Goal: Task Accomplishment & Management: Use online tool/utility

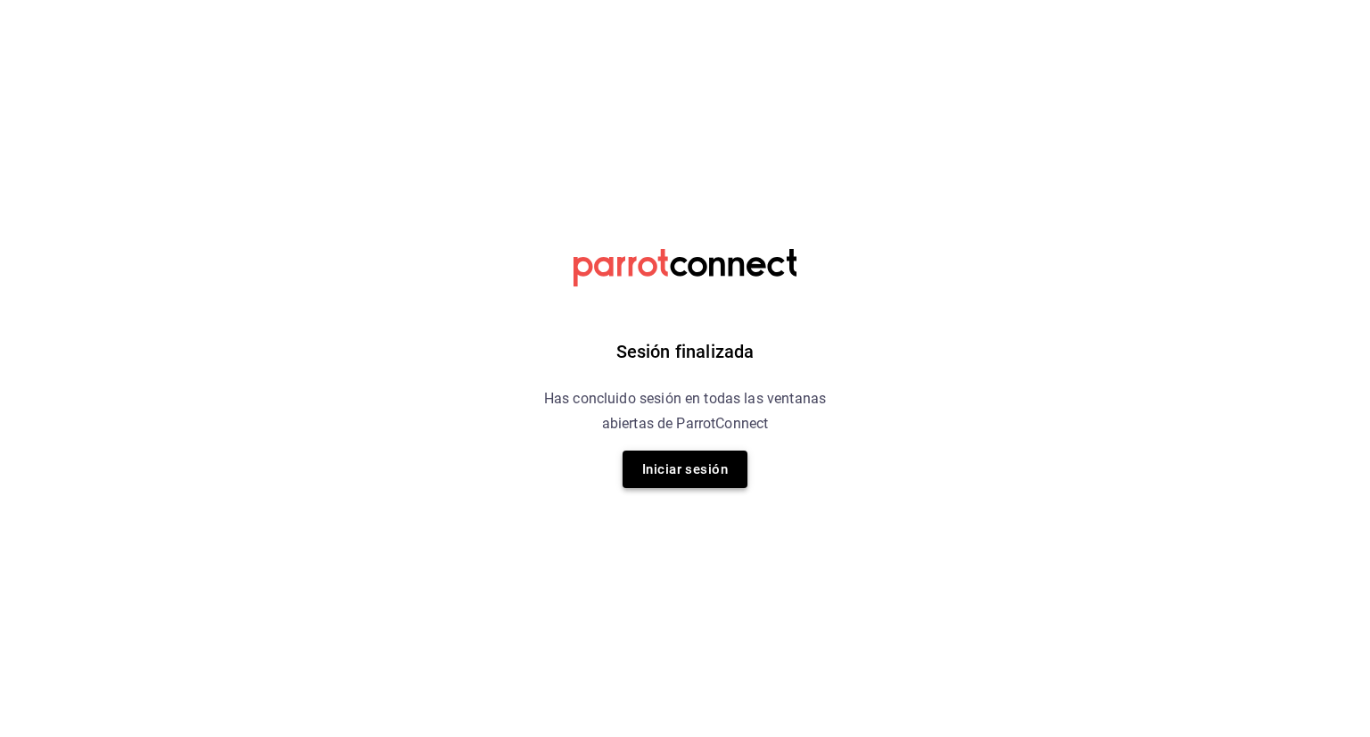
click at [688, 481] on button "Iniciar sesión" at bounding box center [684, 468] width 125 height 37
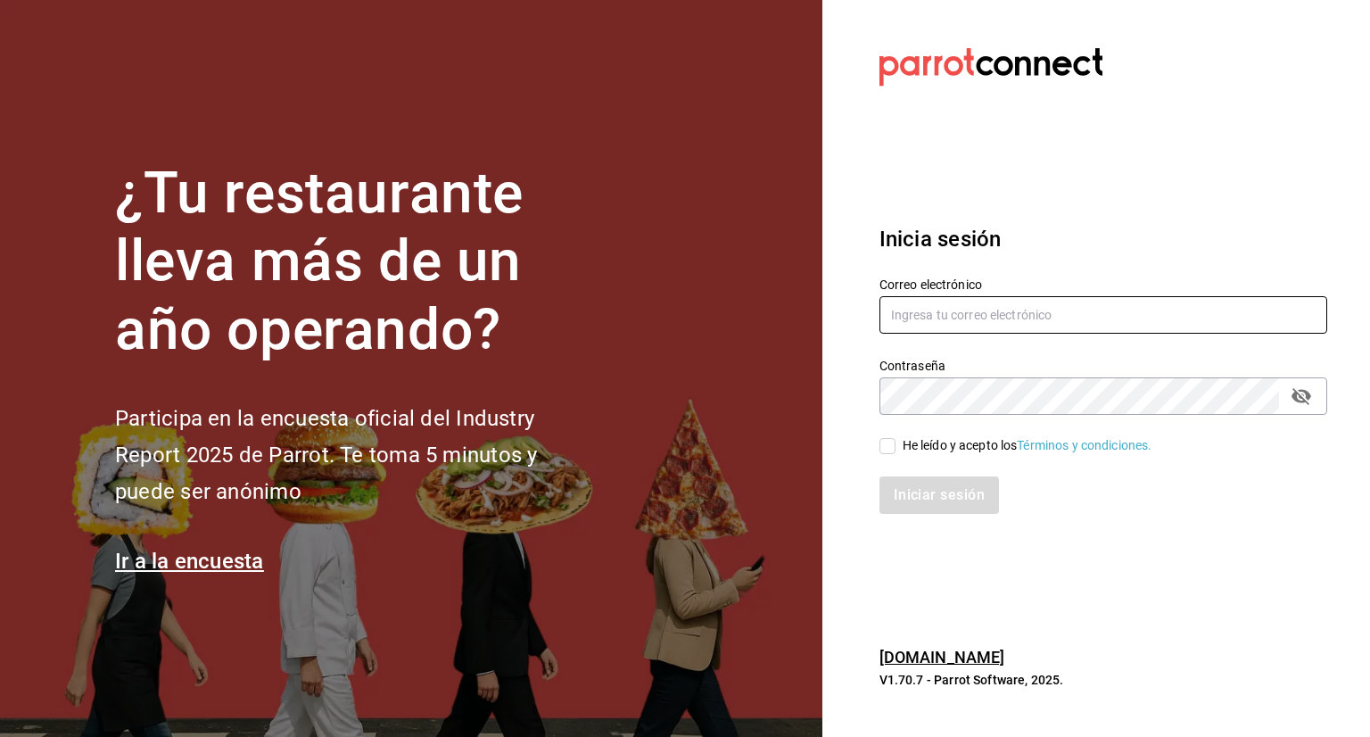
type input "[EMAIL_ADDRESS][DOMAIN_NAME]"
click at [892, 444] on input "He leído y acepto los Términos y condiciones." at bounding box center [887, 446] width 16 height 16
checkbox input "true"
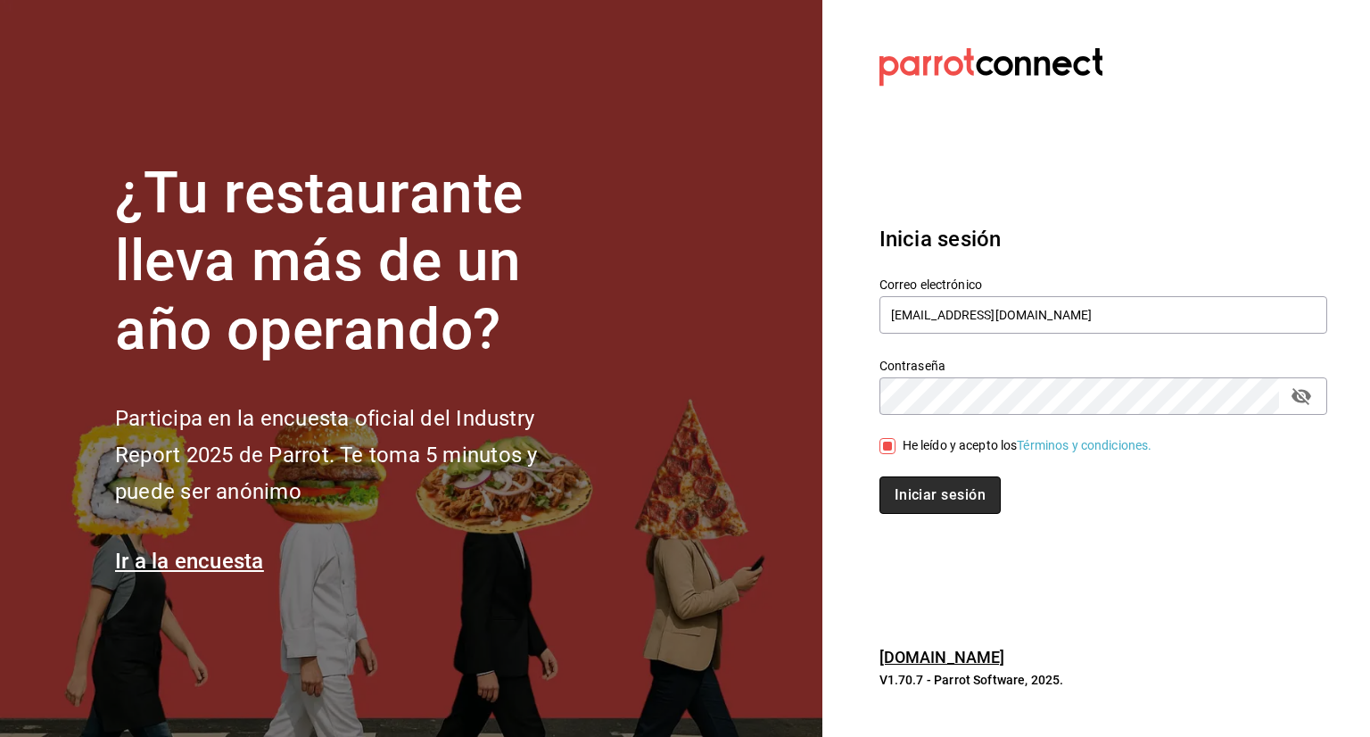
click at [915, 505] on button "Iniciar sesión" at bounding box center [939, 494] width 121 height 37
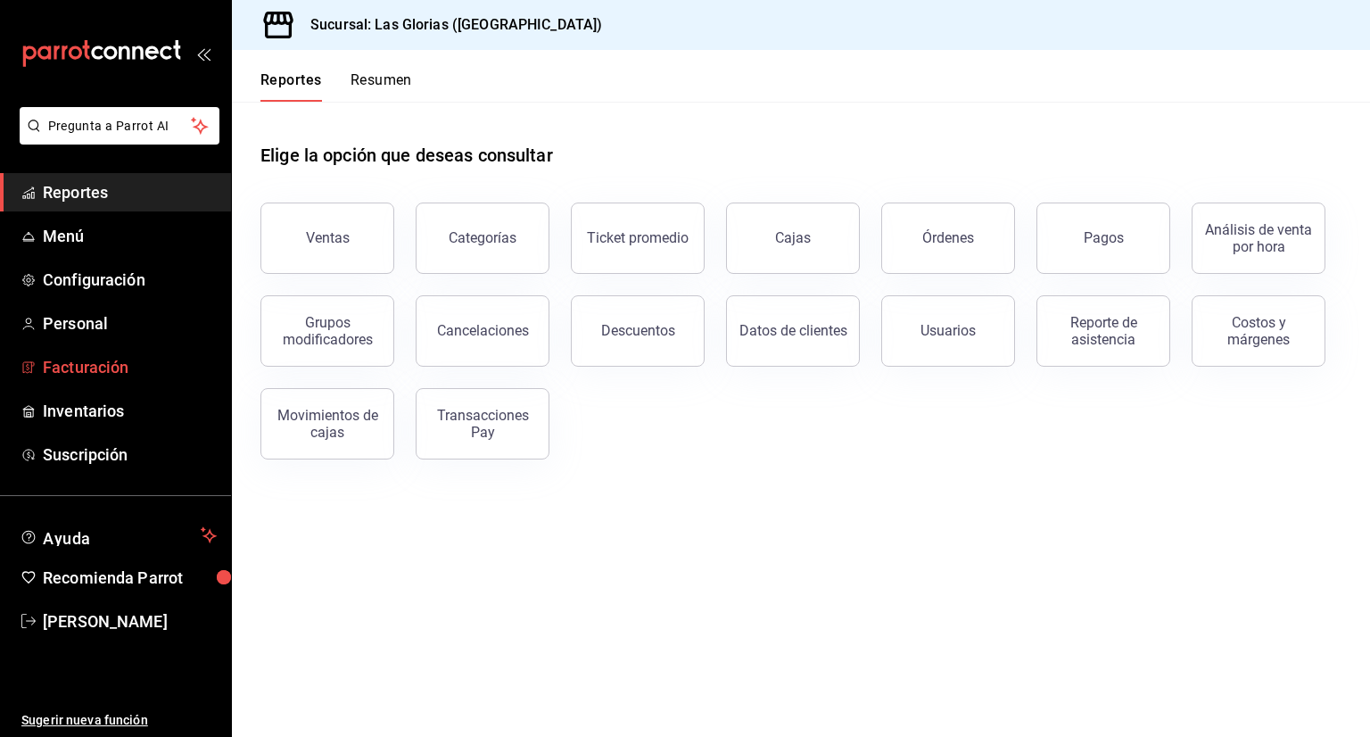
click at [119, 372] on span "Facturación" at bounding box center [130, 367] width 174 height 24
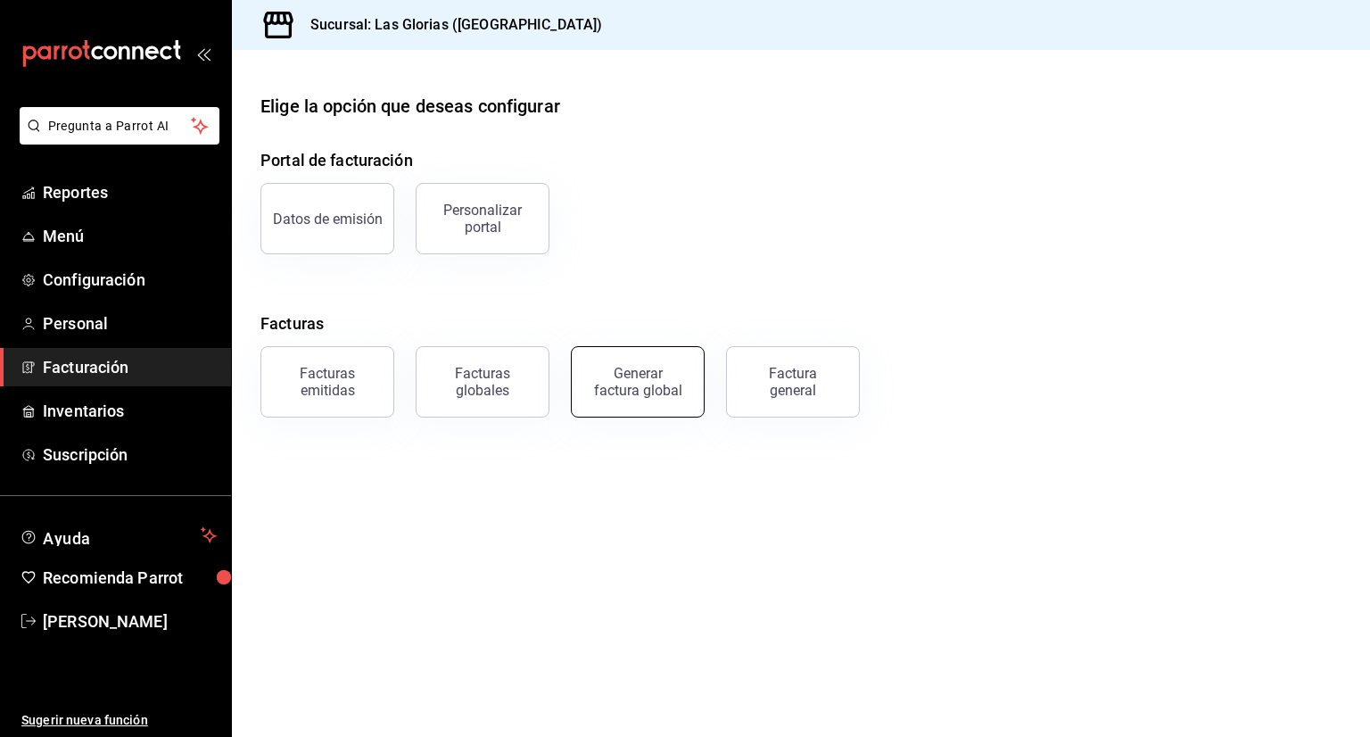
click at [639, 400] on button "Generar factura global" at bounding box center [638, 381] width 134 height 71
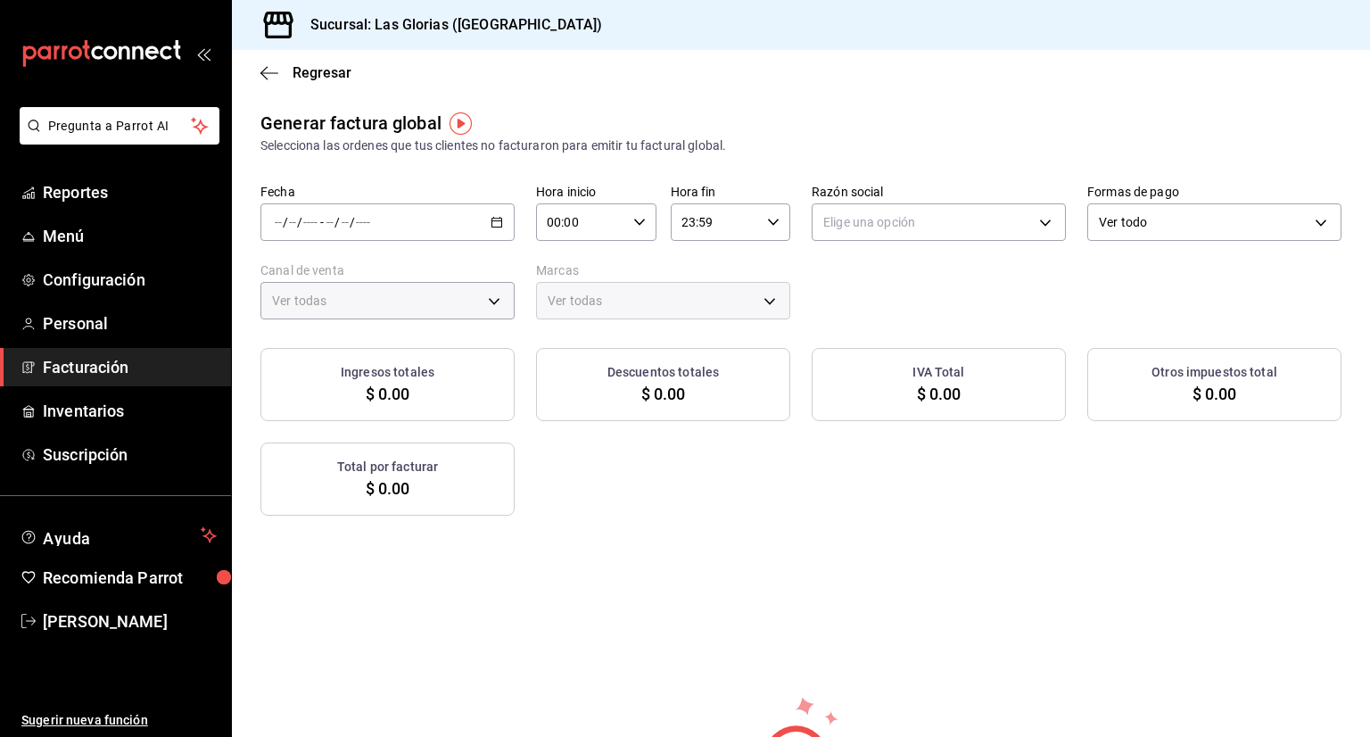
type input "PARROT,UBER_EATS,RAPPI,DIDI_FOOD,ONLINE"
click at [484, 224] on div "/ / - / /" at bounding box center [387, 221] width 254 height 37
click at [490, 222] on icon "button" at bounding box center [496, 222] width 12 height 12
click at [490, 224] on icon "button" at bounding box center [496, 222] width 12 height 12
click at [357, 283] on span "Rango de fechas" at bounding box center [345, 276] width 138 height 19
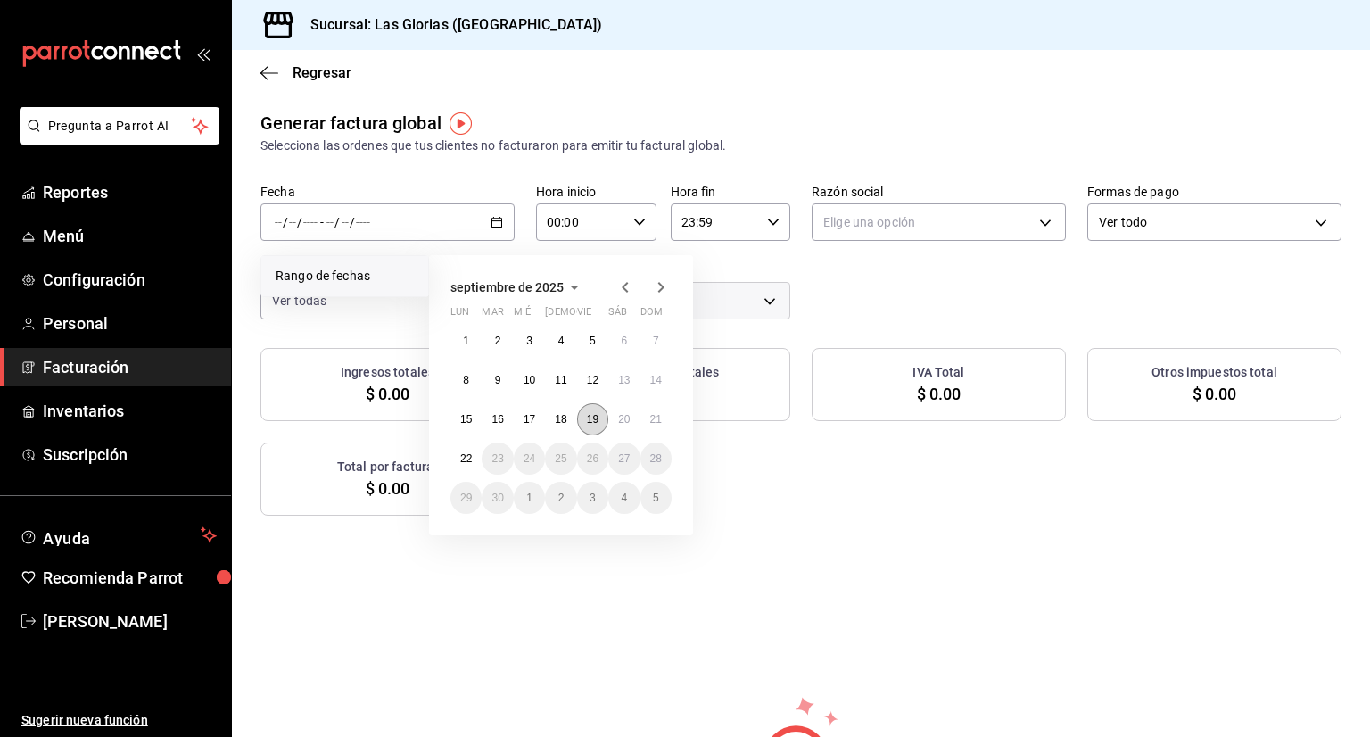
click at [592, 422] on abbr "19" at bounding box center [593, 419] width 12 height 12
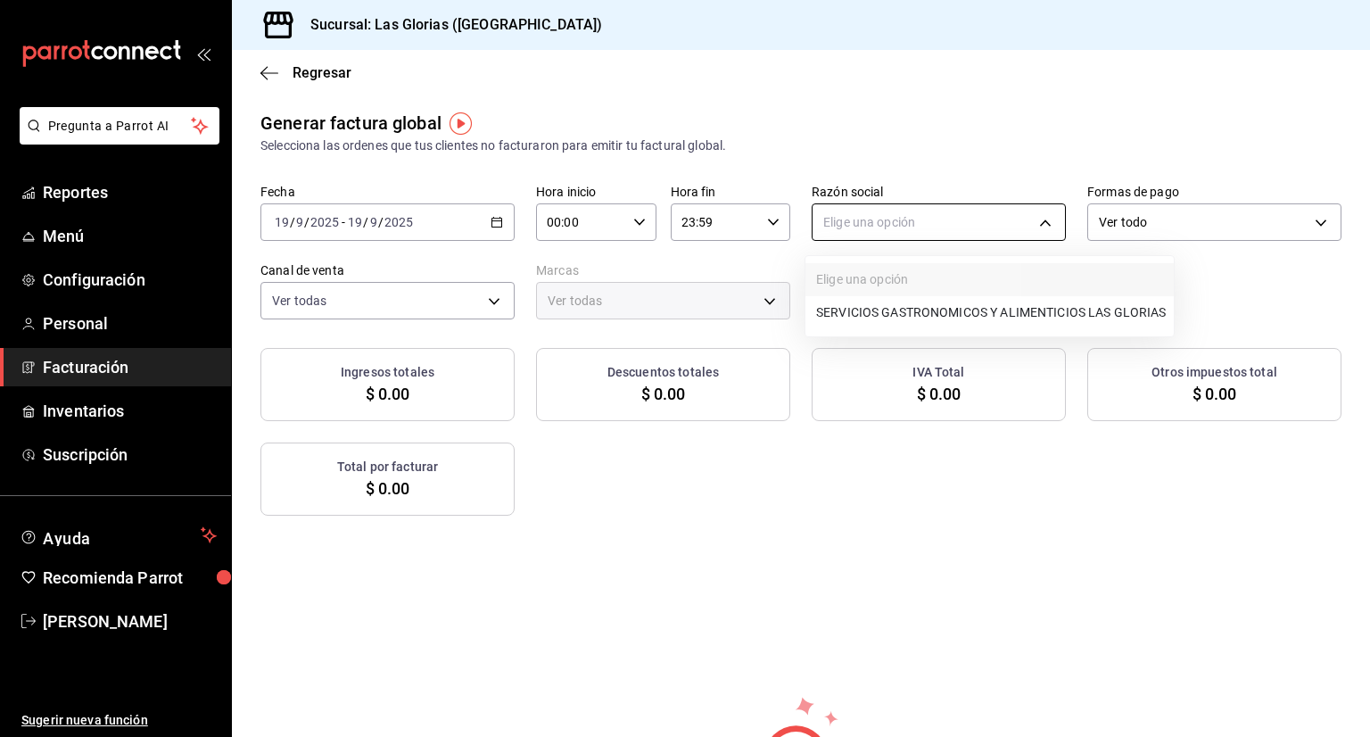
click at [1020, 225] on body "Pregunta a Parrot AI Reportes Menú Configuración Personal Facturación Inventari…" at bounding box center [685, 368] width 1370 height 737
click at [992, 317] on li "SERVICIOS GASTRONOMICOS Y ALIMENTICIOS LAS GLORIAS" at bounding box center [989, 312] width 368 height 33
type input "92b6a3ce-c140-400f-a825-a03a6f7c6343"
type input "6d37043d-d114-4a55-ae9f-8361e74d507b"
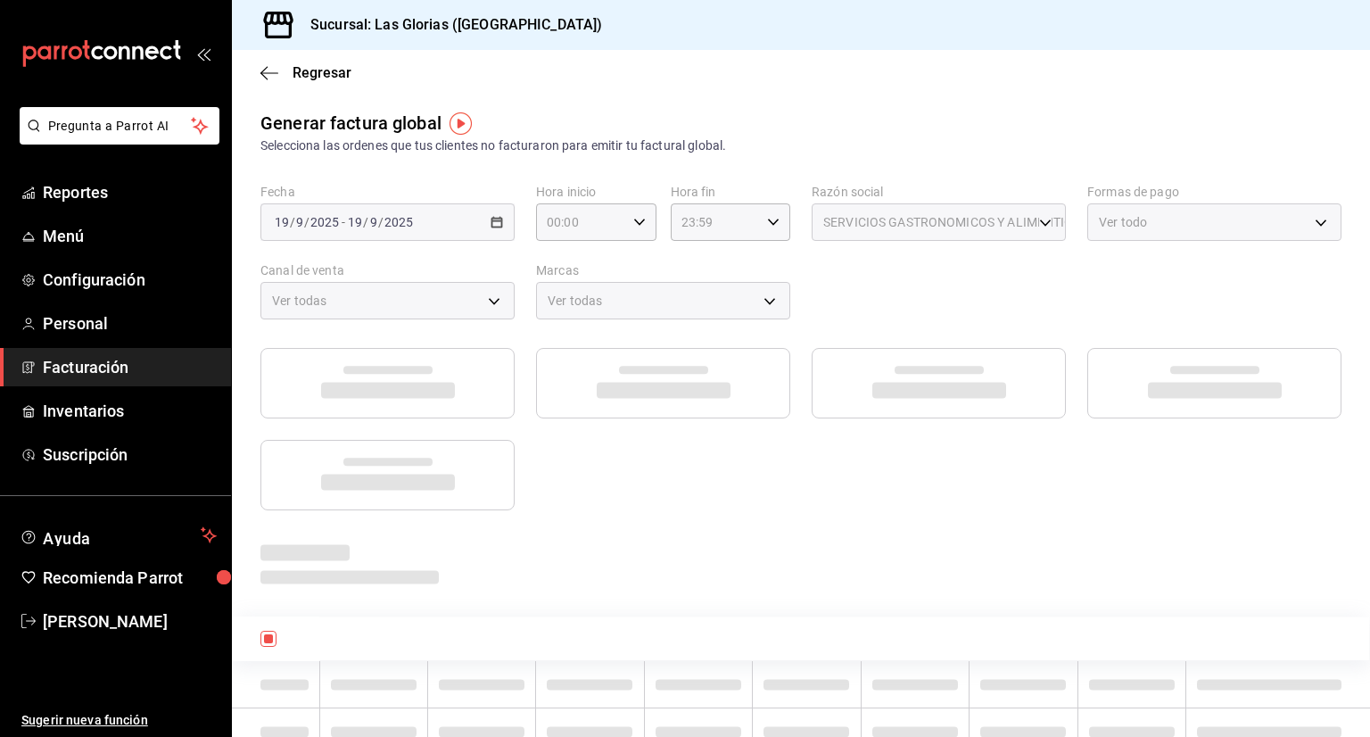
click at [1309, 223] on div "Ver todo" at bounding box center [1214, 221] width 254 height 37
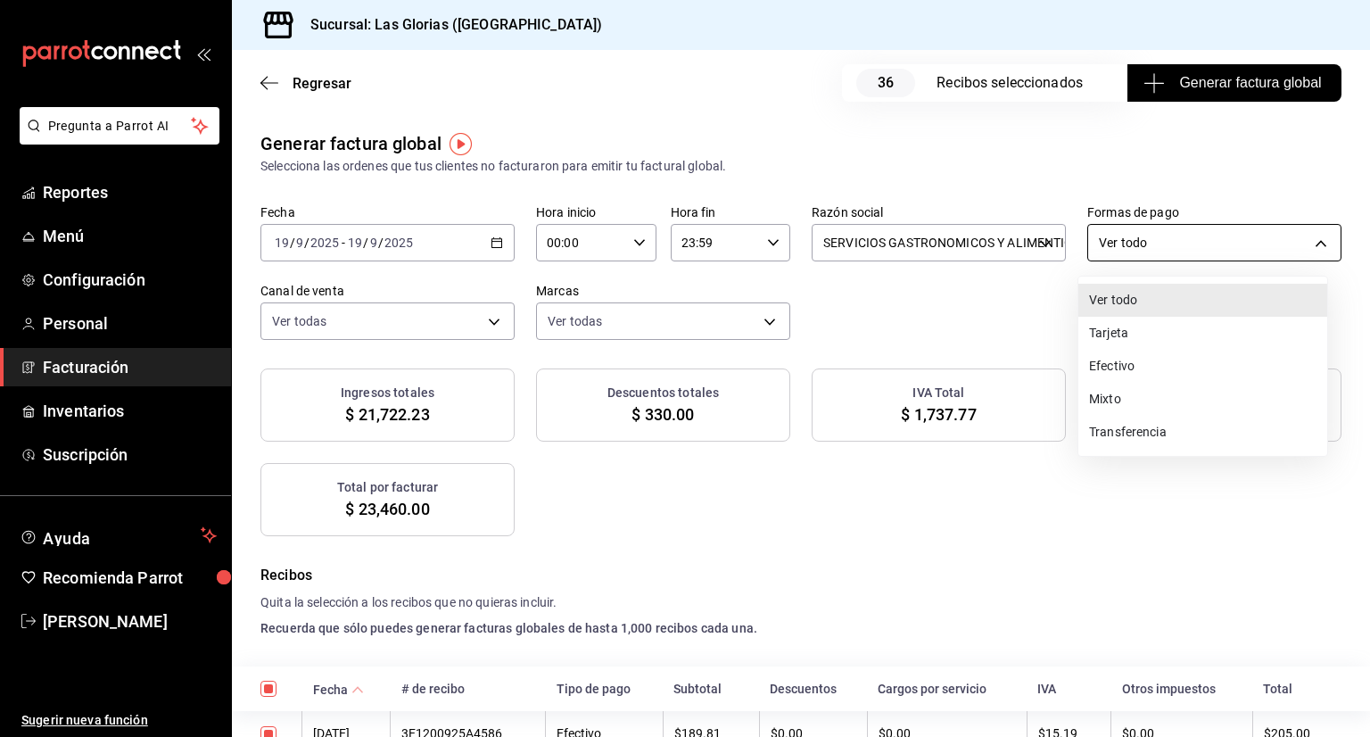
click at [1307, 237] on body "Pregunta a Parrot AI Reportes Menú Configuración Personal Facturación Inventari…" at bounding box center [685, 368] width 1370 height 737
click at [1170, 362] on li "Efectivo" at bounding box center [1202, 366] width 249 height 33
type input "CASH"
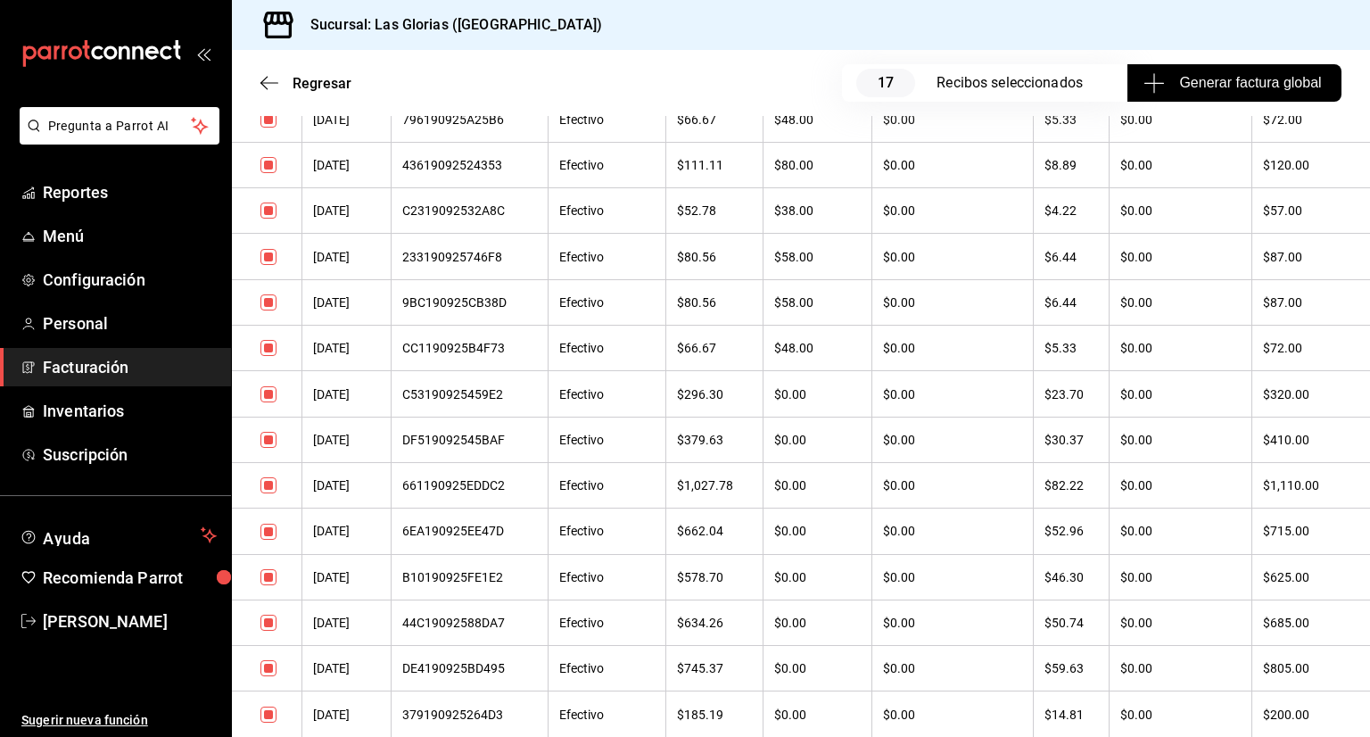
scroll to position [663, 0]
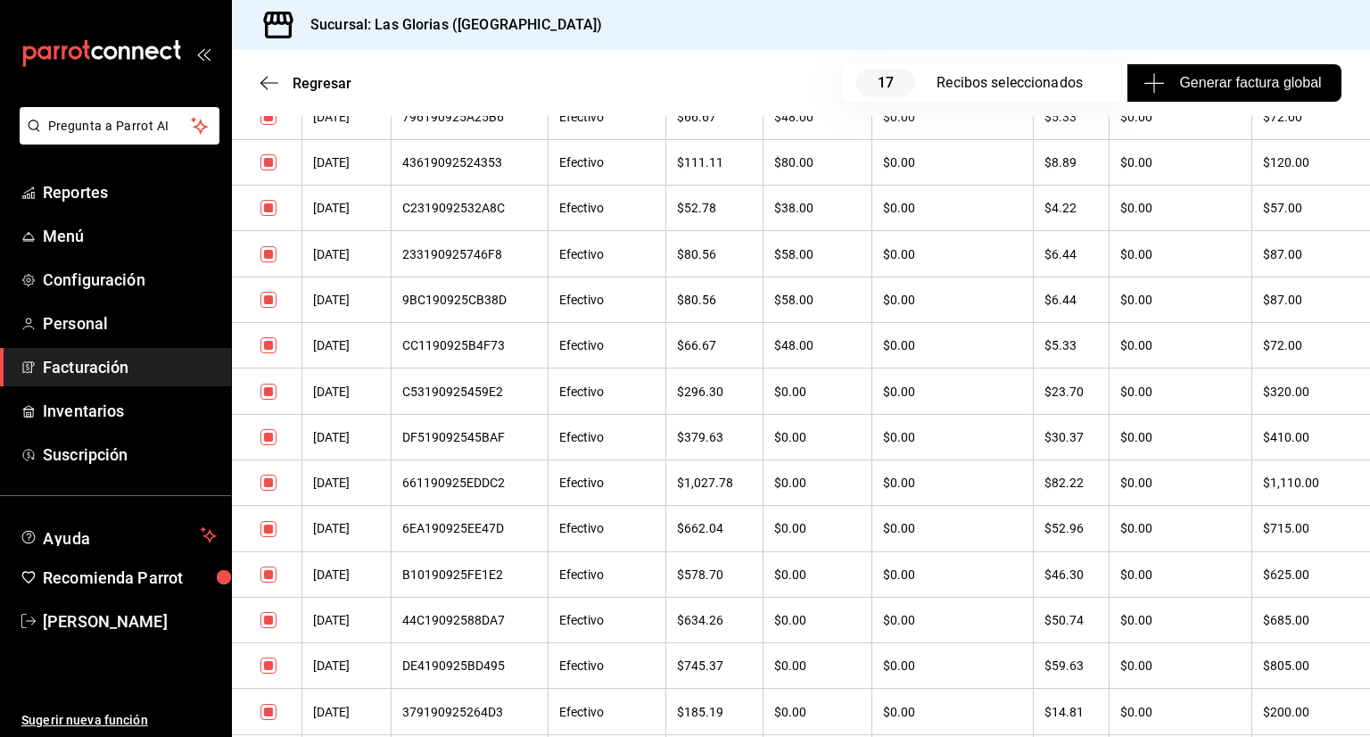
click at [269, 482] on input "checkbox" at bounding box center [268, 482] width 16 height 16
checkbox input "false"
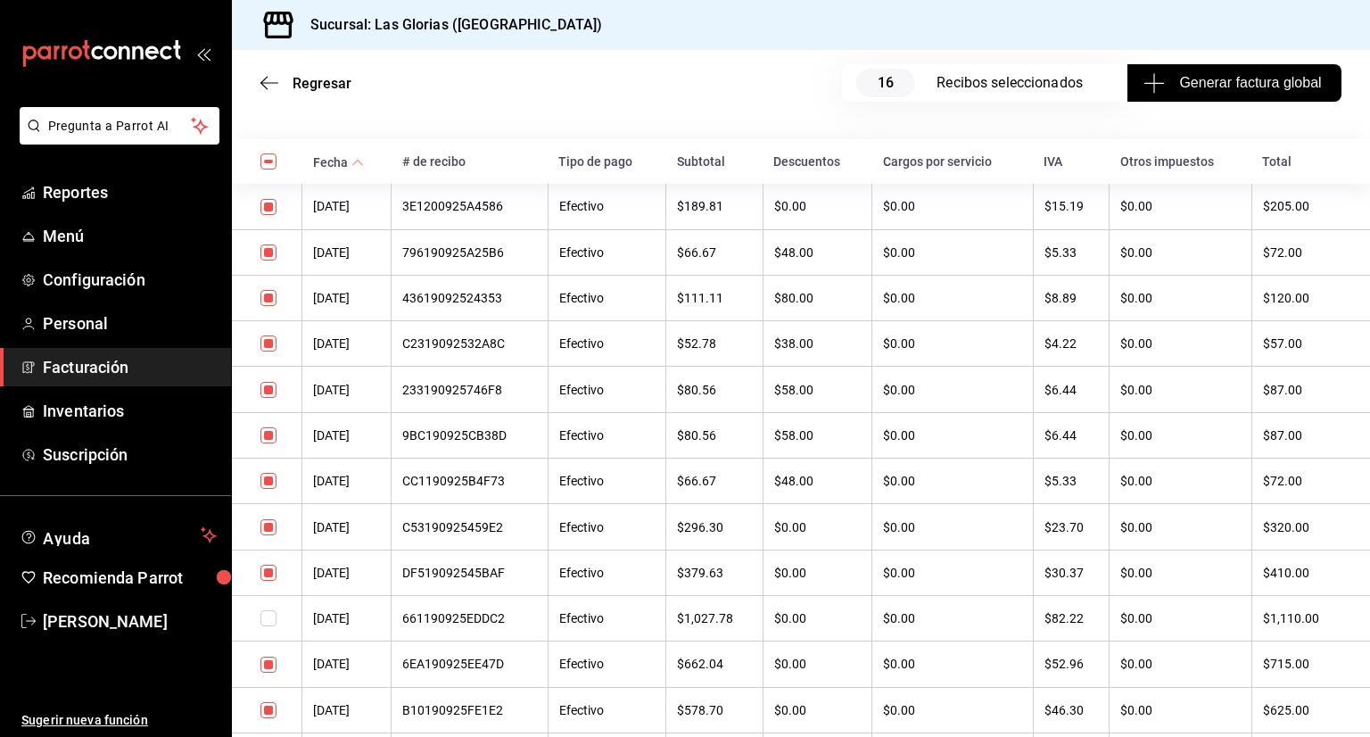
scroll to position [529, 0]
click at [270, 522] on input "checkbox" at bounding box center [268, 525] width 16 height 16
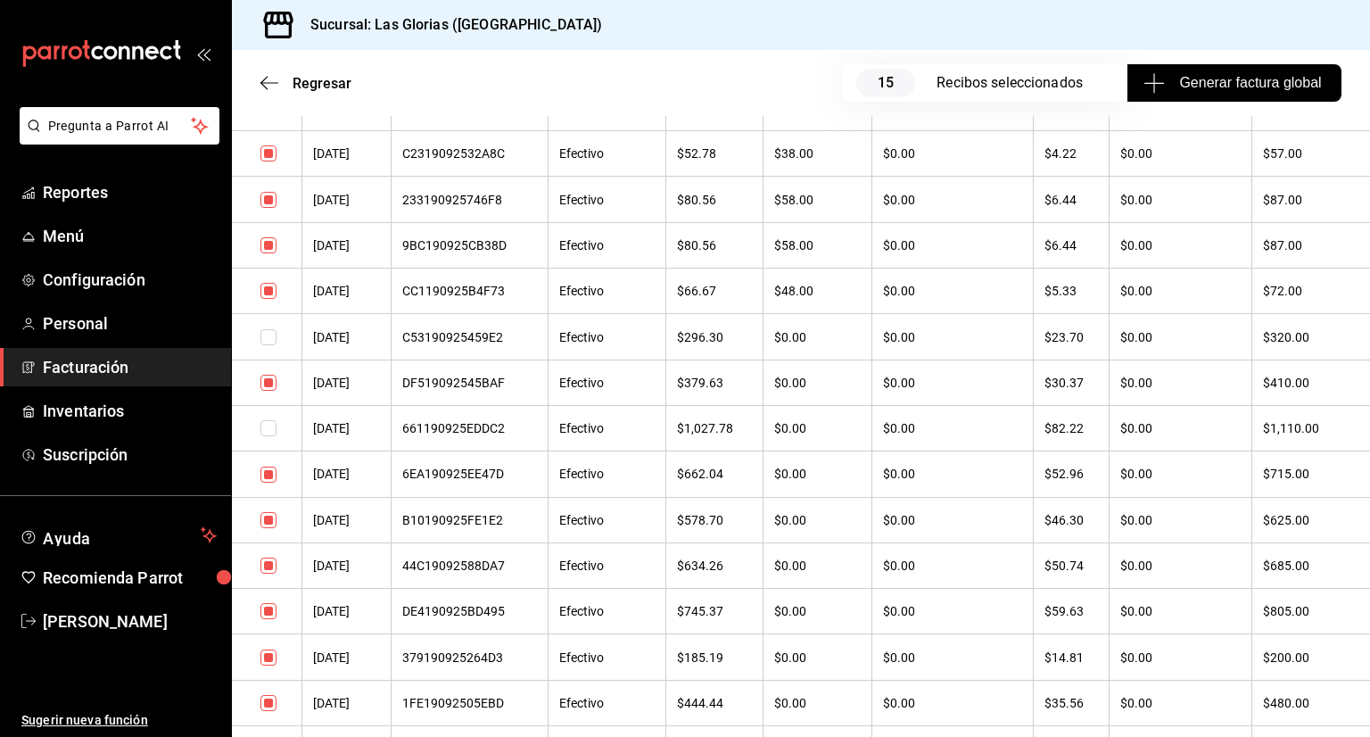
scroll to position [642, 0]
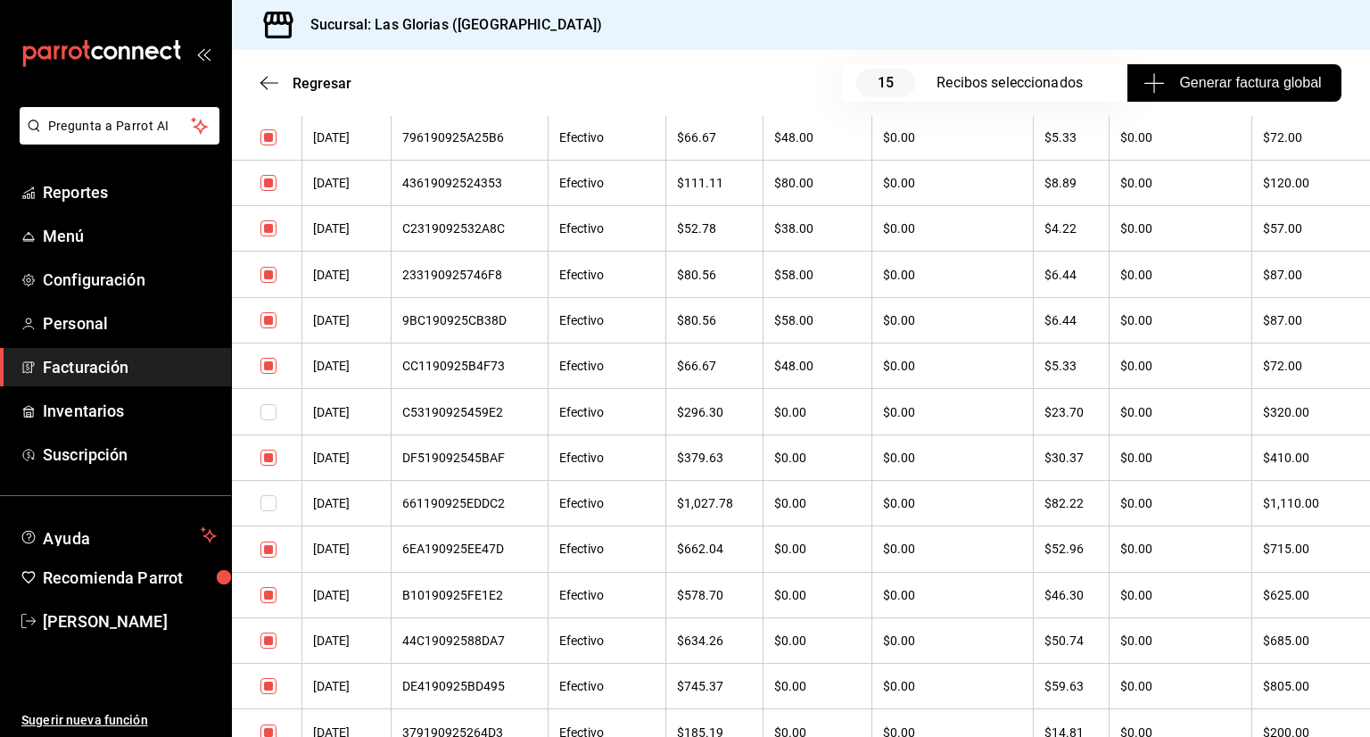
click at [271, 413] on input "checkbox" at bounding box center [268, 412] width 16 height 16
checkbox input "true"
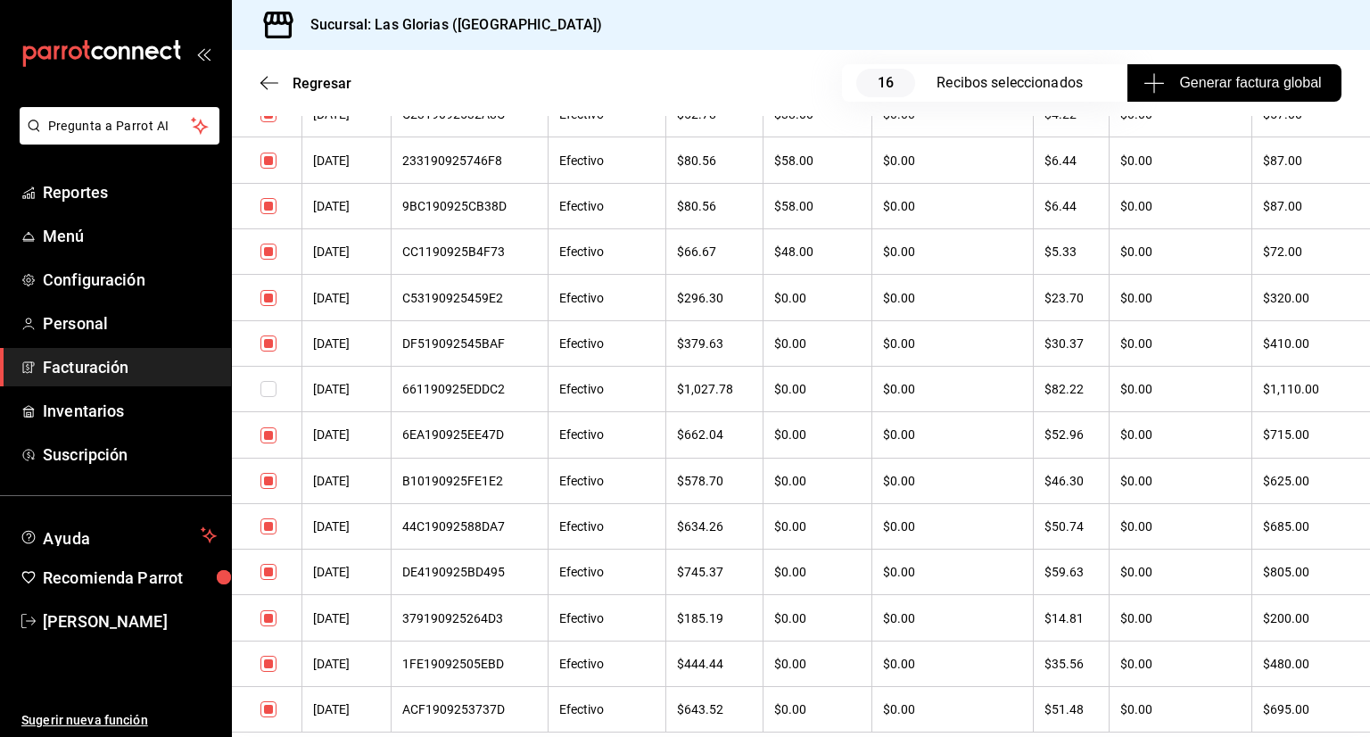
scroll to position [757, 0]
click at [270, 344] on input "checkbox" at bounding box center [268, 342] width 16 height 16
checkbox input "false"
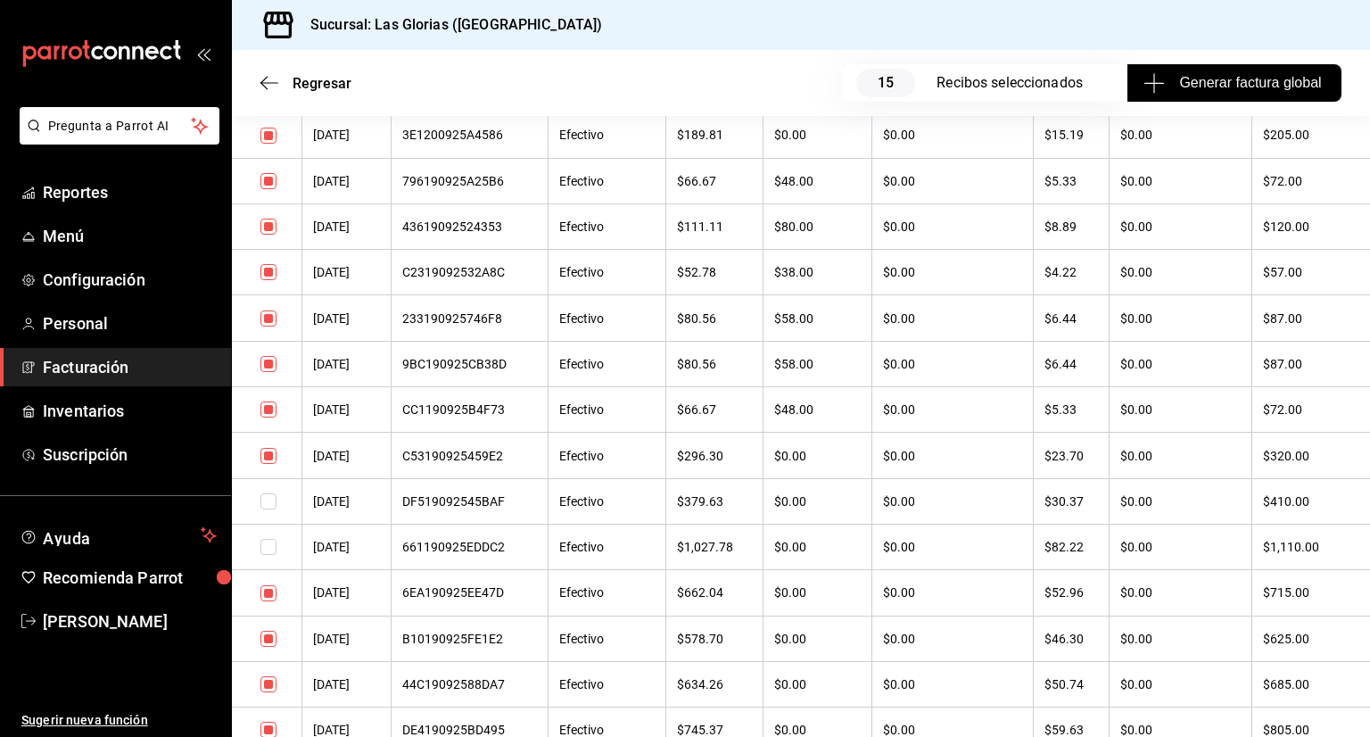
scroll to position [600, 0]
click at [264, 89] on icon "button" at bounding box center [269, 83] width 18 height 16
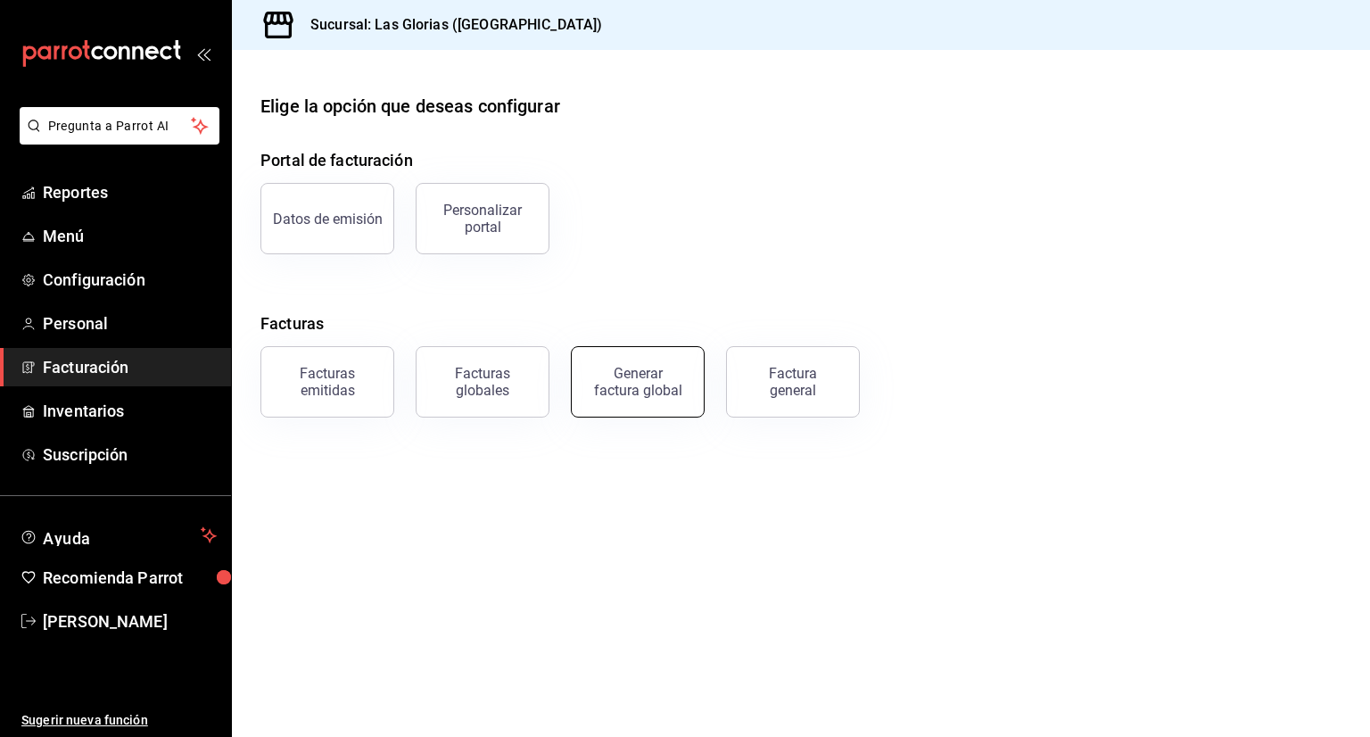
click at [663, 395] on div "Generar factura global" at bounding box center [637, 382] width 89 height 34
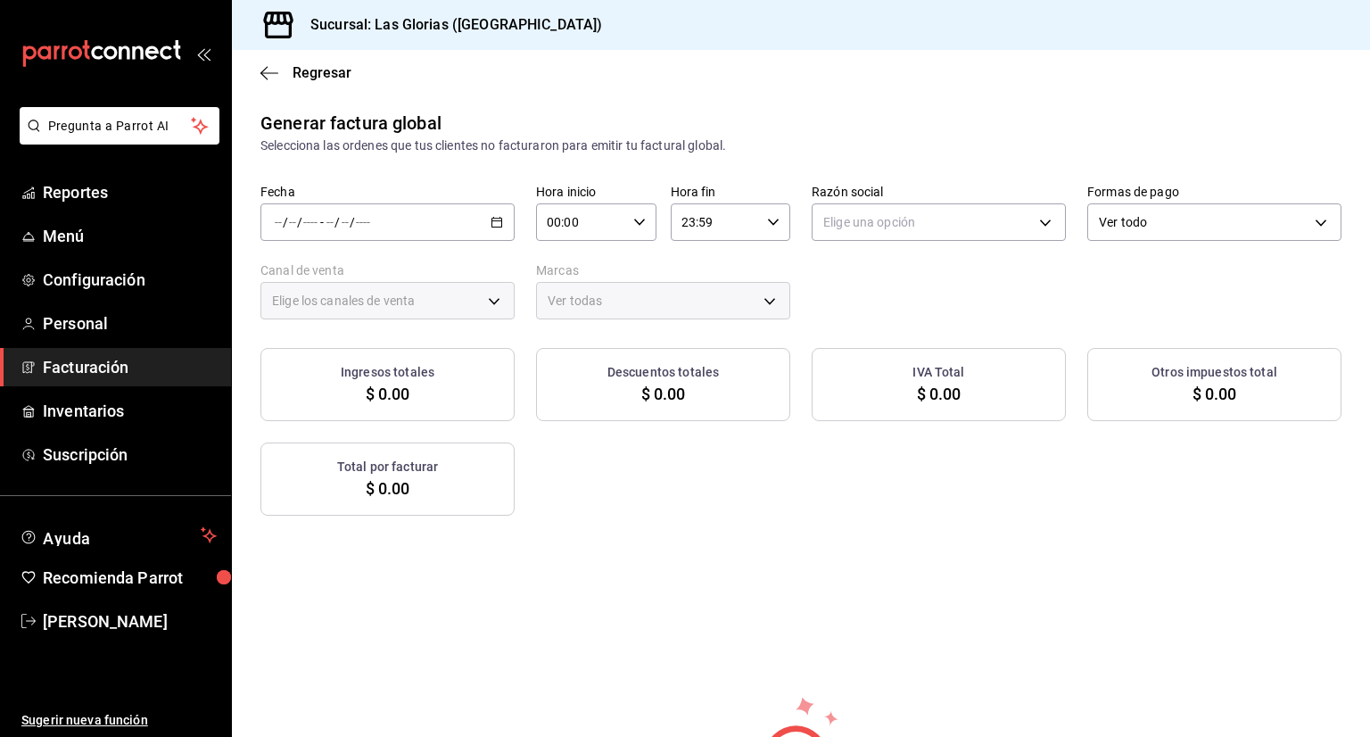
type input "PARROT,UBER_EATS,RAPPI,DIDI_FOOD,ONLINE"
click at [493, 223] on icon "button" at bounding box center [496, 222] width 12 height 12
click at [368, 281] on span "Rango de fechas" at bounding box center [345, 276] width 138 height 19
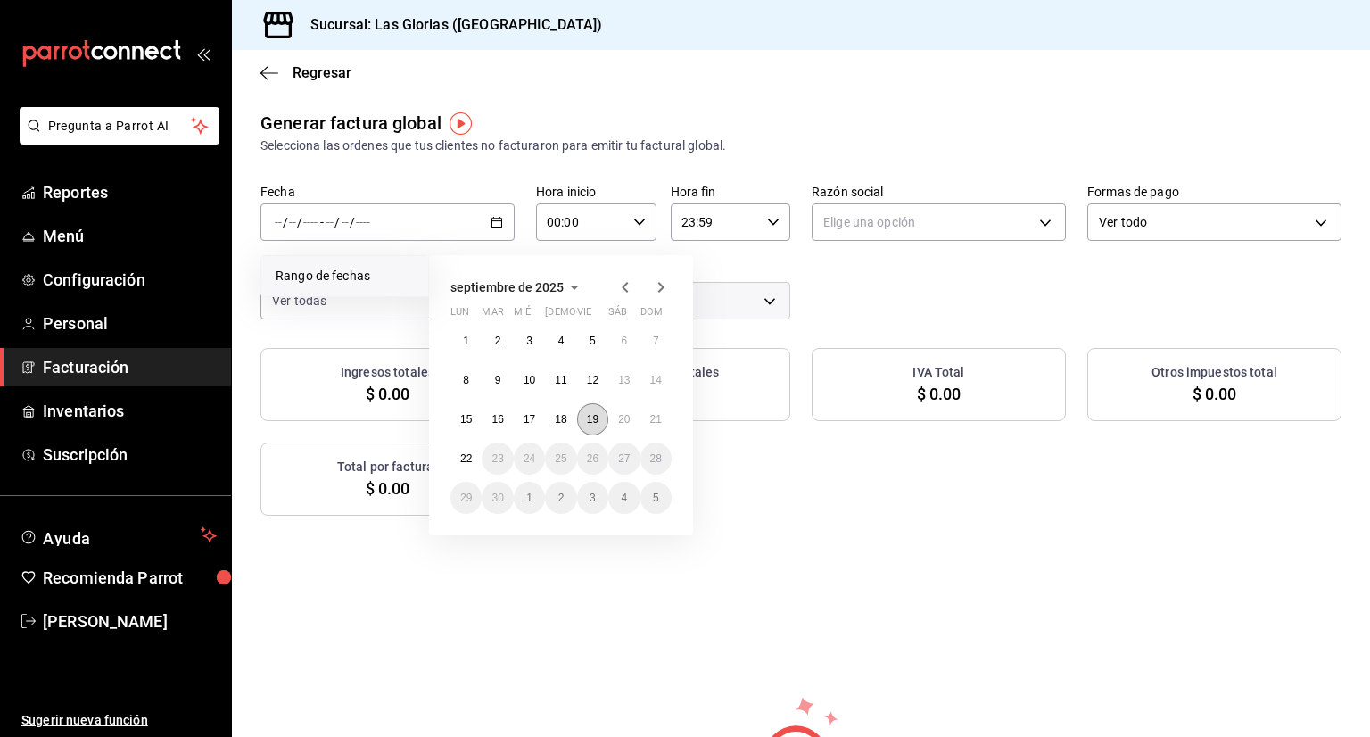
click at [595, 409] on button "19" at bounding box center [592, 419] width 31 height 32
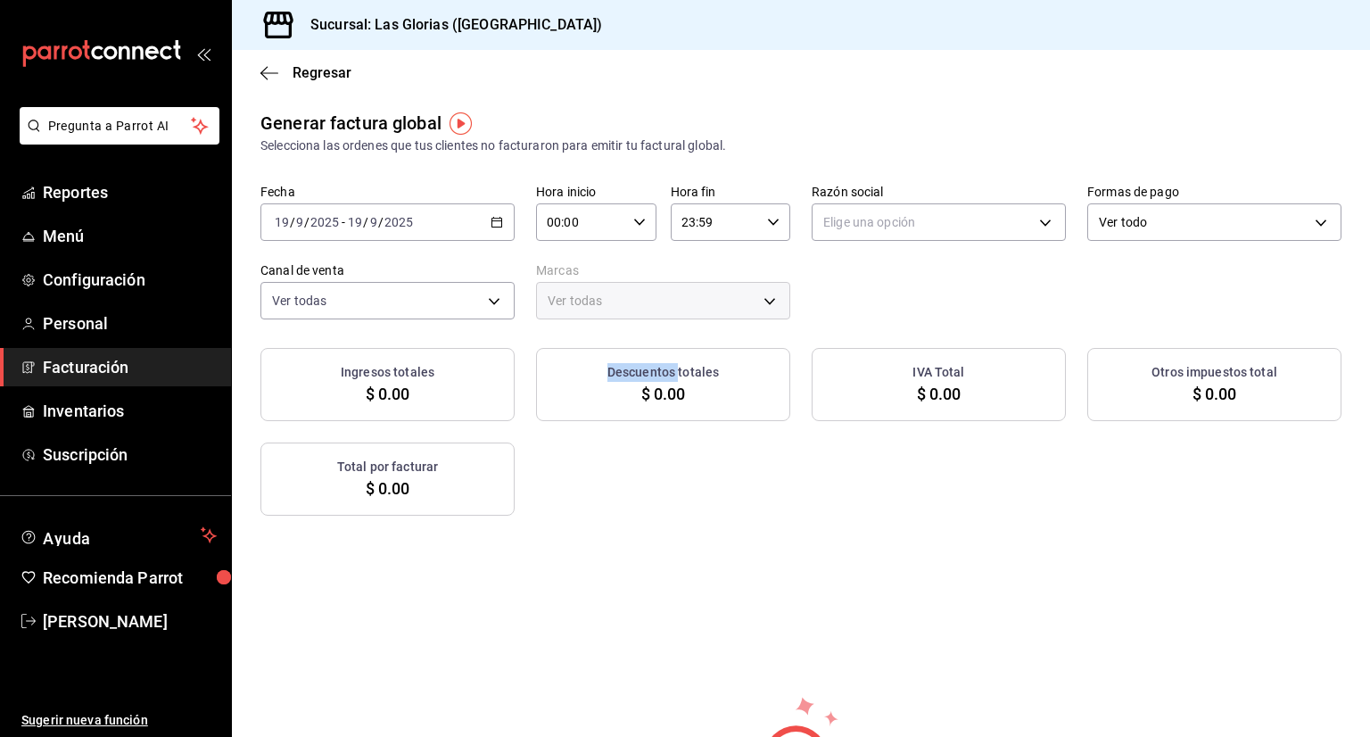
click at [595, 409] on div "Descuentos totales $ 0.00" at bounding box center [663, 384] width 254 height 73
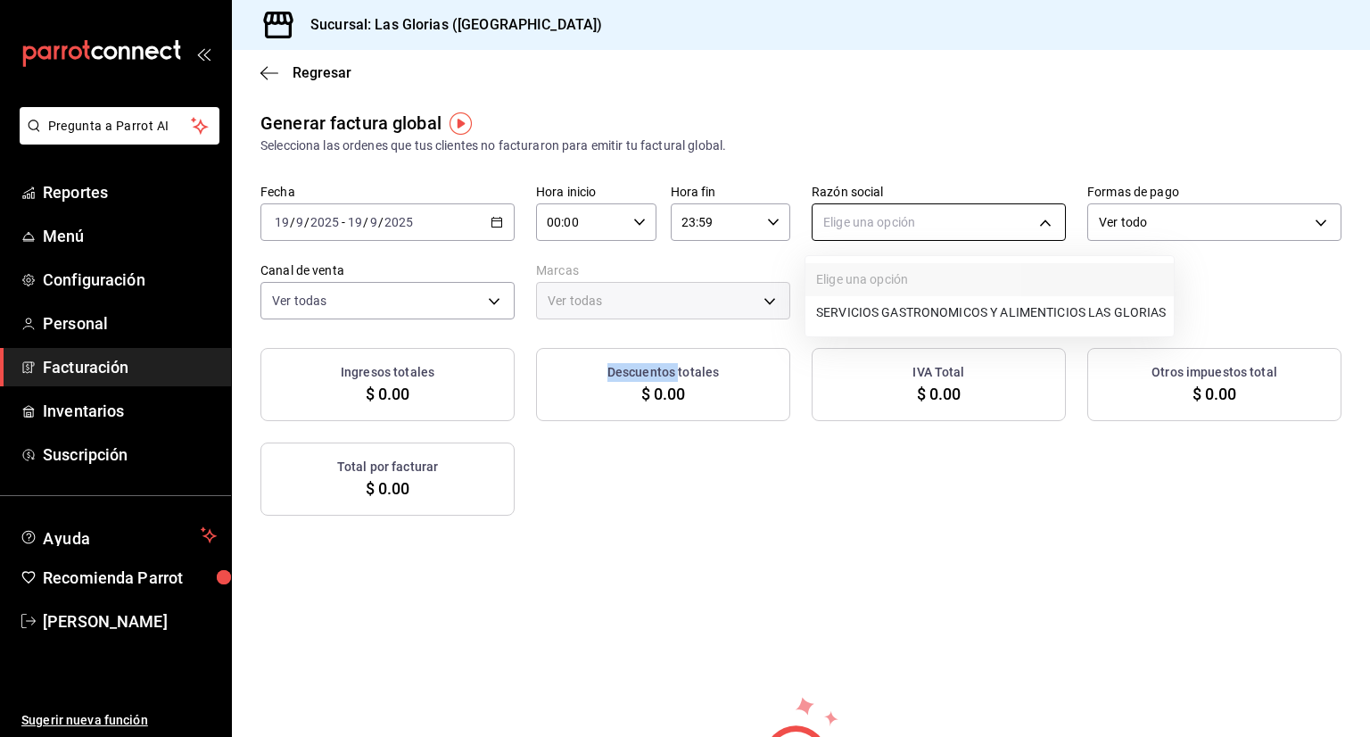
click at [1031, 226] on body "Pregunta a Parrot AI Reportes Menú Configuración Personal Facturación Inventari…" at bounding box center [685, 368] width 1370 height 737
click at [1024, 309] on li "SERVICIOS GASTRONOMICOS Y ALIMENTICIOS LAS GLORIAS" at bounding box center [989, 312] width 368 height 33
type input "92b6a3ce-c140-400f-a825-a03a6f7c6343"
type input "6d37043d-d114-4a55-ae9f-8361e74d507b"
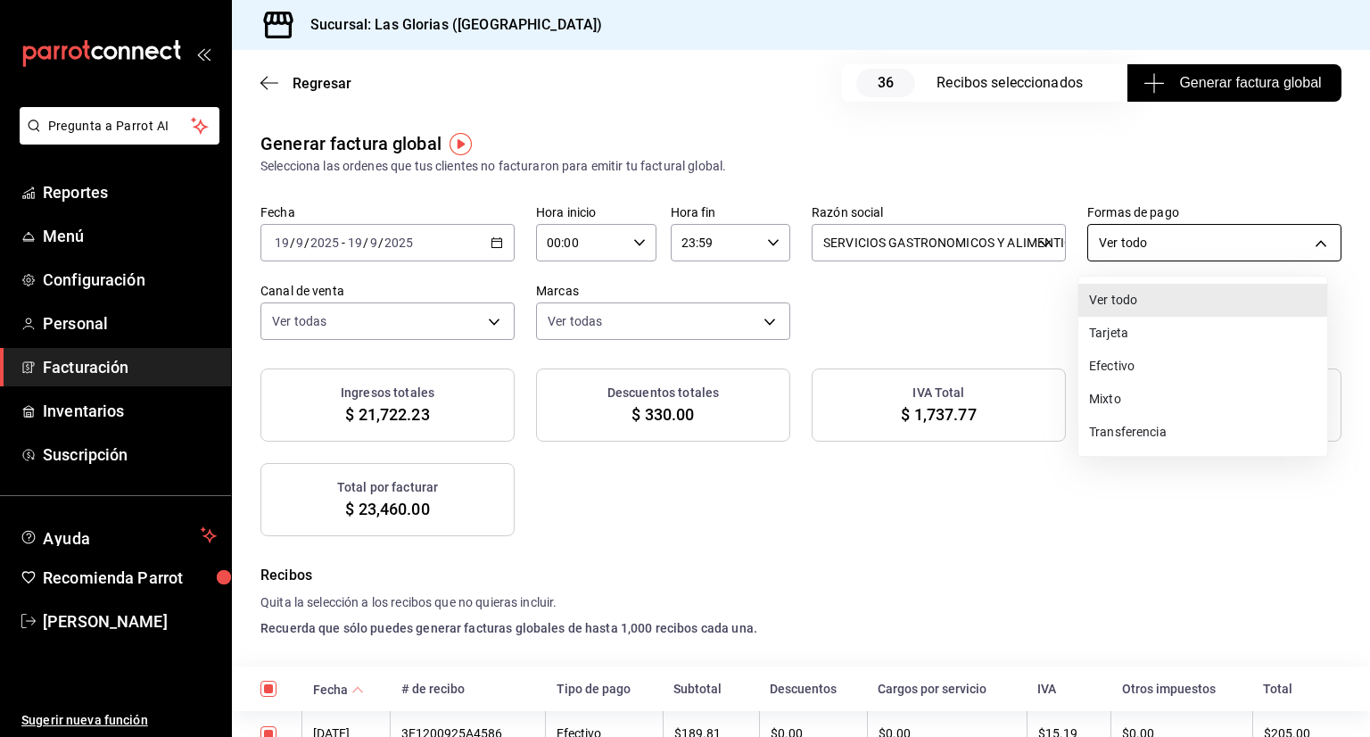
click at [1302, 241] on body "Pregunta a Parrot AI Reportes Menú Configuración Personal Facturación Inventari…" at bounding box center [685, 368] width 1370 height 737
click at [1142, 359] on li "Efectivo" at bounding box center [1202, 366] width 249 height 33
type input "CASH"
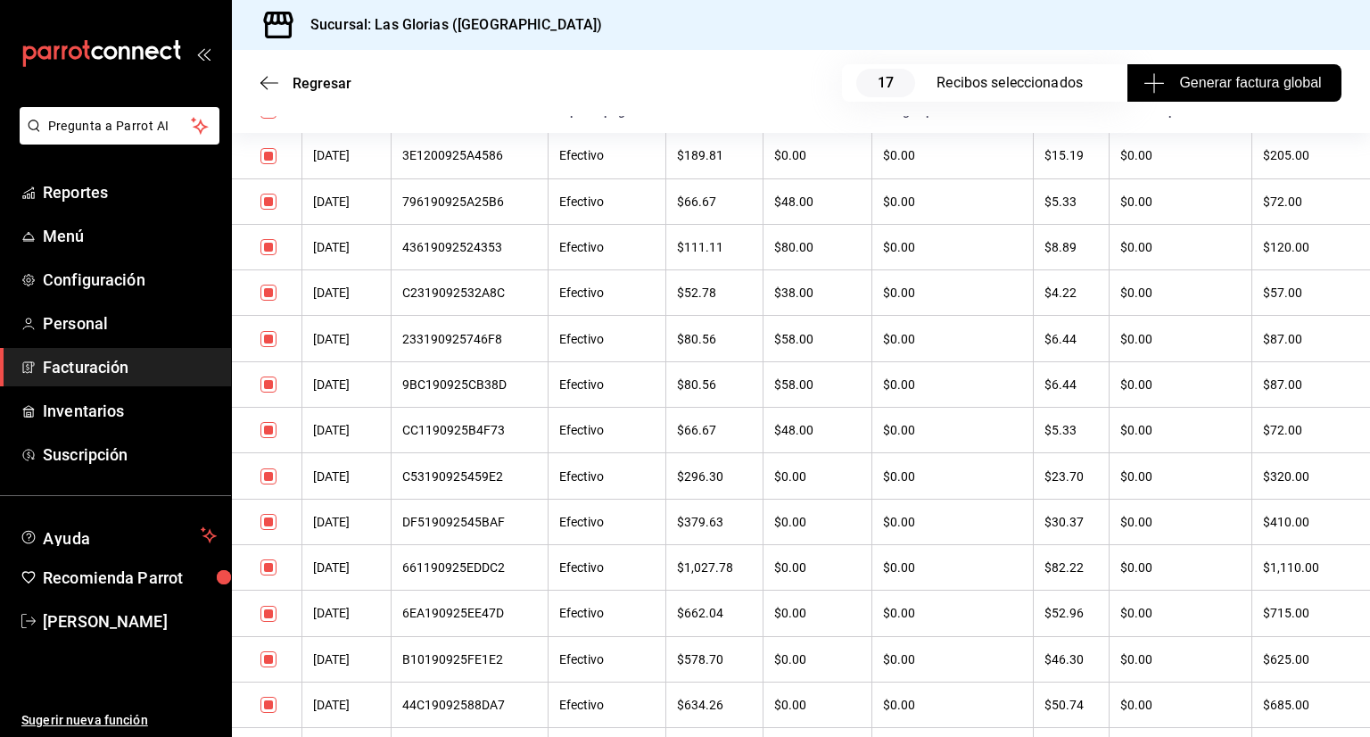
scroll to position [580, 0]
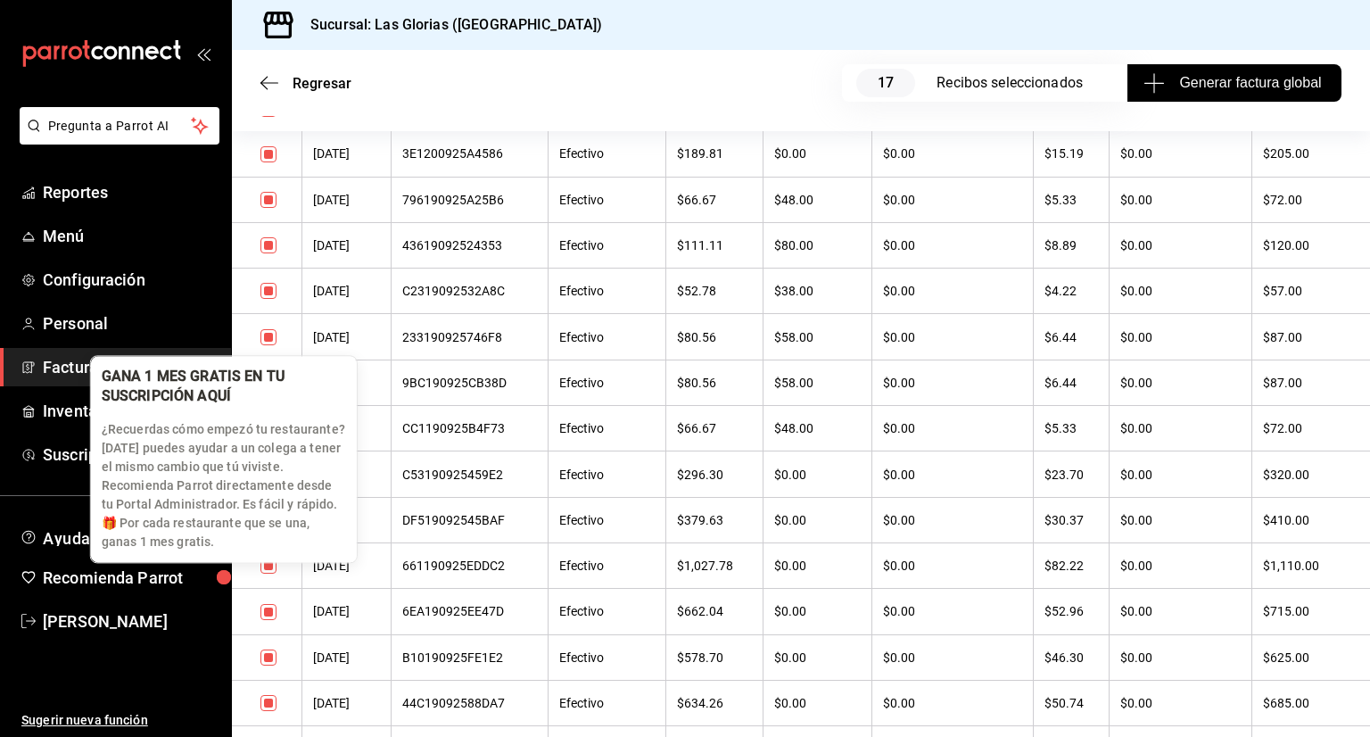
click at [268, 563] on div "GANA 1 MES GRATIS EN TU SUSCRIPCIÓN AQUÍ ¿Recuerdas cómo empezó tu restaurante?…" at bounding box center [224, 459] width 268 height 208
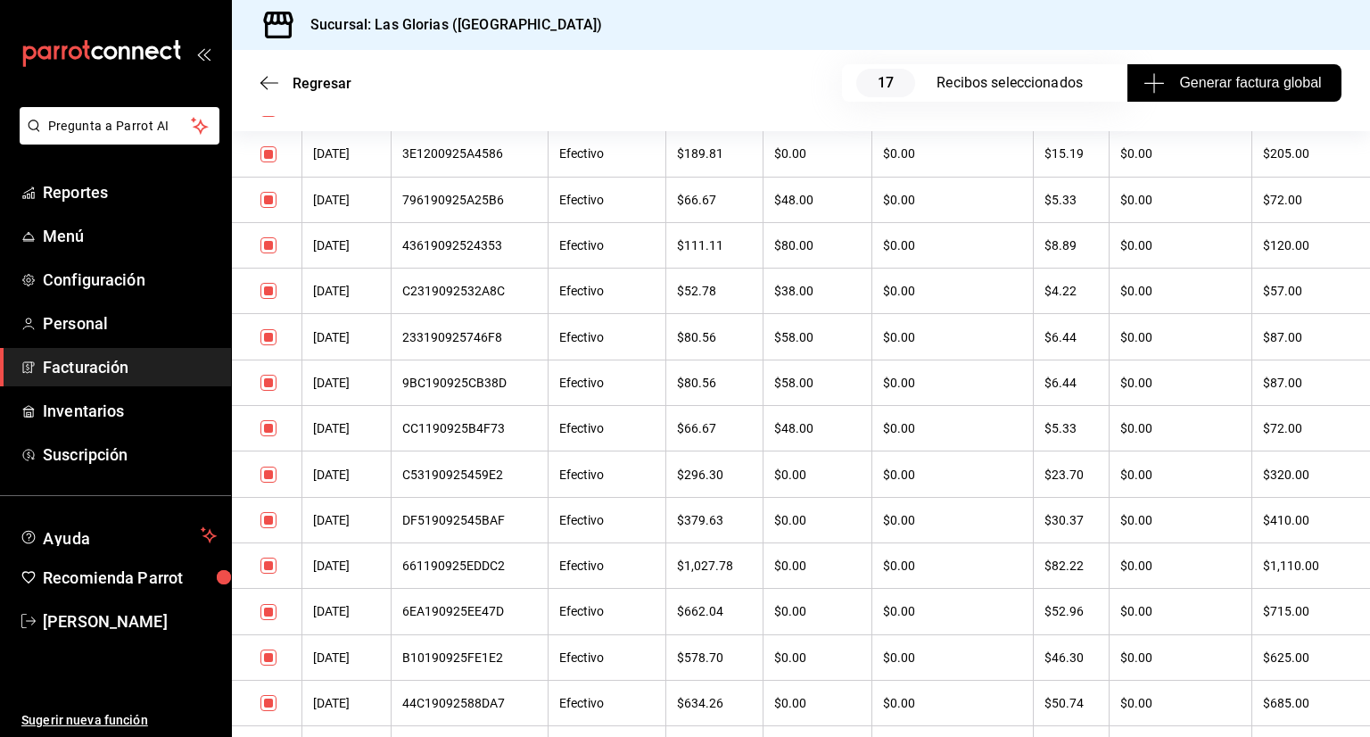
click at [268, 572] on input "checkbox" at bounding box center [268, 565] width 16 height 16
checkbox input "false"
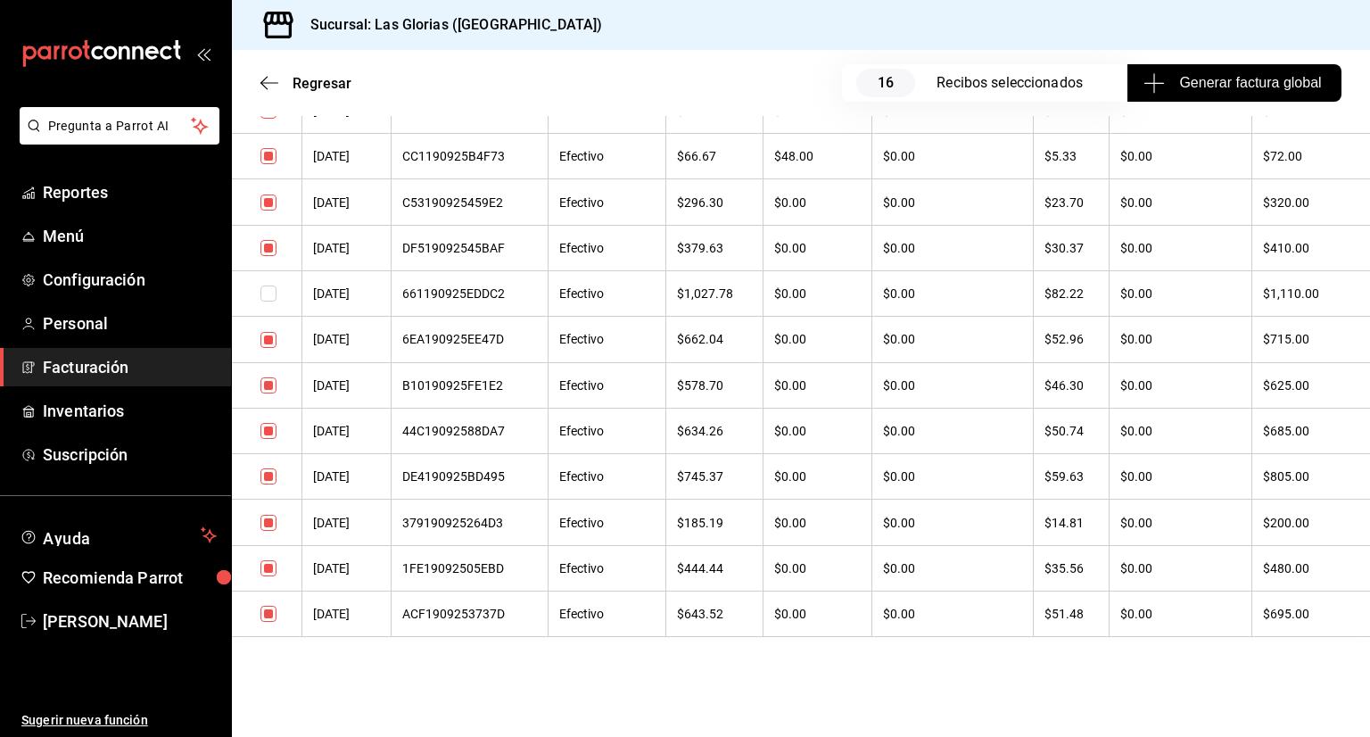
scroll to position [858, 0]
click at [270, 565] on input "checkbox" at bounding box center [268, 568] width 16 height 16
checkbox input "false"
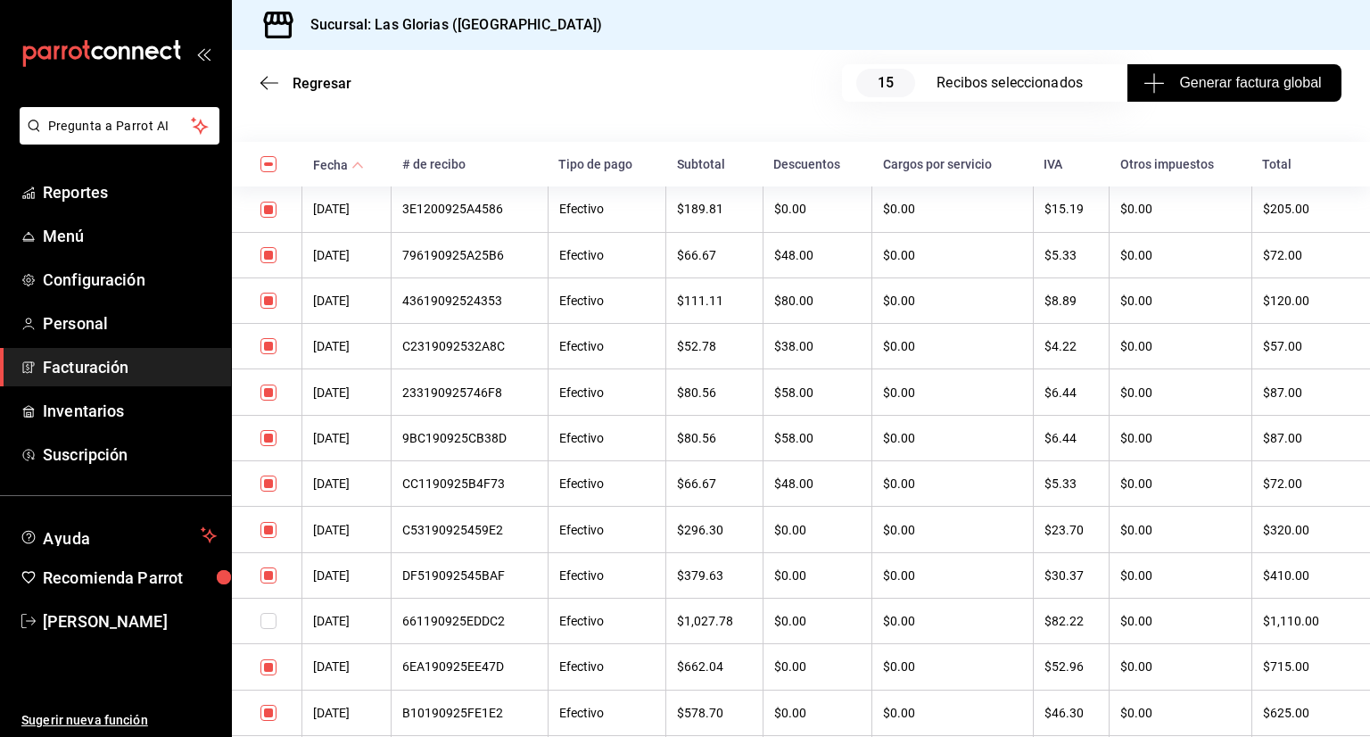
scroll to position [532, 0]
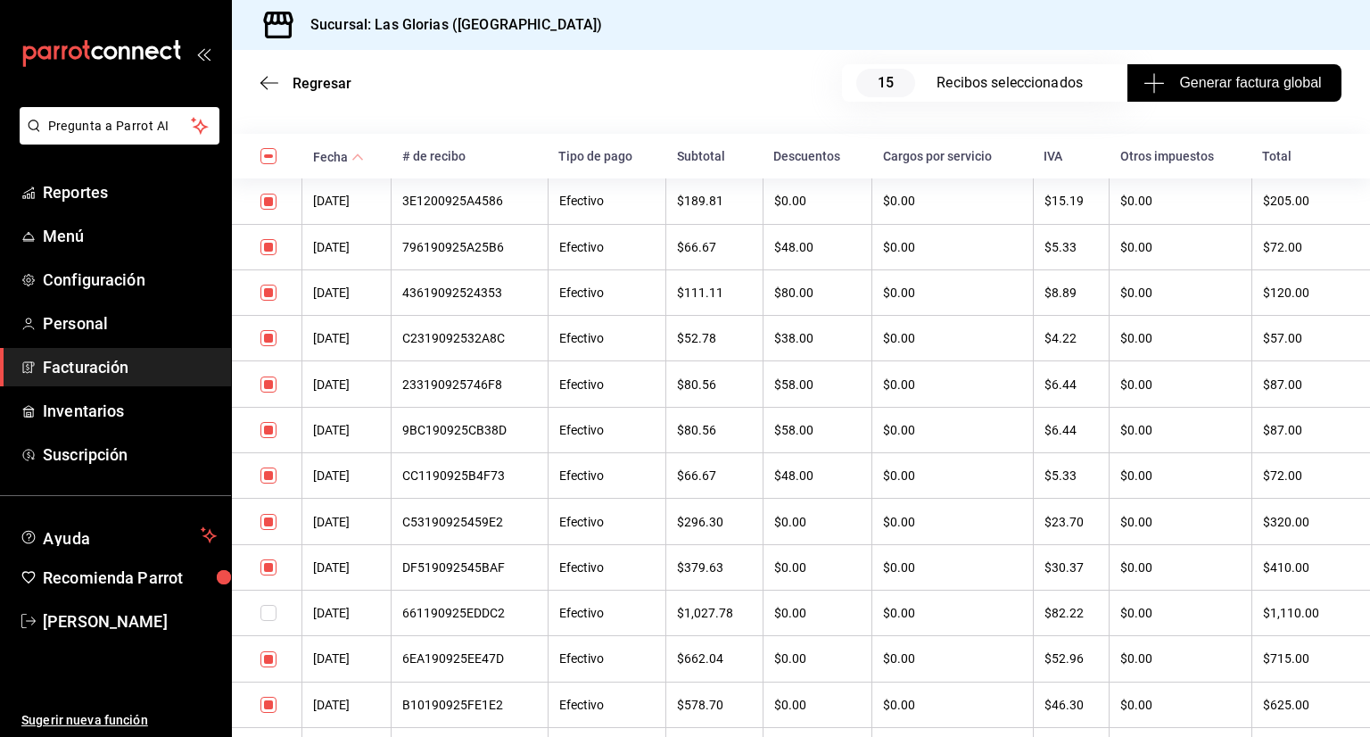
click at [275, 568] on input "checkbox" at bounding box center [268, 567] width 16 height 16
checkbox input "false"
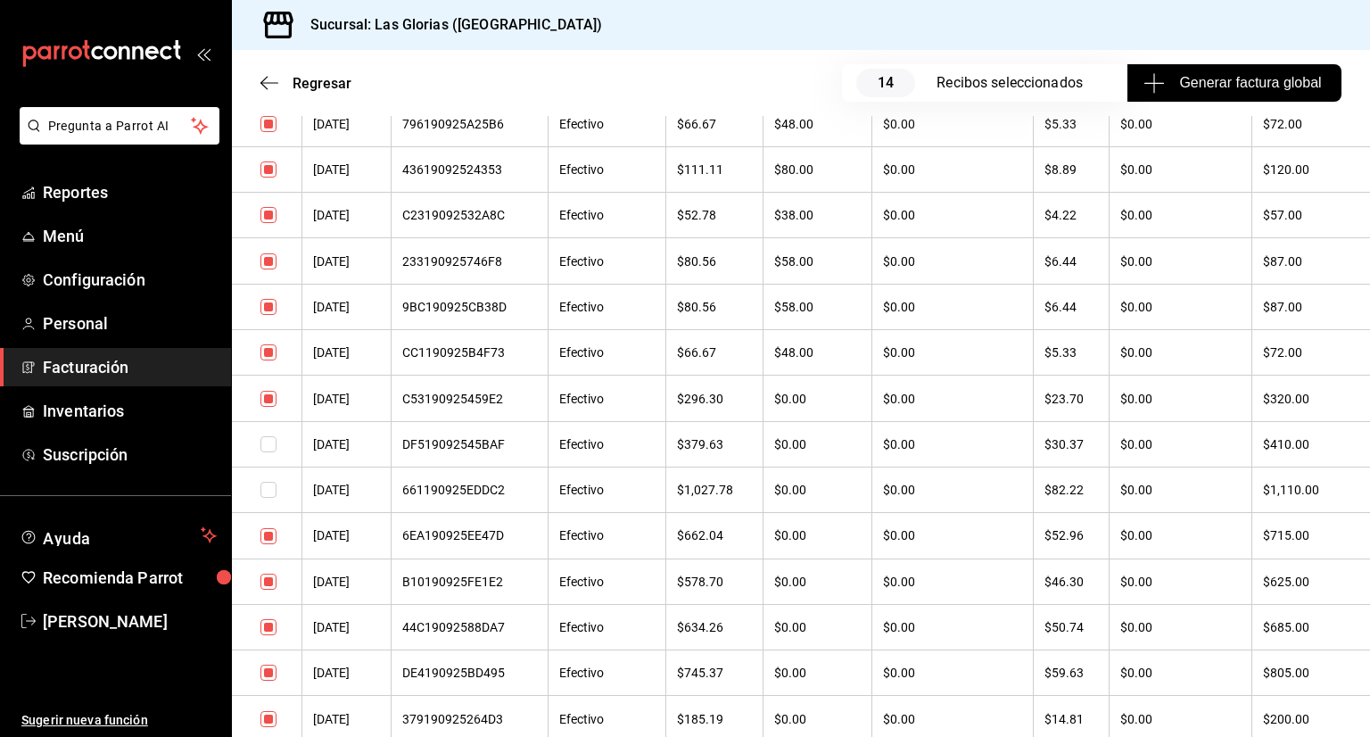
scroll to position [663, 0]
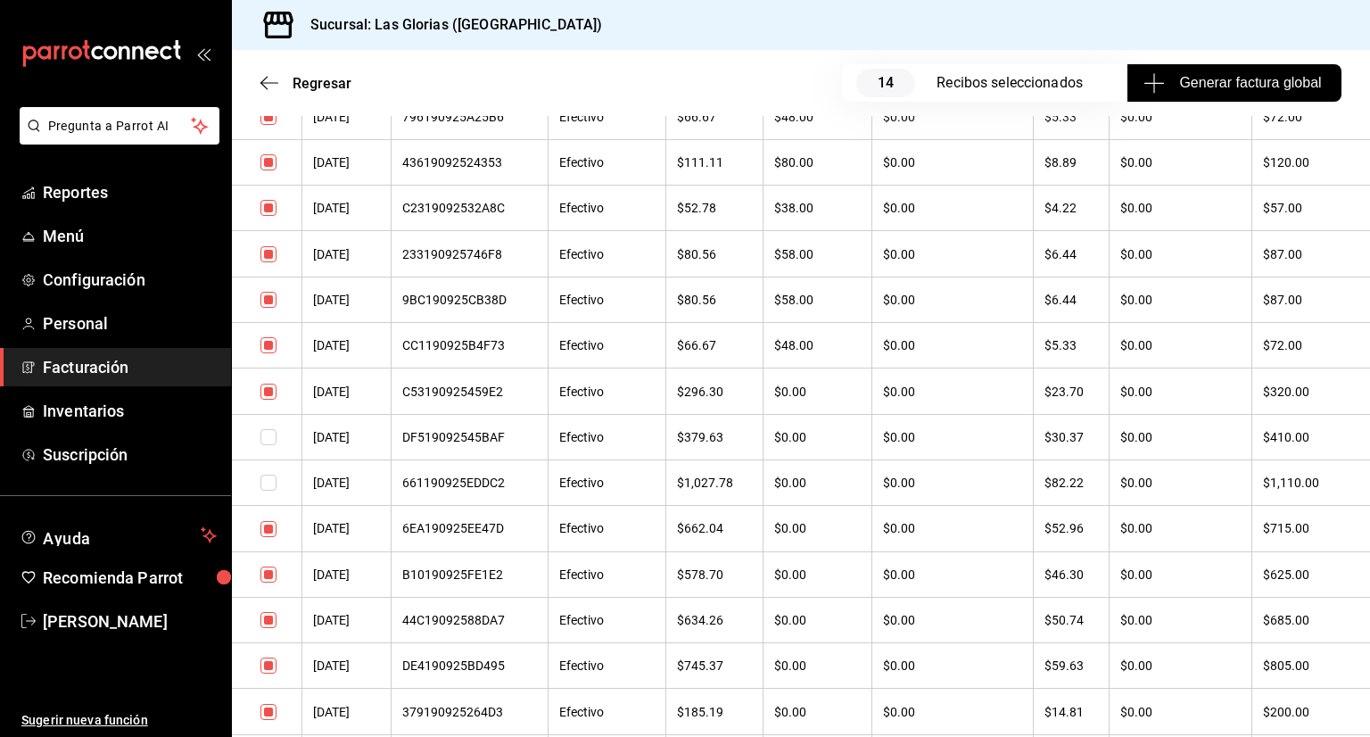
click at [270, 578] on input "checkbox" at bounding box center [268, 574] width 16 height 16
checkbox input "false"
click at [267, 660] on td at bounding box center [267, 665] width 70 height 45
click at [267, 665] on input "checkbox" at bounding box center [268, 665] width 16 height 16
checkbox input "false"
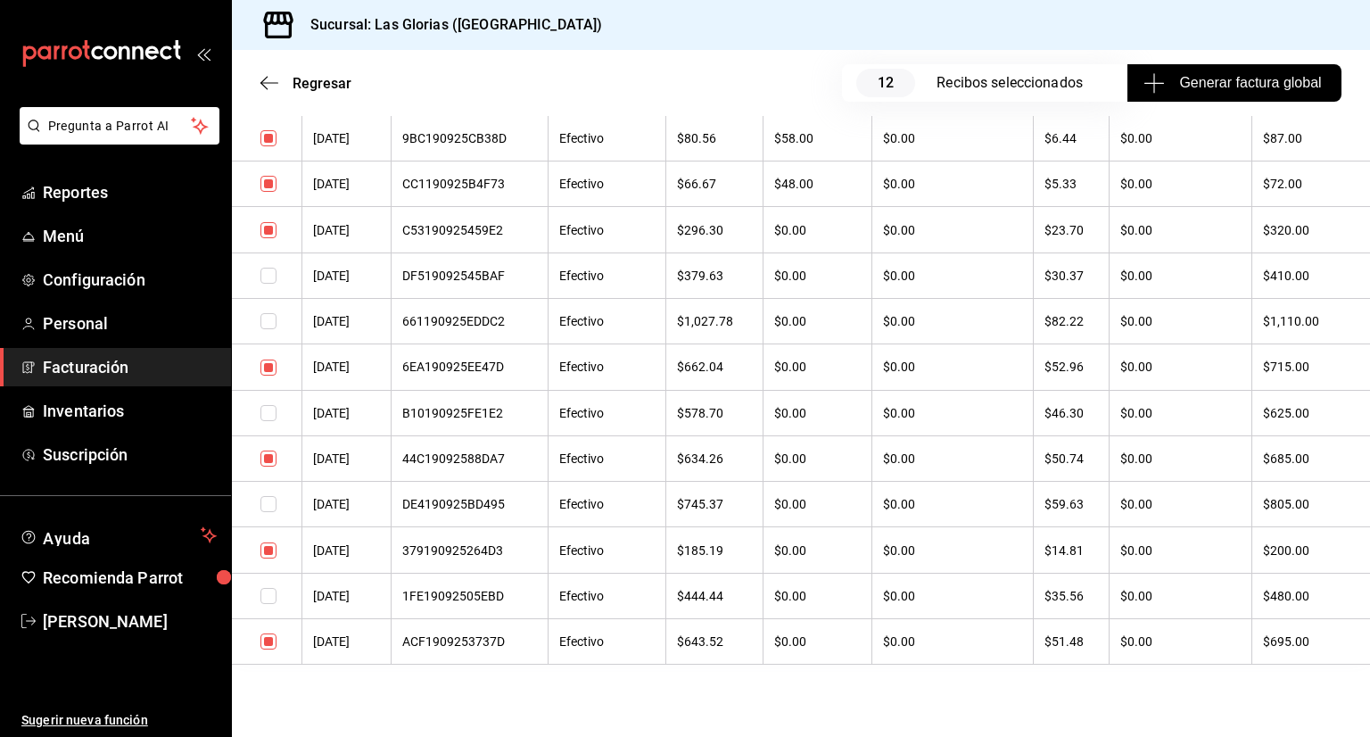
scroll to position [836, 0]
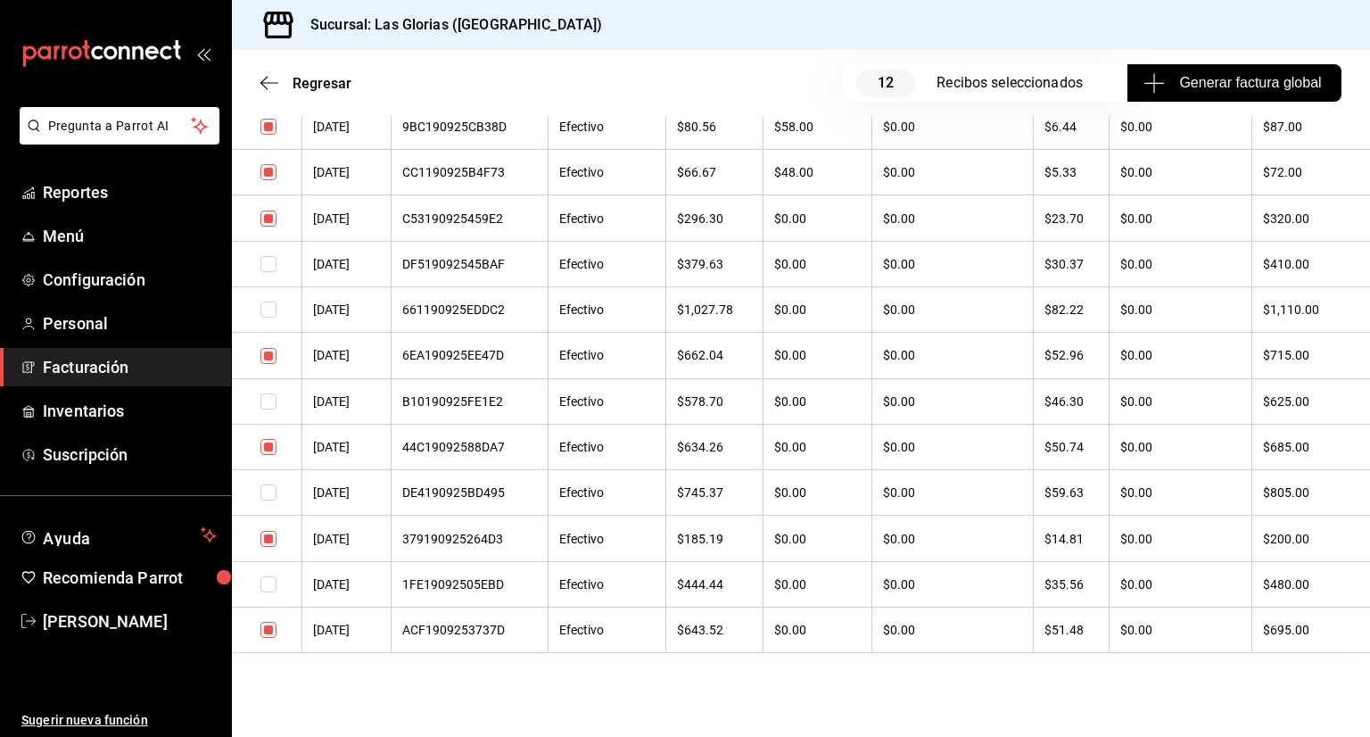
click at [268, 631] on input "checkbox" at bounding box center [268, 630] width 16 height 16
checkbox input "false"
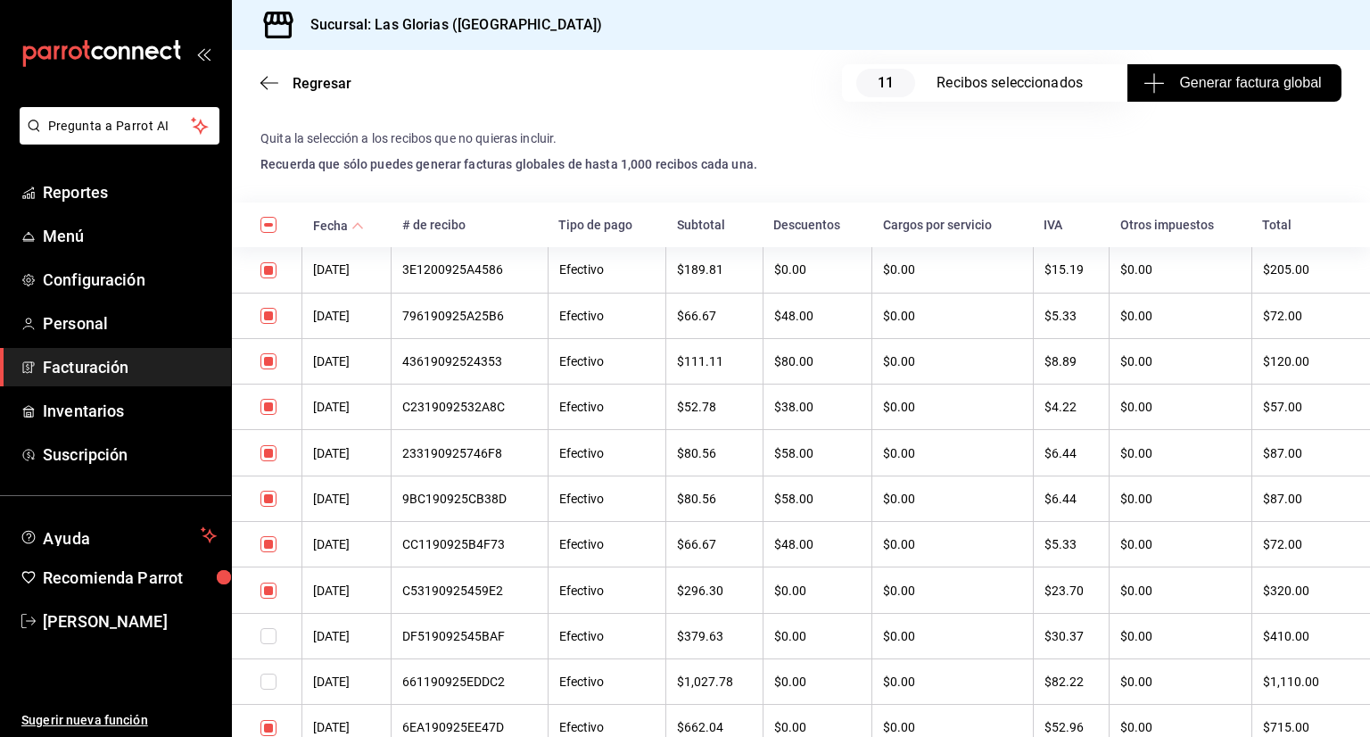
scroll to position [466, 0]
click at [267, 592] on input "checkbox" at bounding box center [268, 589] width 16 height 16
checkbox input "false"
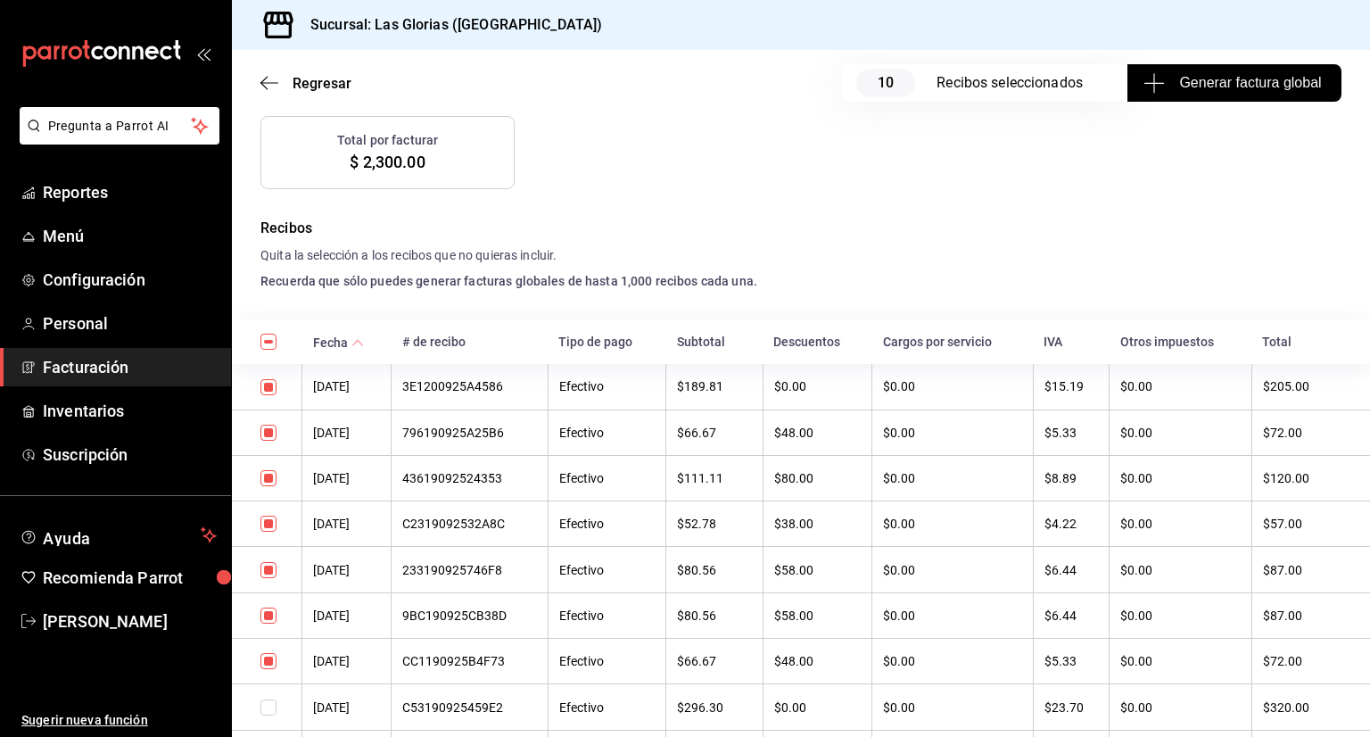
scroll to position [353, 0]
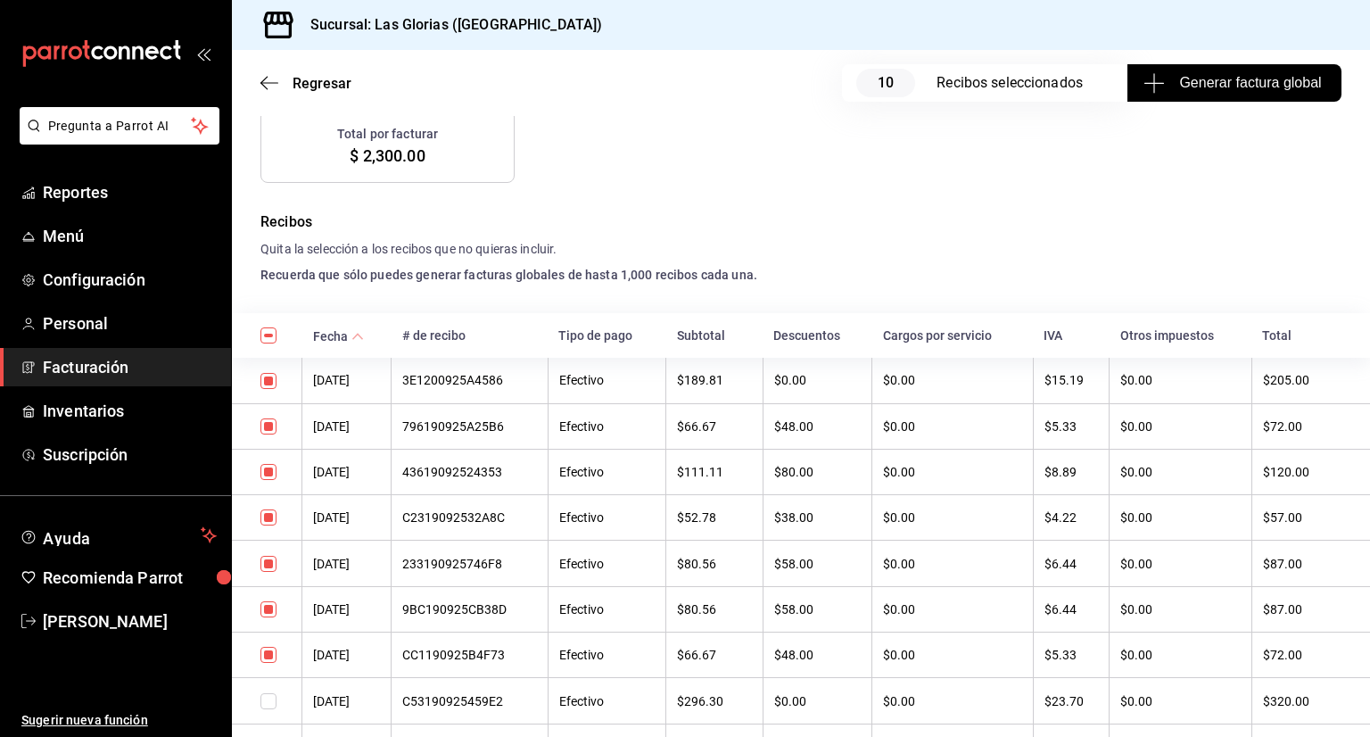
click at [273, 477] on input "checkbox" at bounding box center [268, 472] width 16 height 16
checkbox input "false"
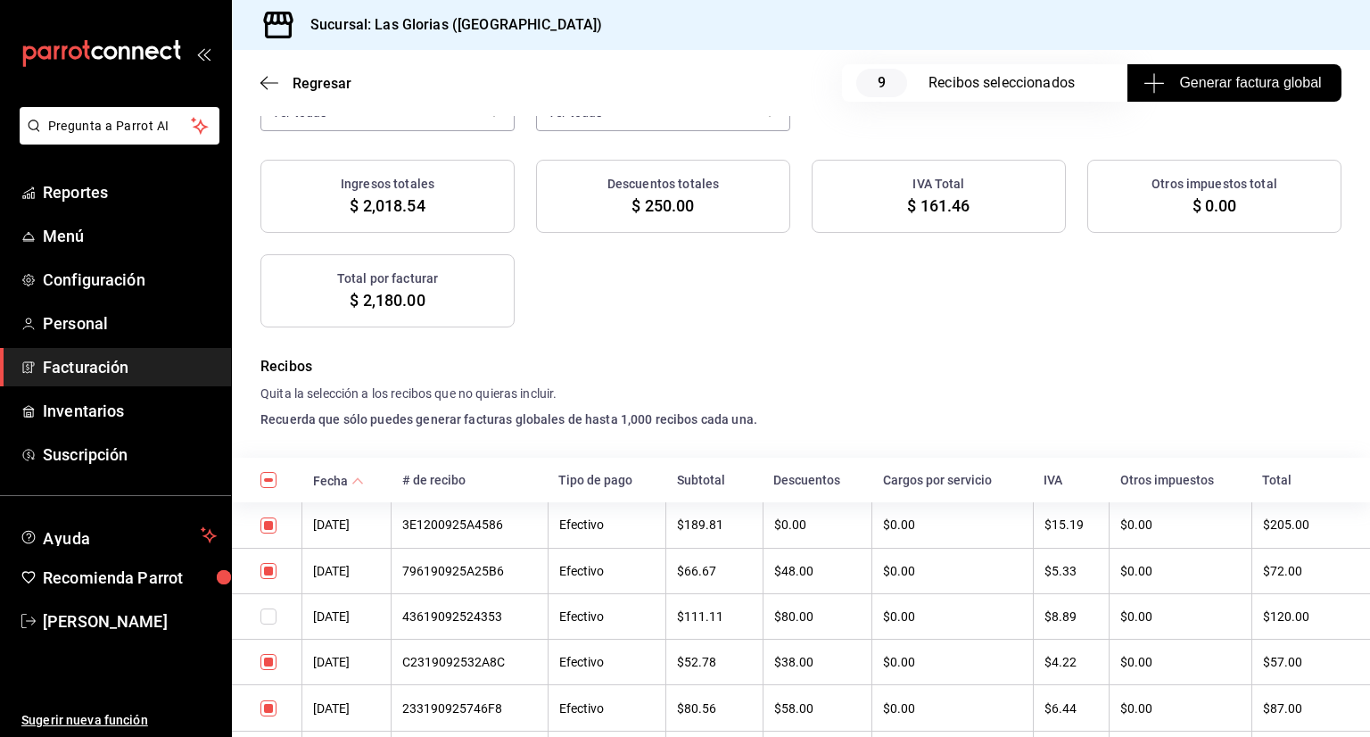
scroll to position [239, 0]
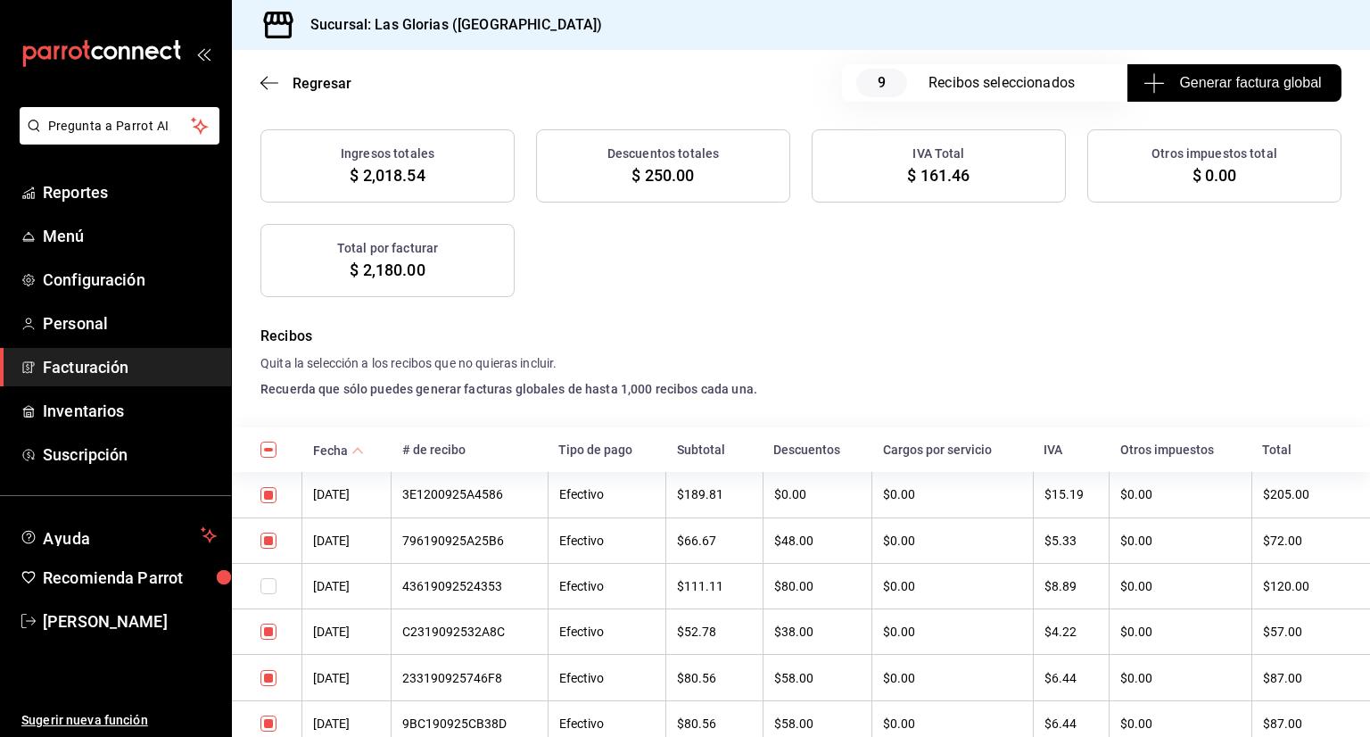
click at [1238, 83] on span "Generar factura global" at bounding box center [1234, 82] width 174 height 21
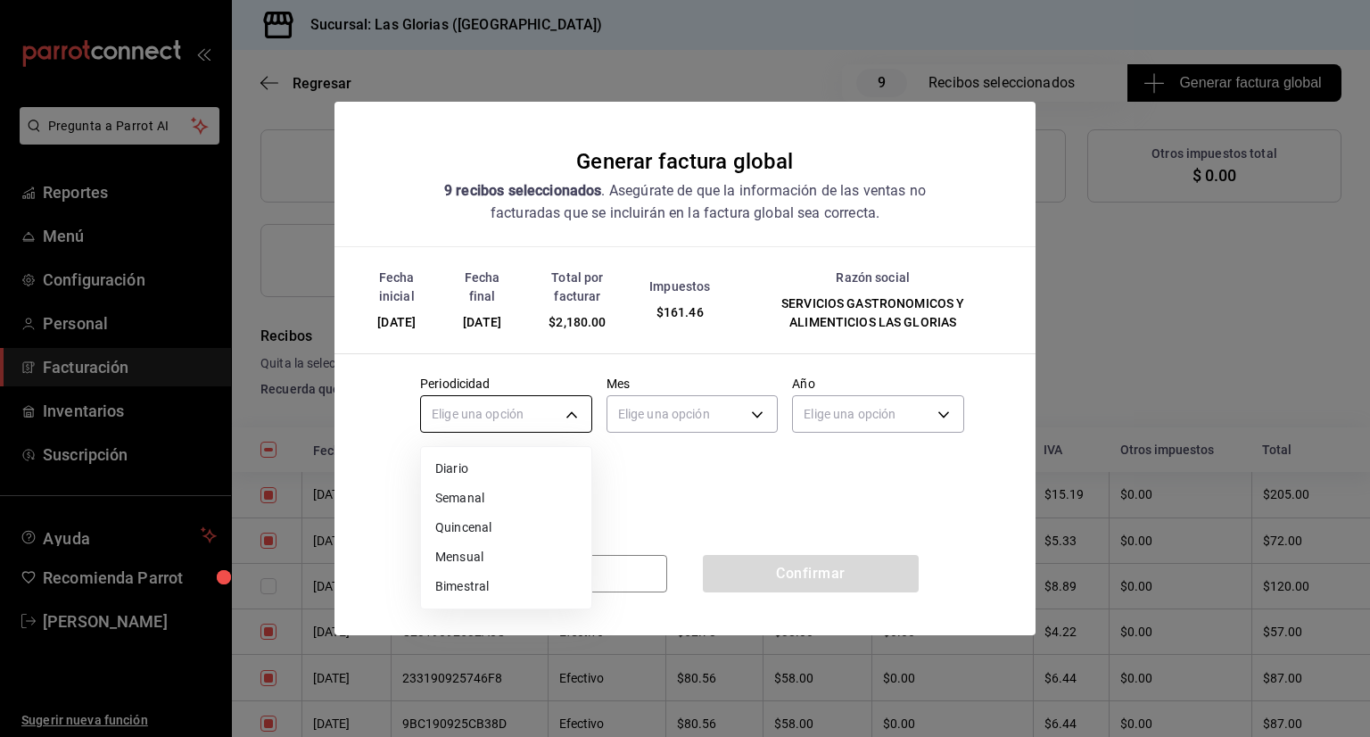
click at [567, 413] on body "Pregunta a Parrot AI Reportes Menú Configuración Personal Facturación Inventari…" at bounding box center [685, 368] width 1370 height 737
click at [509, 472] on li "Diario" at bounding box center [506, 468] width 170 height 29
type input "DAILY"
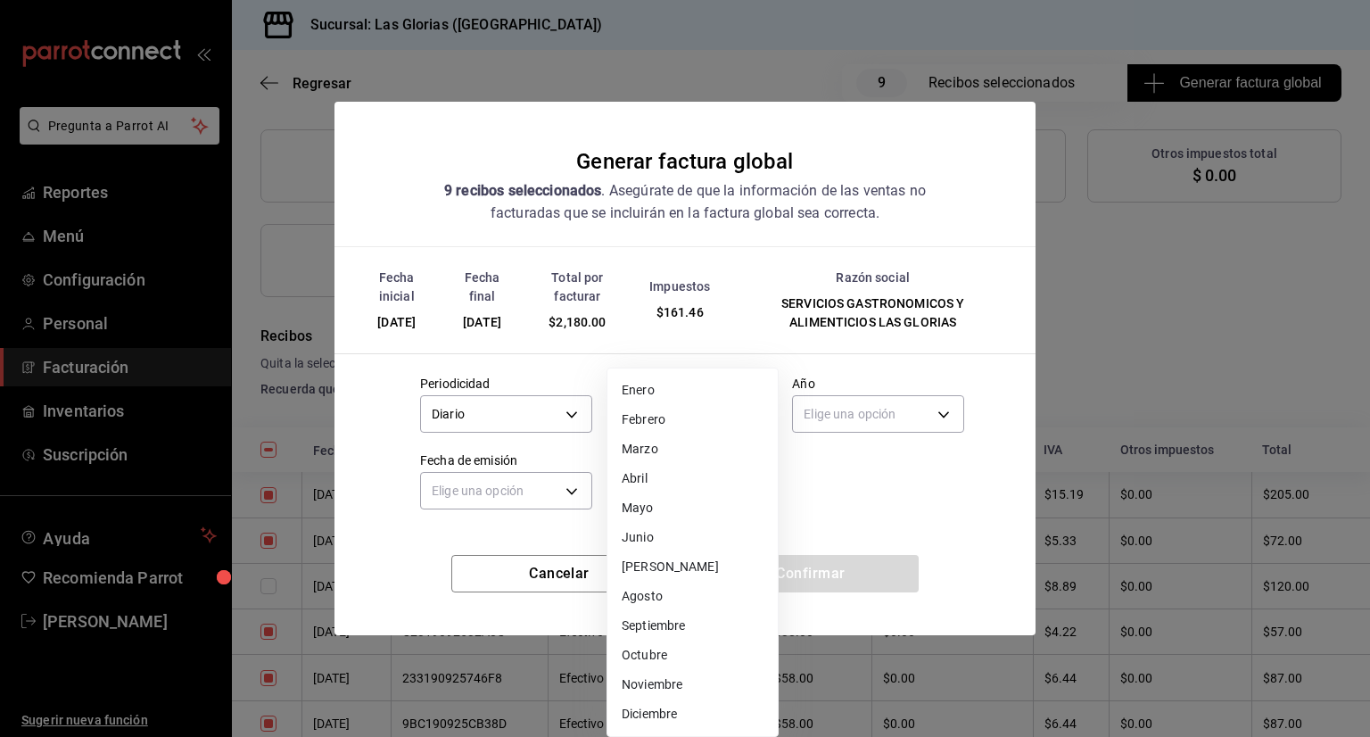
click at [765, 410] on body "Pregunta a Parrot AI Reportes Menú Configuración Personal Facturación Inventari…" at bounding box center [685, 368] width 1370 height 737
click at [685, 623] on li "Septiembre" at bounding box center [692, 625] width 170 height 29
type input "9"
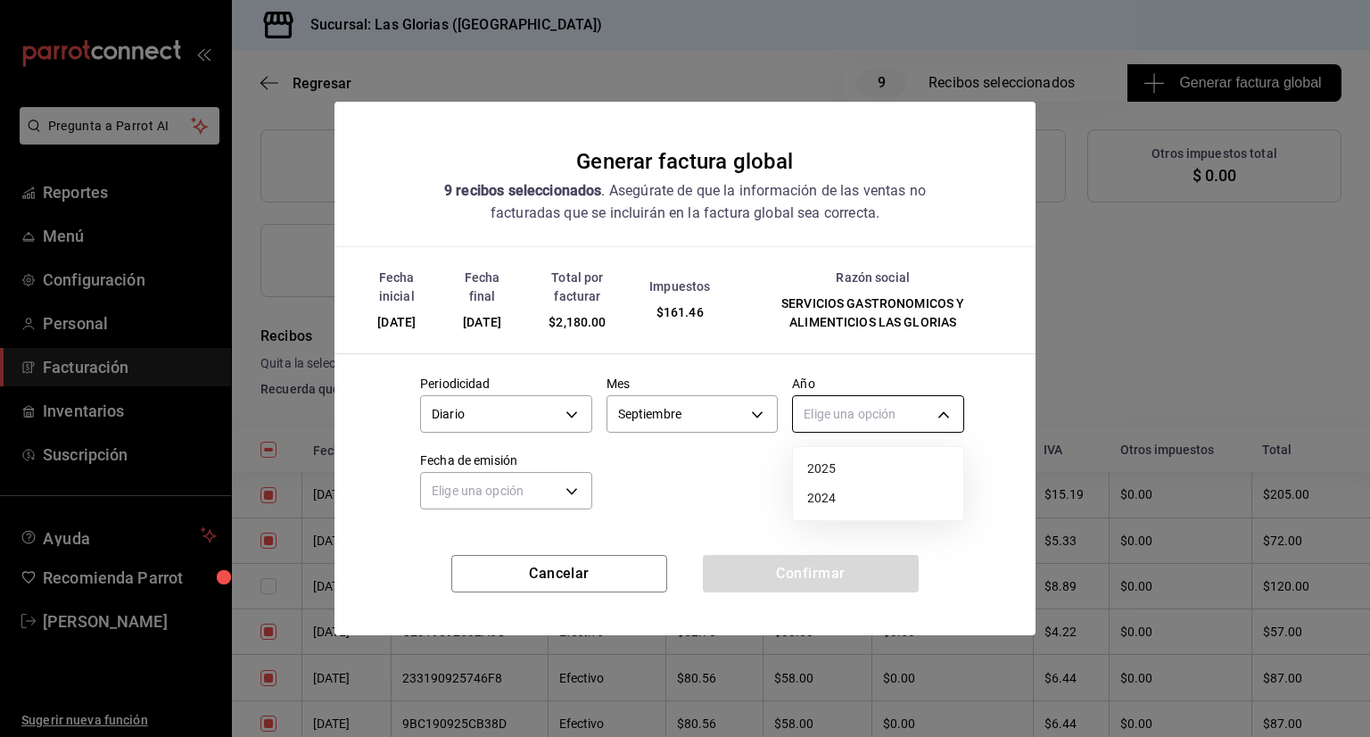
click at [930, 408] on body "Pregunta a Parrot AI Reportes Menú Configuración Personal Facturación Inventari…" at bounding box center [685, 368] width 1370 height 737
click at [842, 462] on li "2025" at bounding box center [878, 468] width 170 height 29
type input "2025"
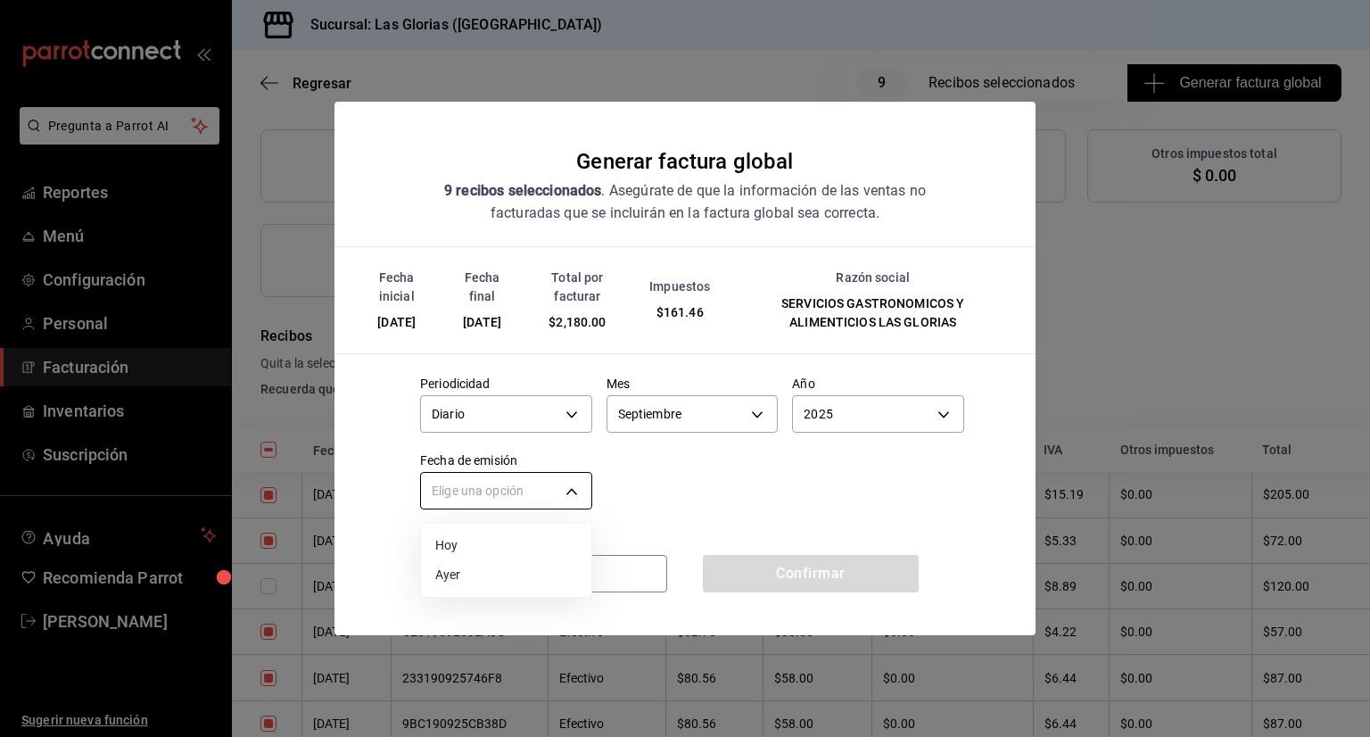
click at [557, 485] on body "Pregunta a Parrot AI Reportes Menú Configuración Personal Facturación Inventari…" at bounding box center [685, 368] width 1370 height 737
click at [485, 579] on li "Ayer" at bounding box center [506, 574] width 170 height 29
type input "[DATE]"
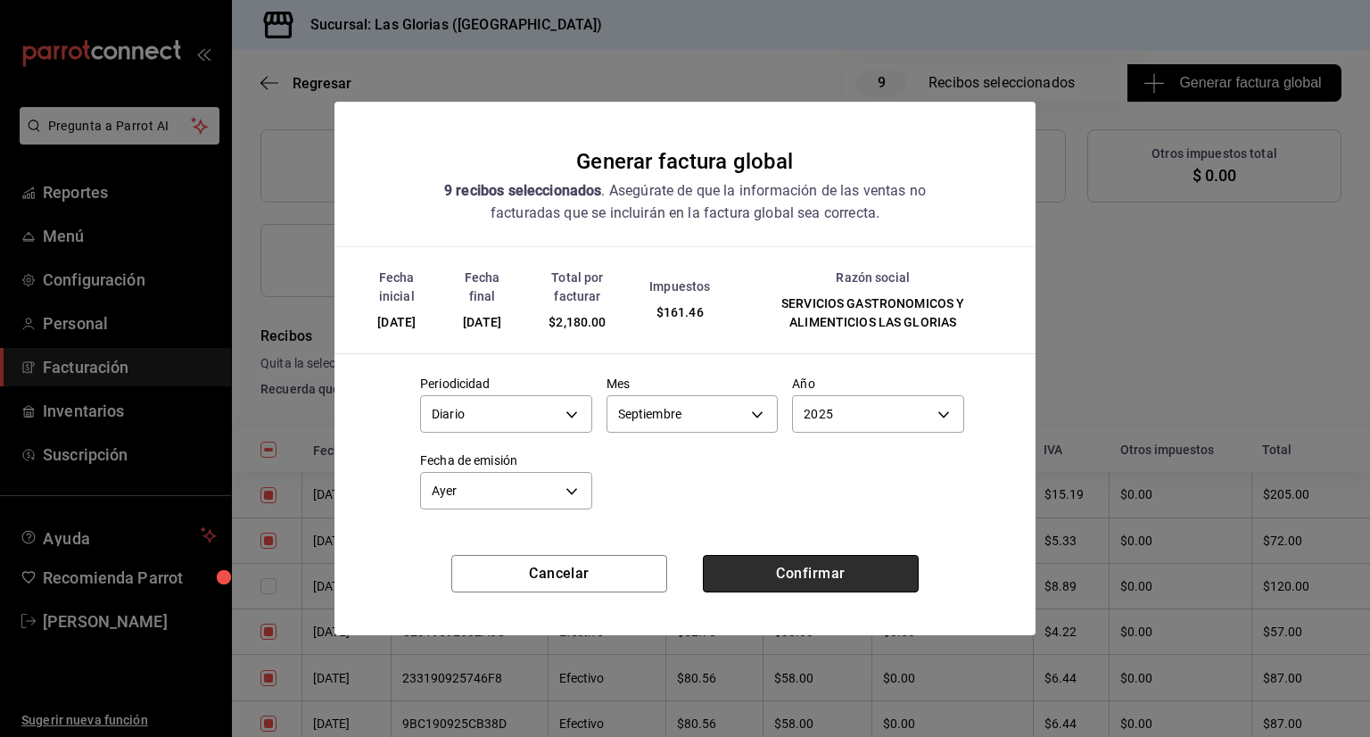
click at [800, 569] on button "Confirmar" at bounding box center [811, 573] width 216 height 37
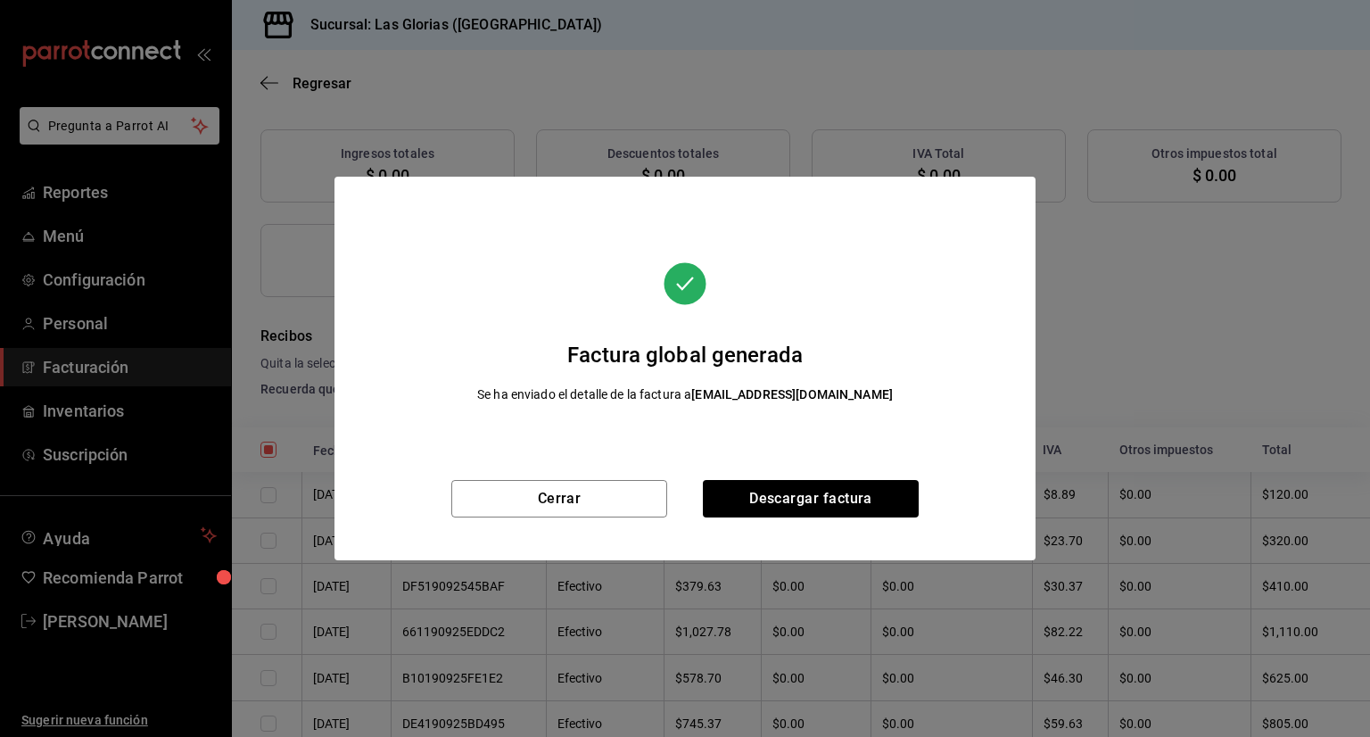
scroll to position [219, 0]
click at [808, 499] on button "Descargar factura" at bounding box center [811, 498] width 216 height 37
click at [555, 508] on button "Cerrar" at bounding box center [559, 498] width 216 height 37
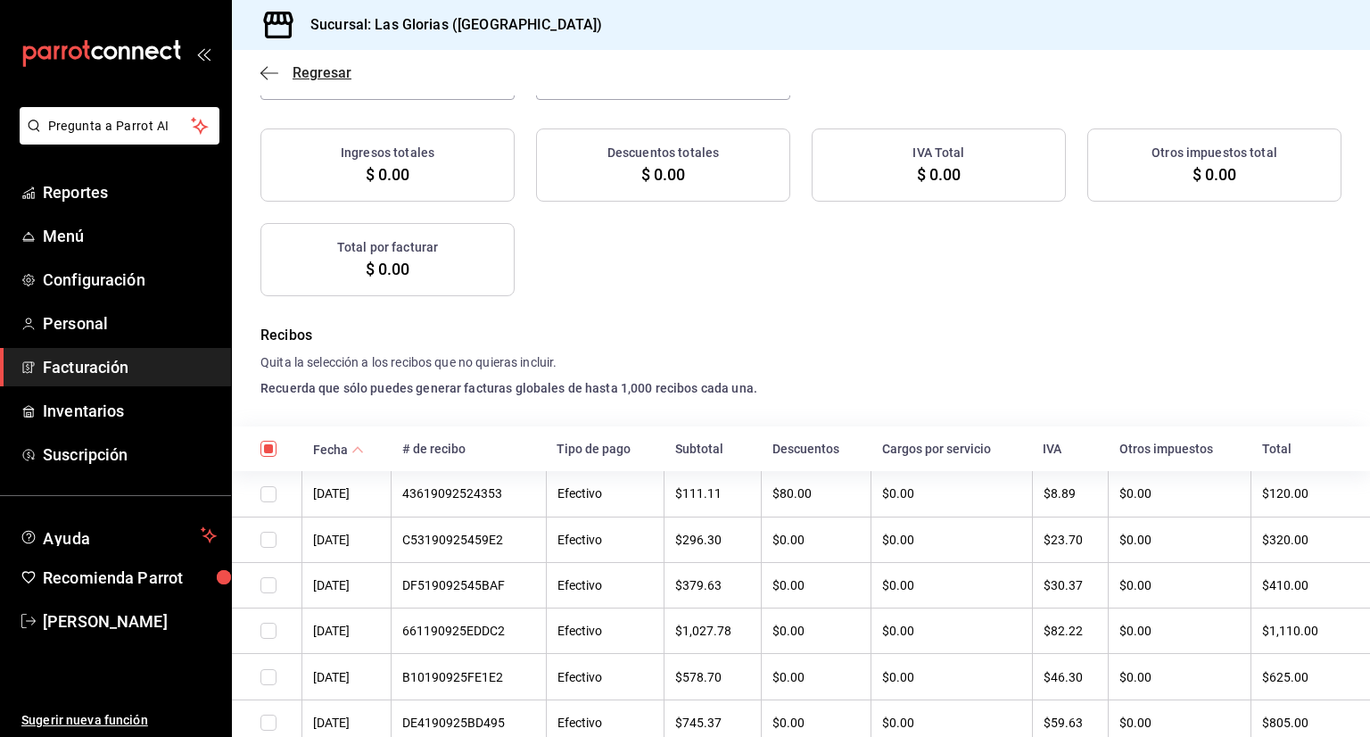
click at [268, 76] on icon "button" at bounding box center [269, 73] width 18 height 16
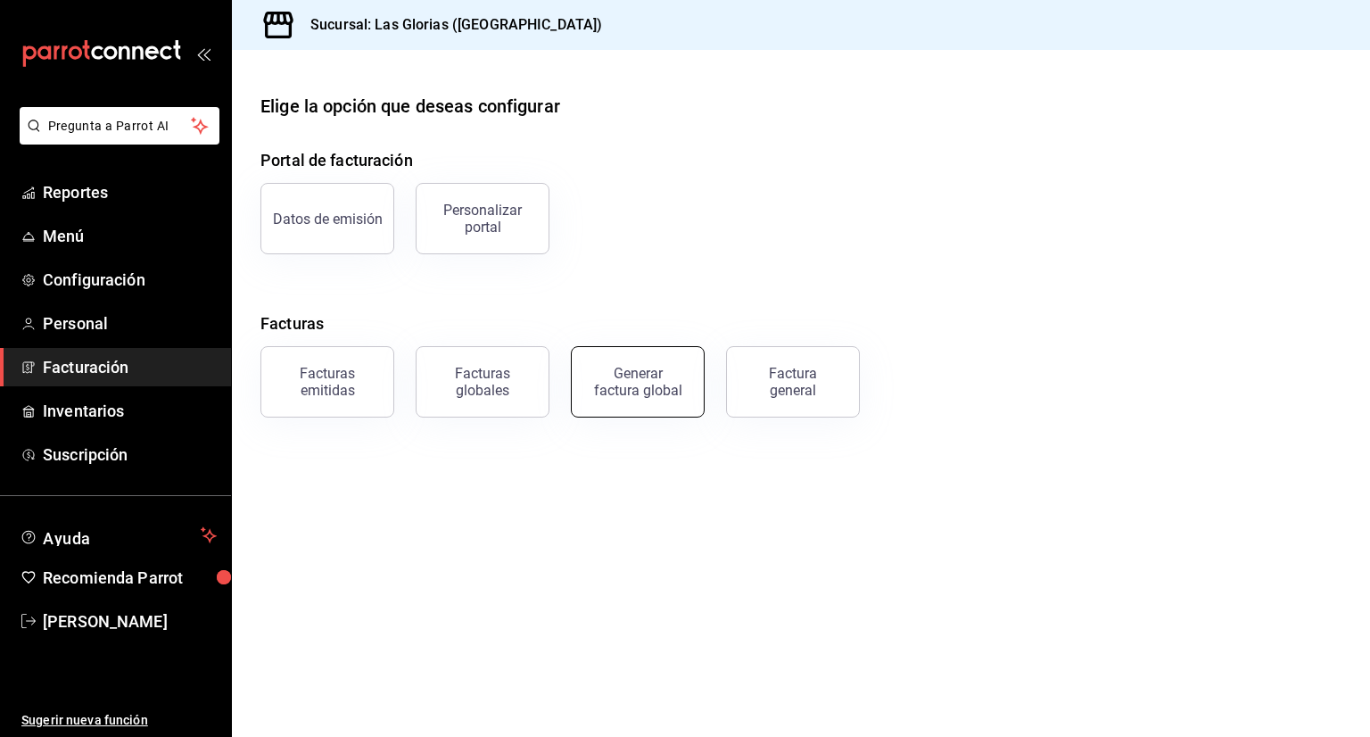
click at [660, 384] on div "Generar factura global" at bounding box center [637, 382] width 89 height 34
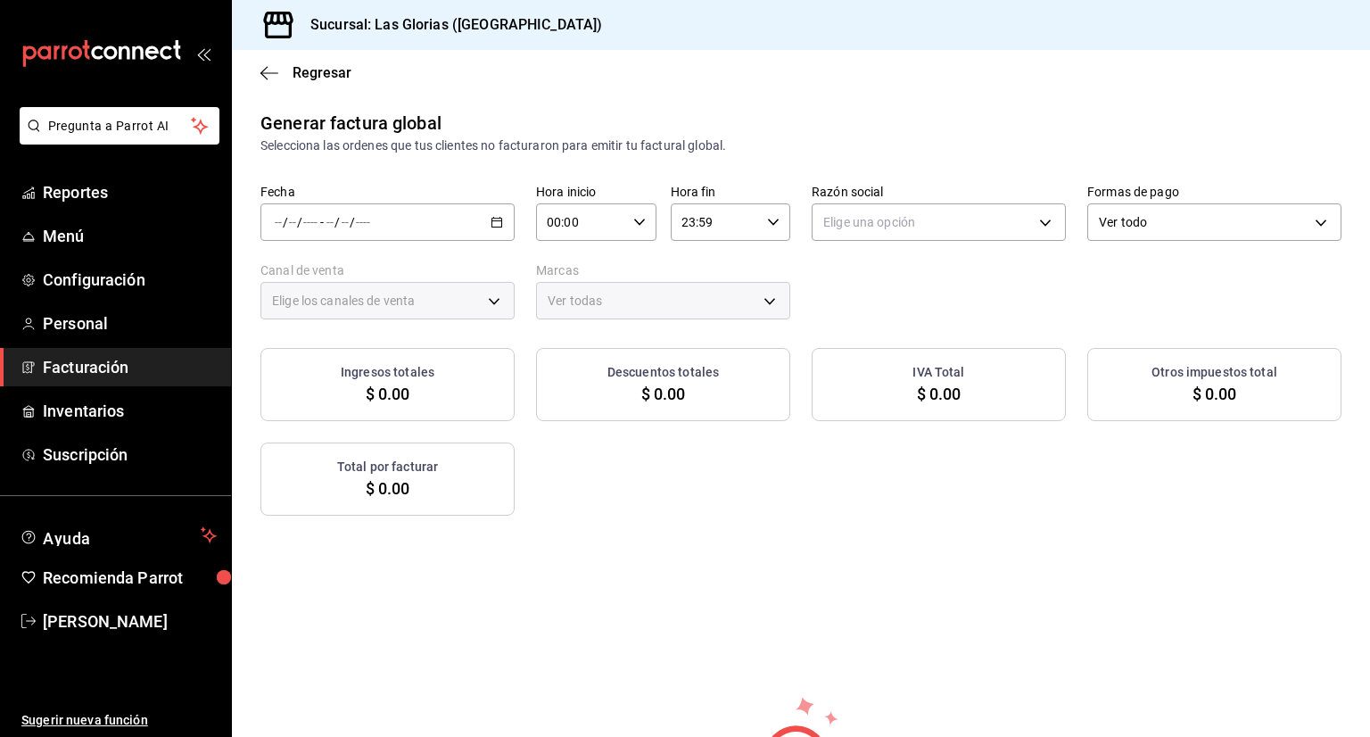
type input "PARROT,UBER_EATS,RAPPI,DIDI_FOOD,ONLINE"
click at [491, 224] on icon "button" at bounding box center [496, 222] width 12 height 12
click at [395, 270] on span "Rango de fechas" at bounding box center [345, 276] width 138 height 19
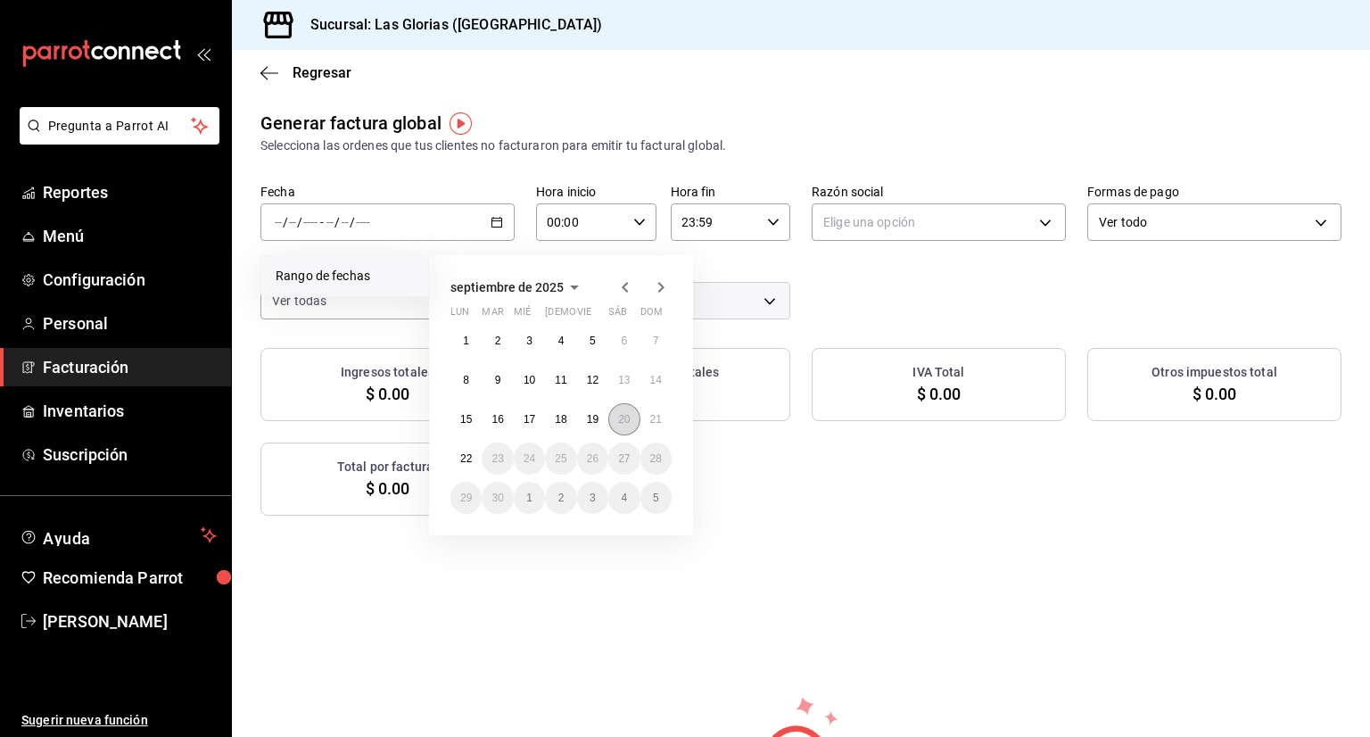
click at [629, 418] on abbr "20" at bounding box center [624, 419] width 12 height 12
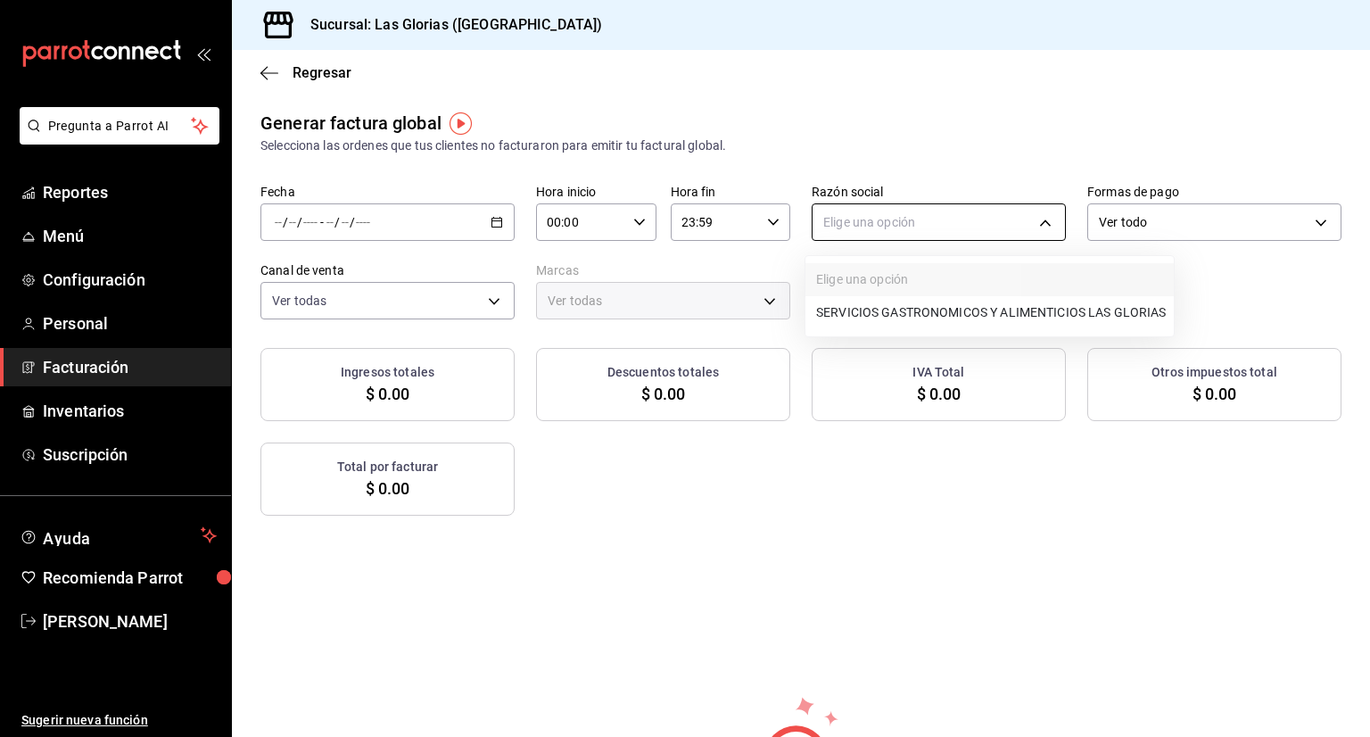
click at [1027, 214] on body "Pregunta a Parrot AI Reportes Menú Configuración Personal Facturación Inventari…" at bounding box center [685, 368] width 1370 height 737
click at [967, 306] on li "SERVICIOS GASTRONOMICOS Y ALIMENTICIOS LAS GLORIAS" at bounding box center [989, 312] width 368 height 33
type input "92b6a3ce-c140-400f-a825-a03a6f7c6343"
type input "6d37043d-d114-4a55-ae9f-8361e74d507b"
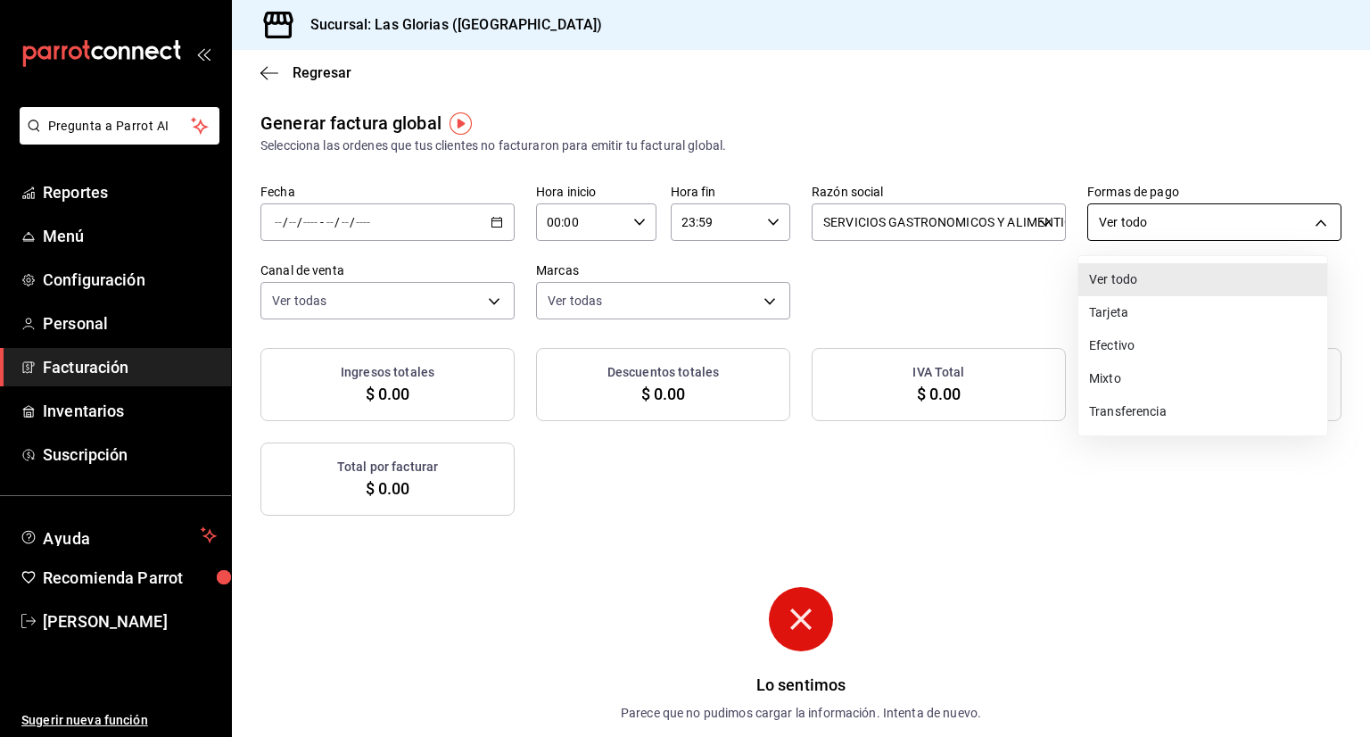
click at [1310, 221] on body "Pregunta a Parrot AI Reportes Menú Configuración Personal Facturación Inventari…" at bounding box center [685, 368] width 1370 height 737
click at [1139, 345] on li "Efectivo" at bounding box center [1202, 345] width 249 height 33
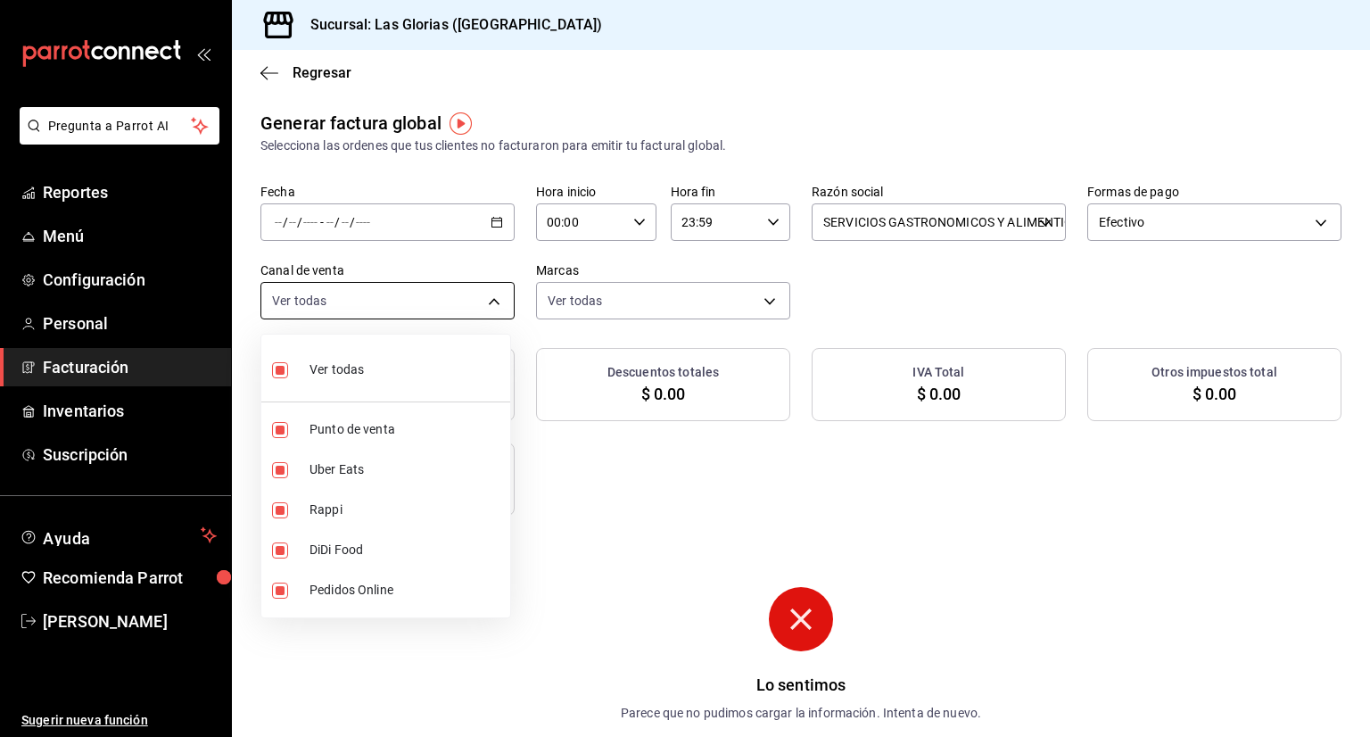
click at [499, 301] on body "Pregunta a Parrot AI Reportes Menú Configuración Personal Facturación Inventari…" at bounding box center [685, 368] width 1370 height 737
click at [625, 558] on div at bounding box center [685, 368] width 1370 height 737
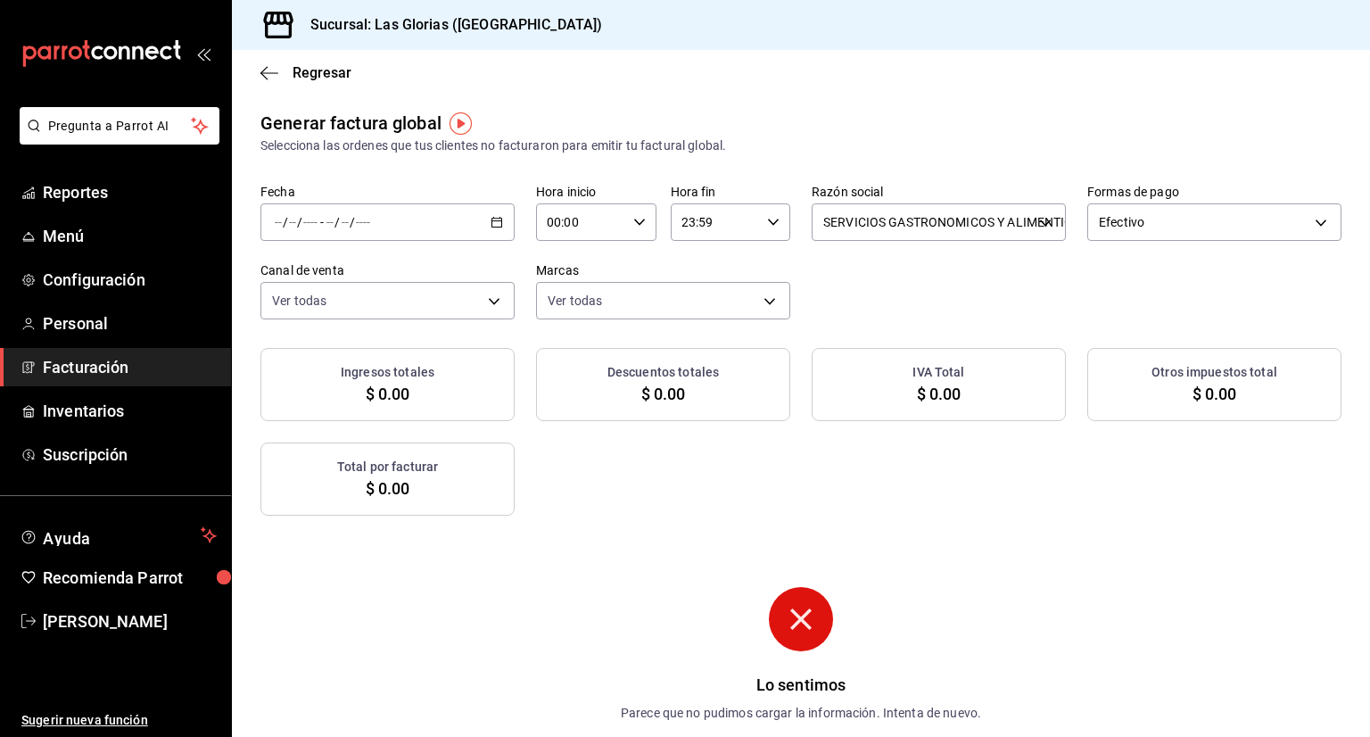
click at [495, 222] on icon "button" at bounding box center [496, 222] width 12 height 12
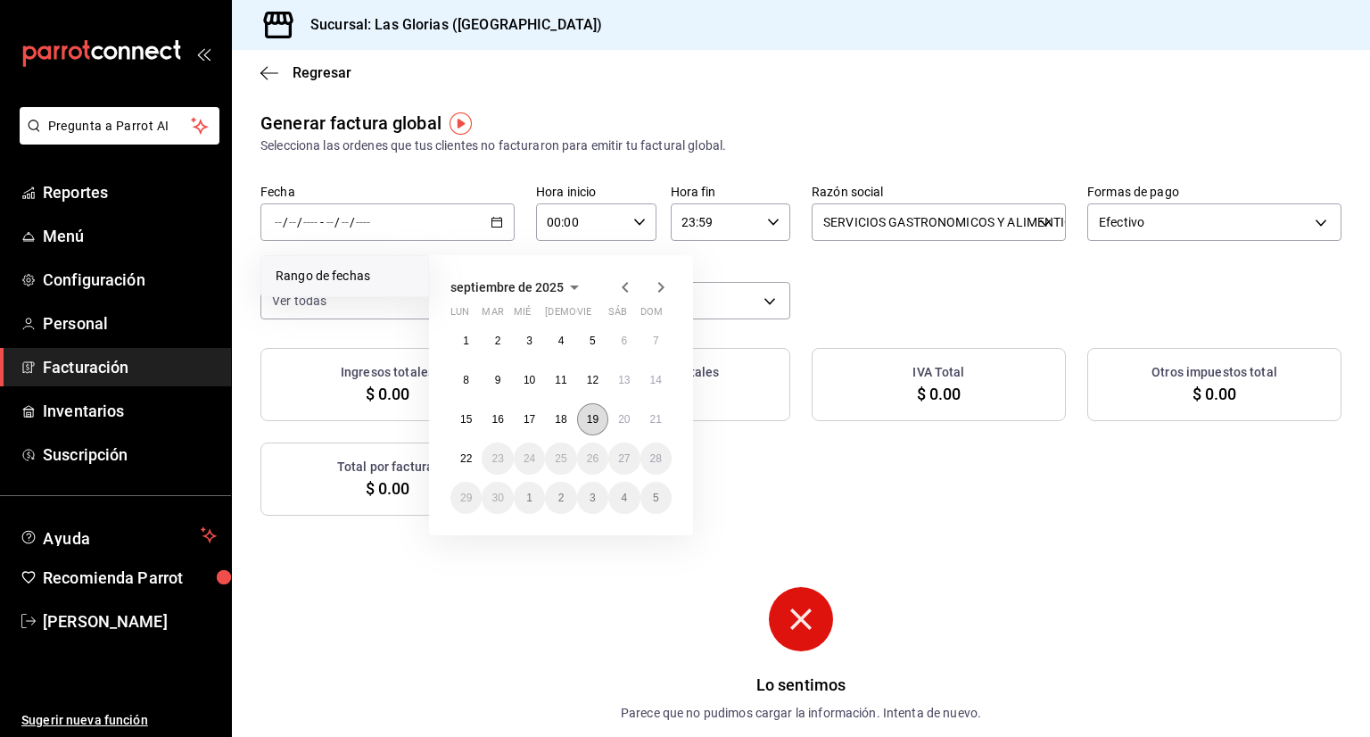
click at [592, 410] on button "19" at bounding box center [592, 419] width 31 height 32
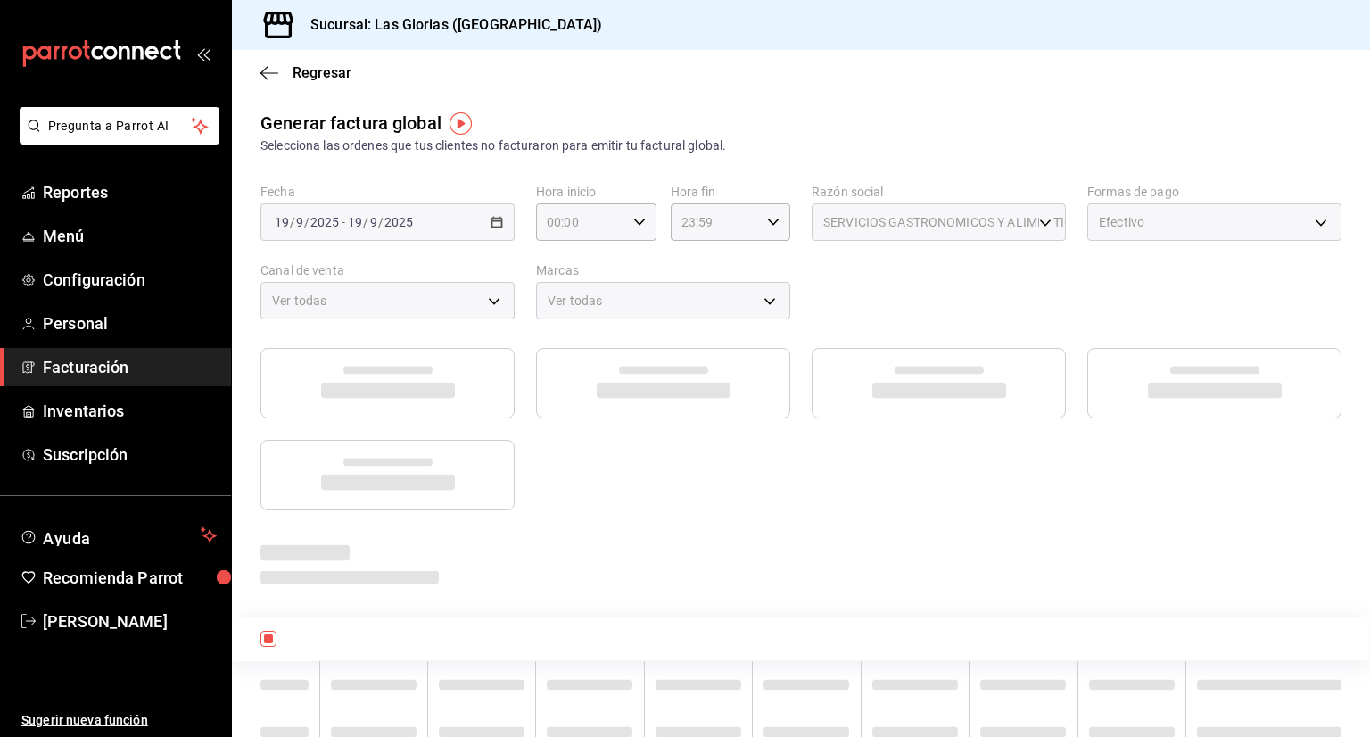
click at [592, 410] on div at bounding box center [663, 383] width 254 height 70
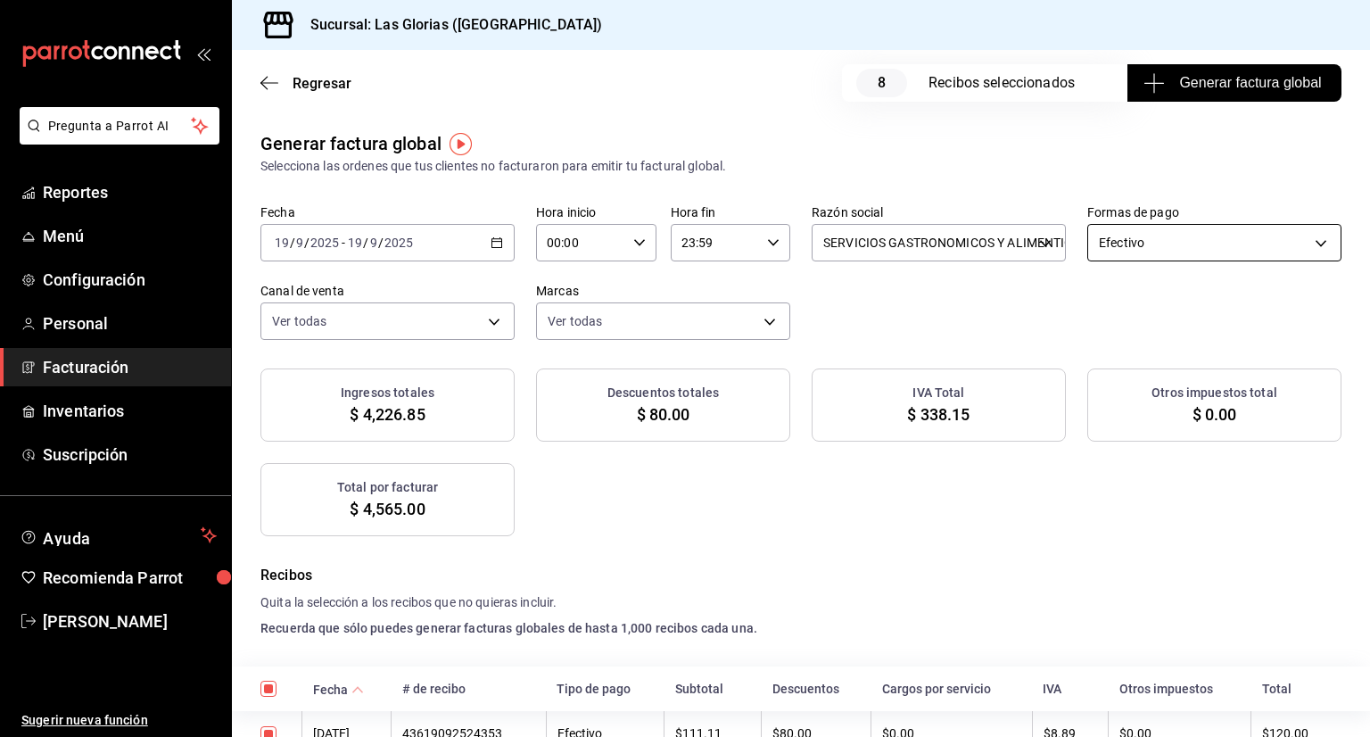
click at [1313, 243] on body "Pregunta a Parrot AI Reportes Menú Configuración Personal Facturación Inventari…" at bounding box center [685, 368] width 1370 height 737
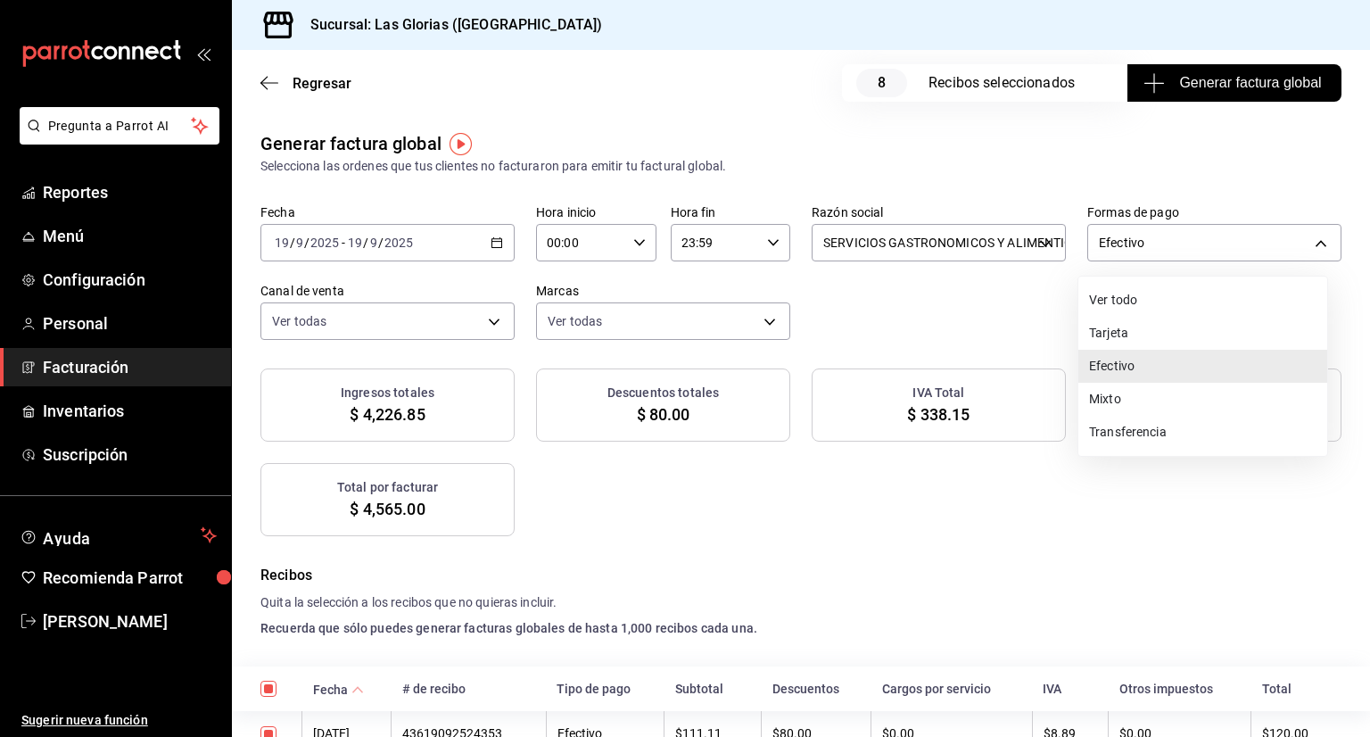
click at [1143, 329] on li "Tarjeta" at bounding box center [1202, 333] width 249 height 33
type input "CARD"
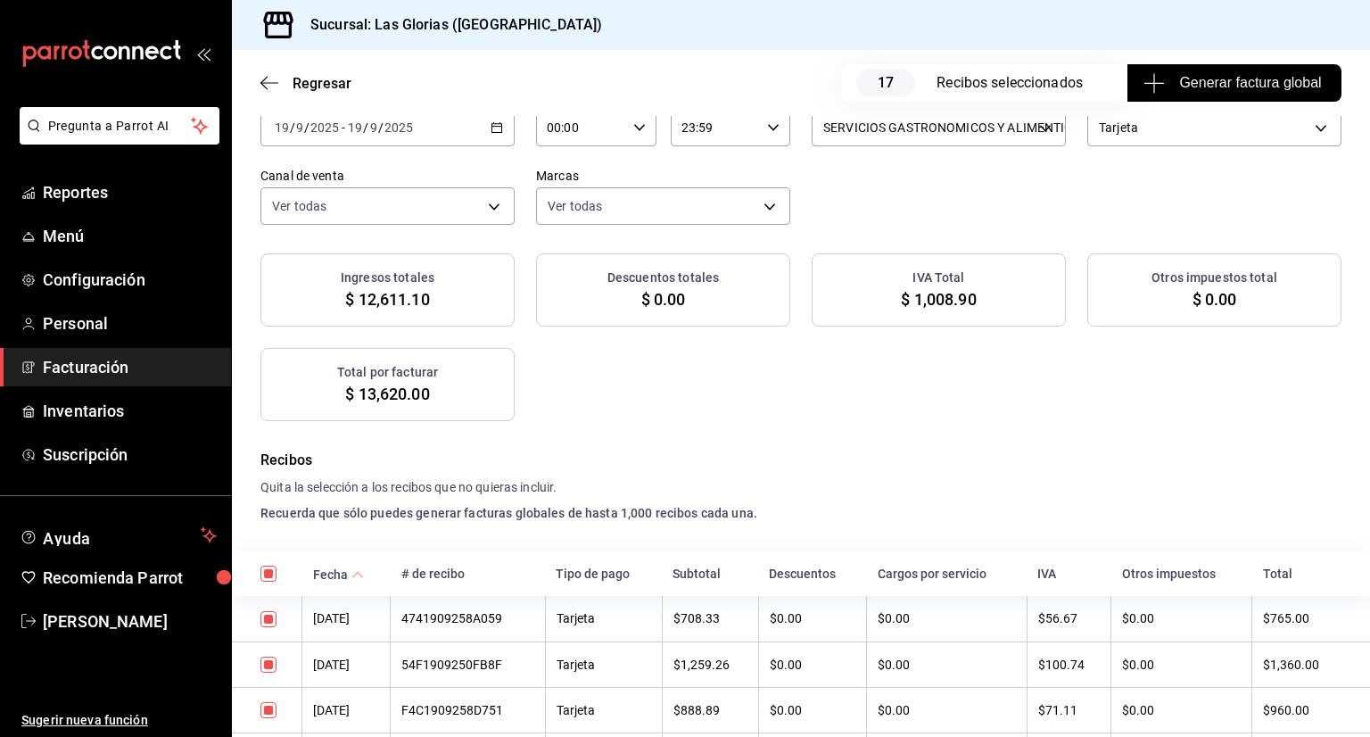
scroll to position [115, 0]
click at [1224, 78] on span "Generar factura global" at bounding box center [1234, 82] width 174 height 21
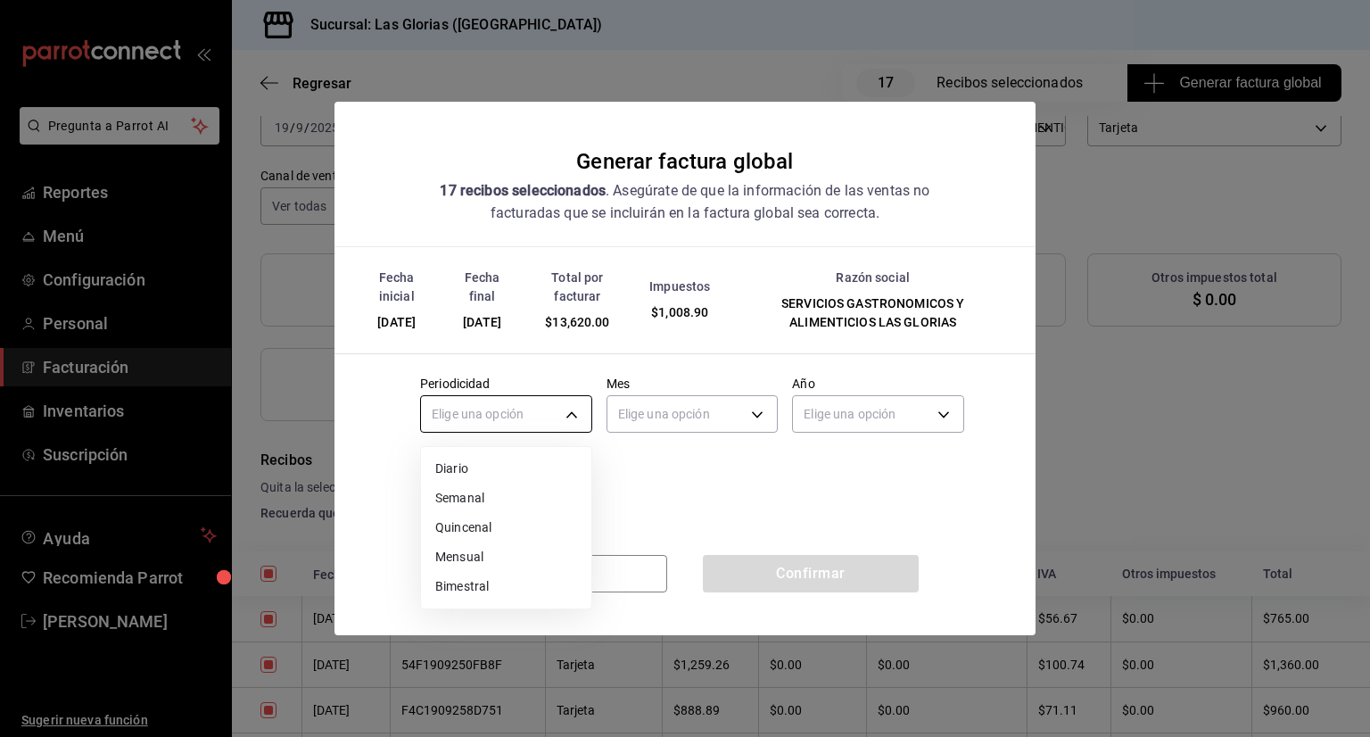
click at [567, 409] on body "Pregunta a Parrot AI Reportes Menú Configuración Personal Facturación Inventari…" at bounding box center [685, 368] width 1370 height 737
click at [514, 461] on li "Diario" at bounding box center [506, 468] width 170 height 29
type input "DAILY"
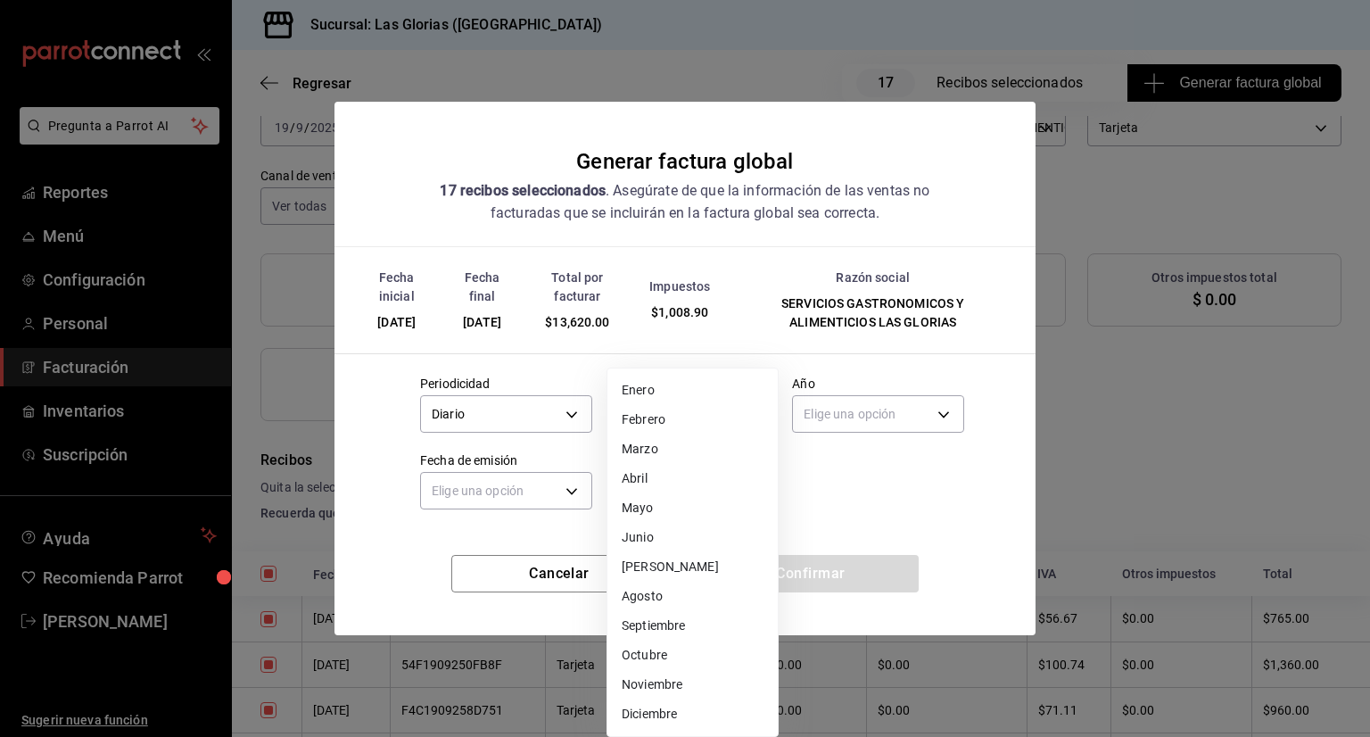
click at [732, 418] on body "Pregunta a Parrot AI Reportes Menú Configuración Personal Facturación Inventari…" at bounding box center [685, 368] width 1370 height 737
click at [680, 618] on li "Septiembre" at bounding box center [692, 625] width 170 height 29
type input "9"
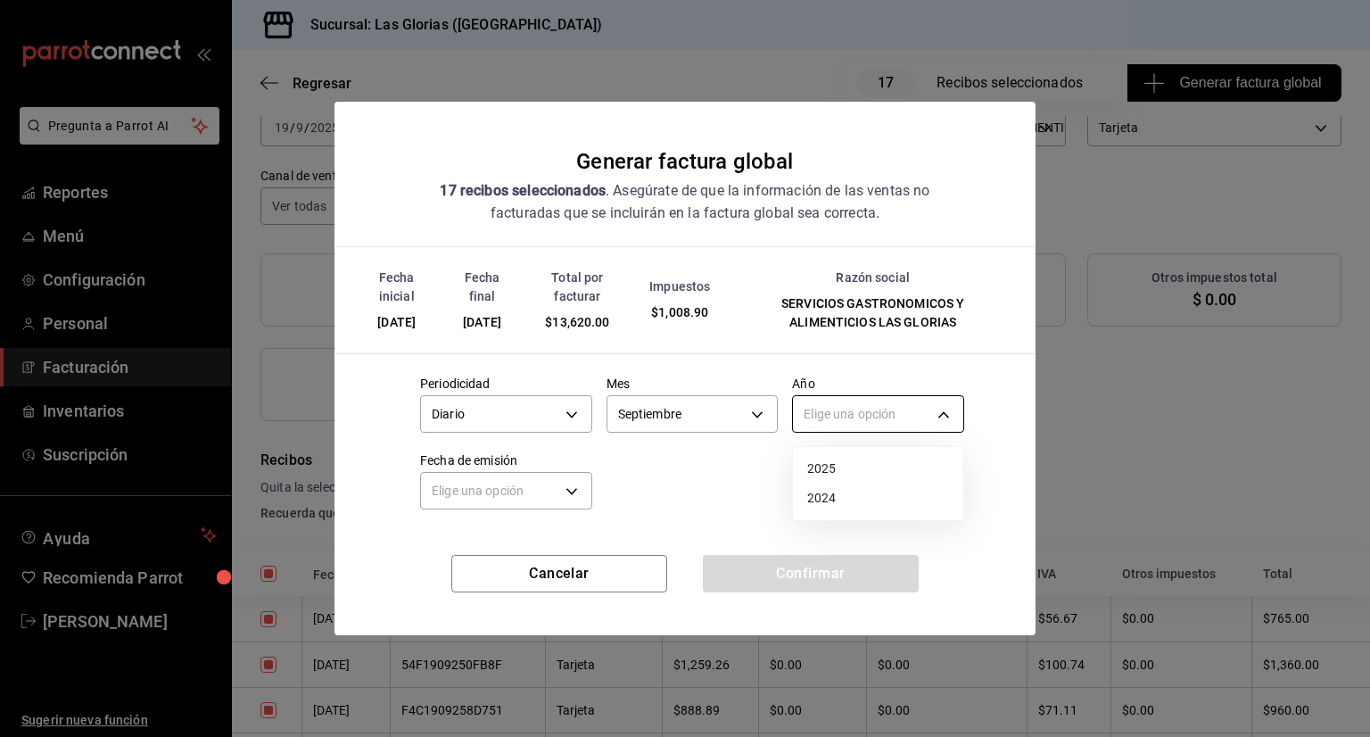
click at [946, 414] on body "Pregunta a Parrot AI Reportes Menú Configuración Personal Facturación Inventari…" at bounding box center [685, 368] width 1370 height 737
click at [863, 461] on li "2025" at bounding box center [878, 468] width 170 height 29
type input "2025"
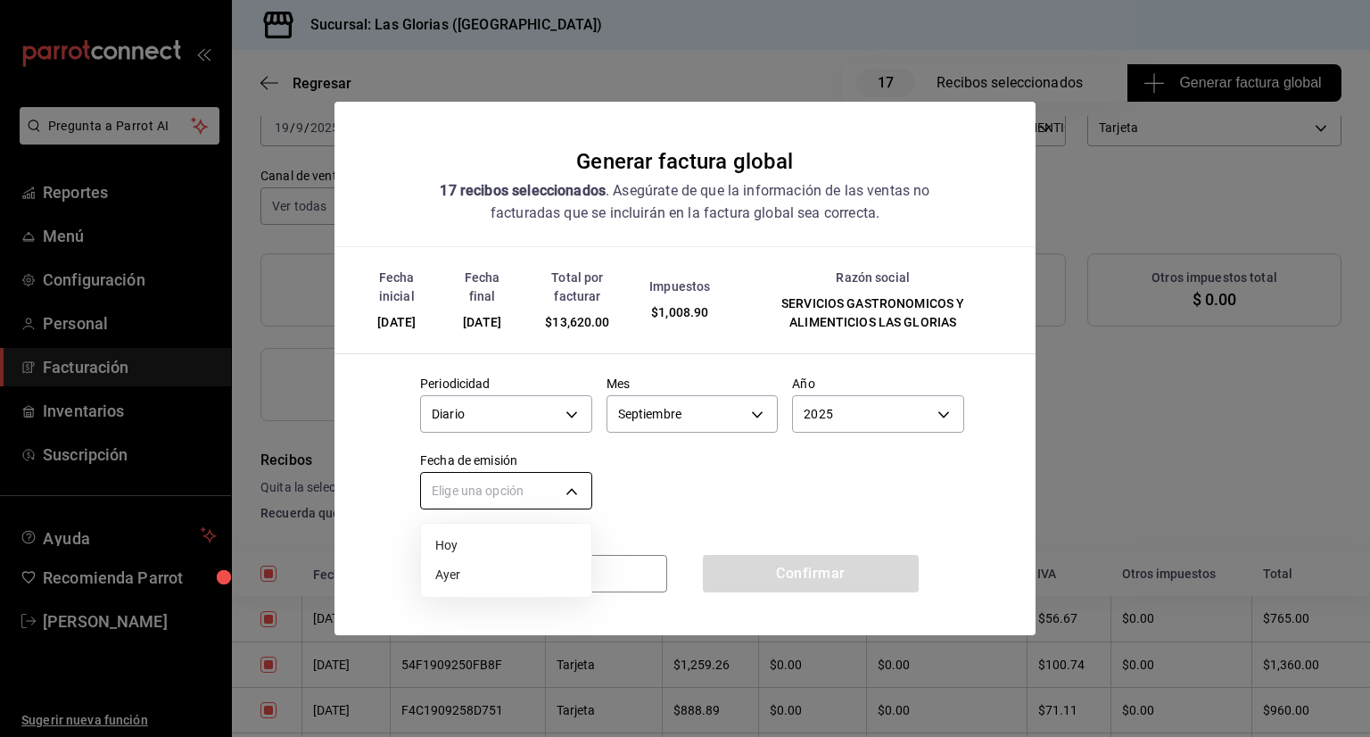
click at [564, 490] on body "Pregunta a Parrot AI Reportes Menú Configuración Personal Facturación Inventari…" at bounding box center [685, 368] width 1370 height 737
click at [496, 577] on li "Ayer" at bounding box center [506, 574] width 170 height 29
type input "[DATE]"
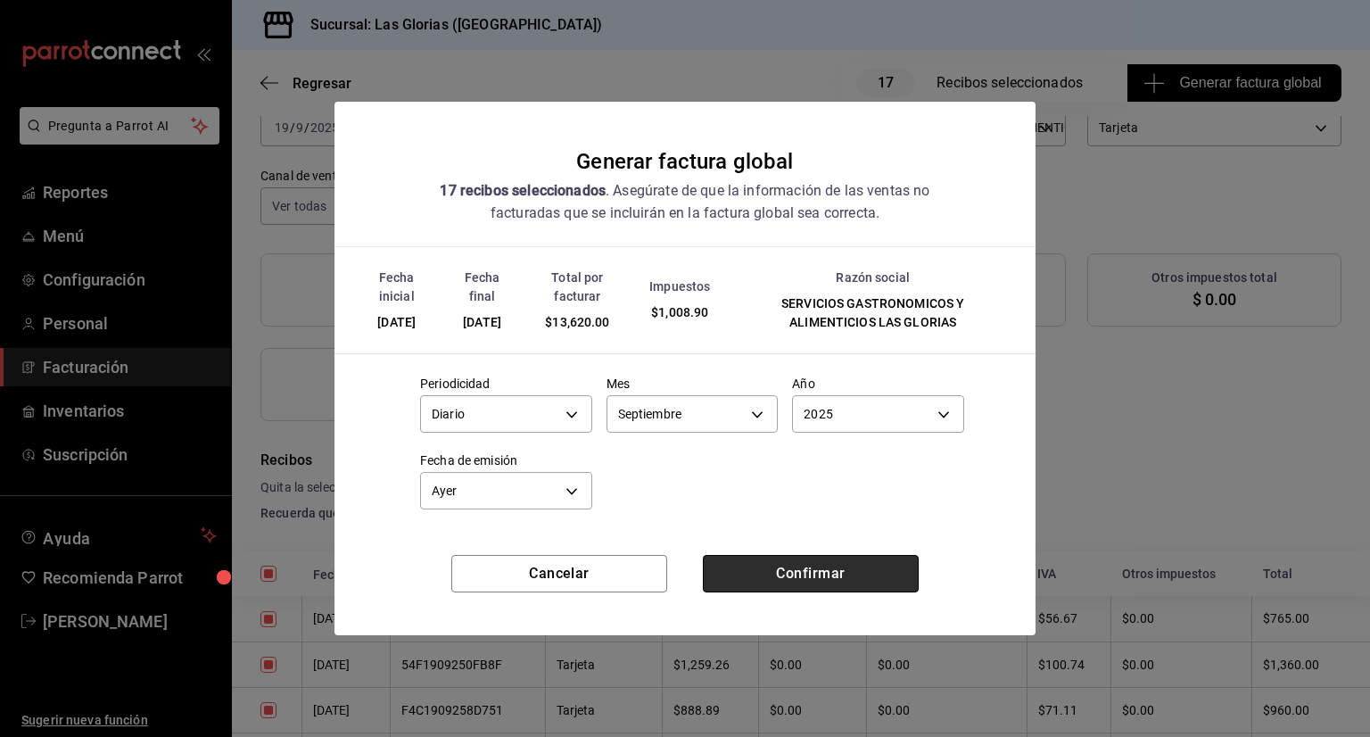
click at [779, 570] on button "Confirmar" at bounding box center [811, 573] width 216 height 37
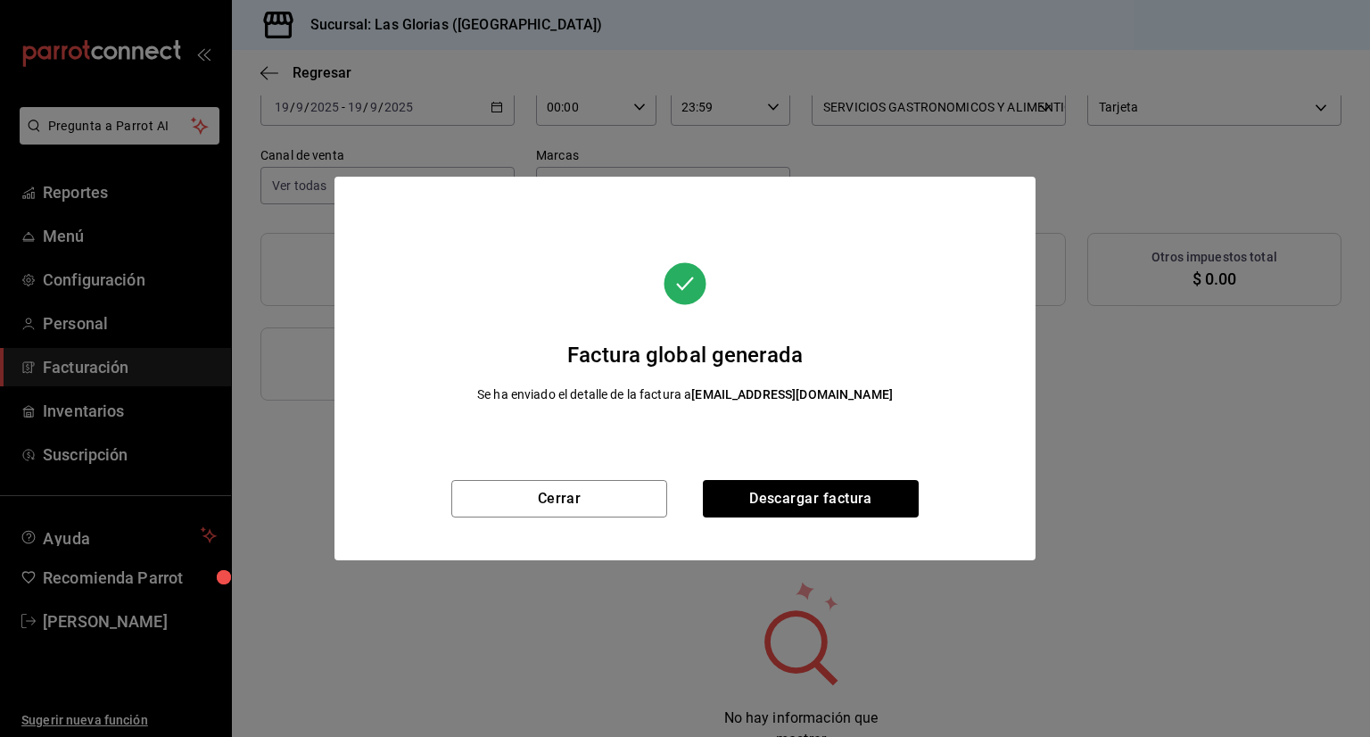
scroll to position [95, 0]
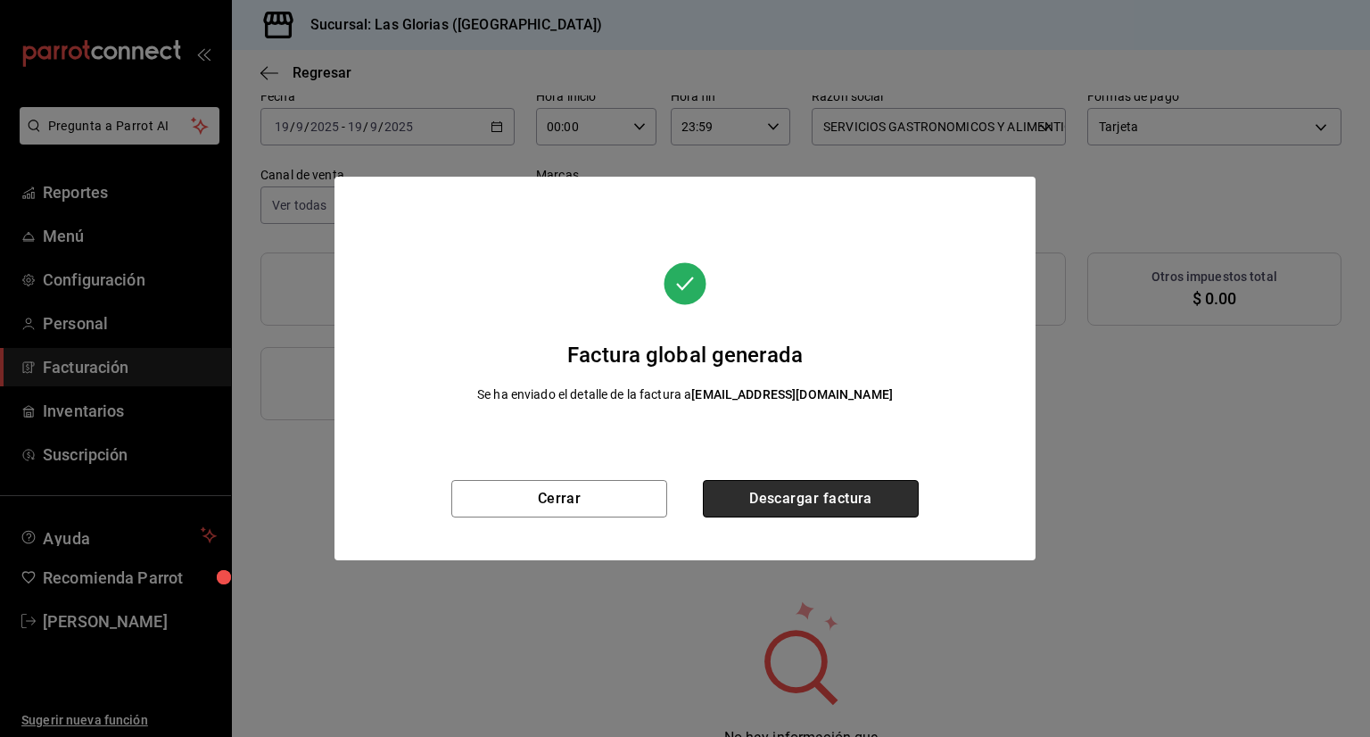
click at [829, 485] on button "Descargar factura" at bounding box center [811, 498] width 216 height 37
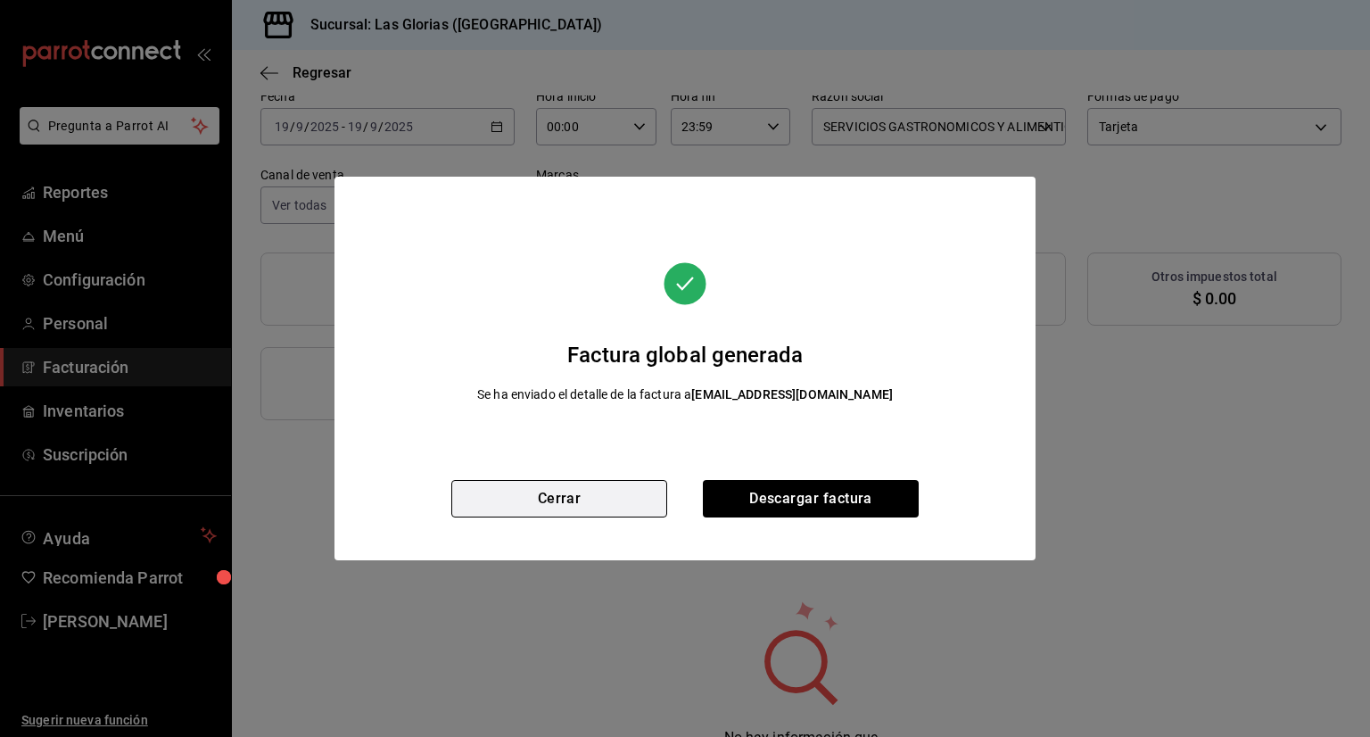
click at [621, 490] on button "Cerrar" at bounding box center [559, 498] width 216 height 37
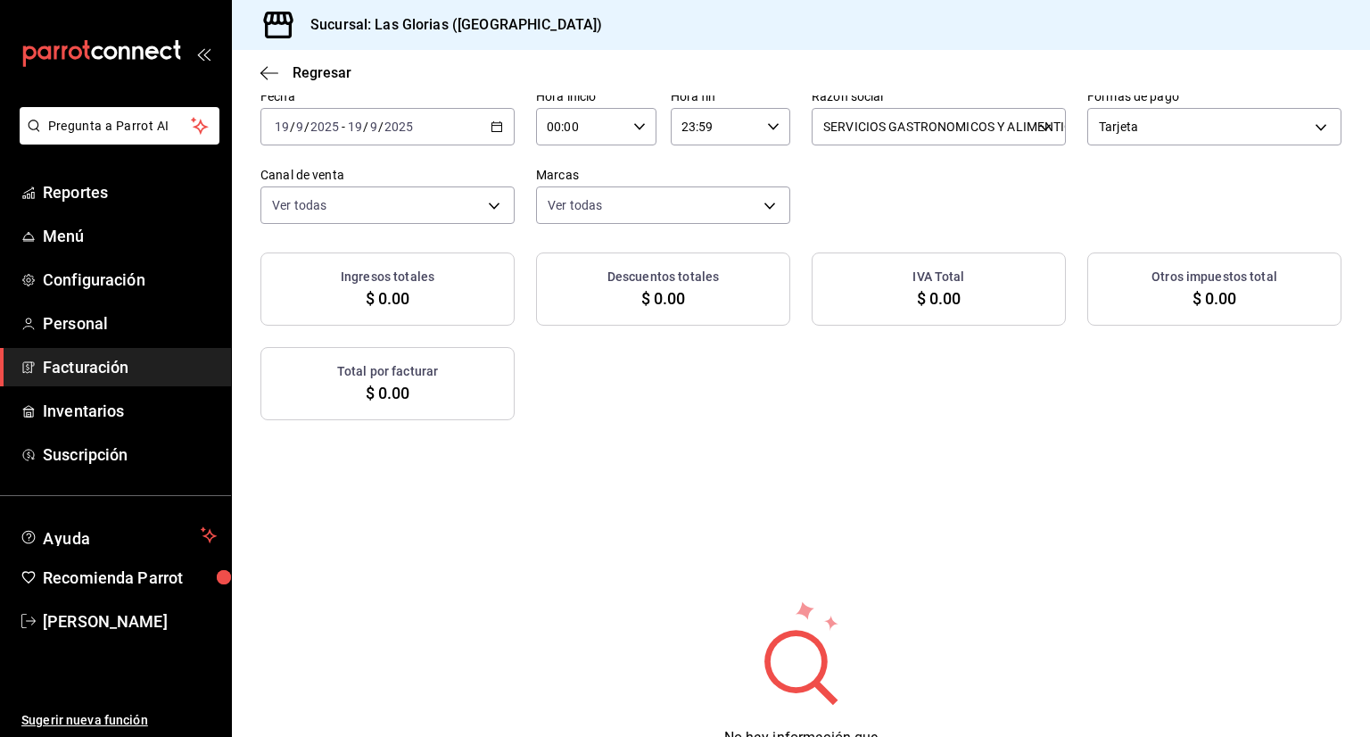
click at [492, 124] on icon "button" at bounding box center [496, 126] width 12 height 12
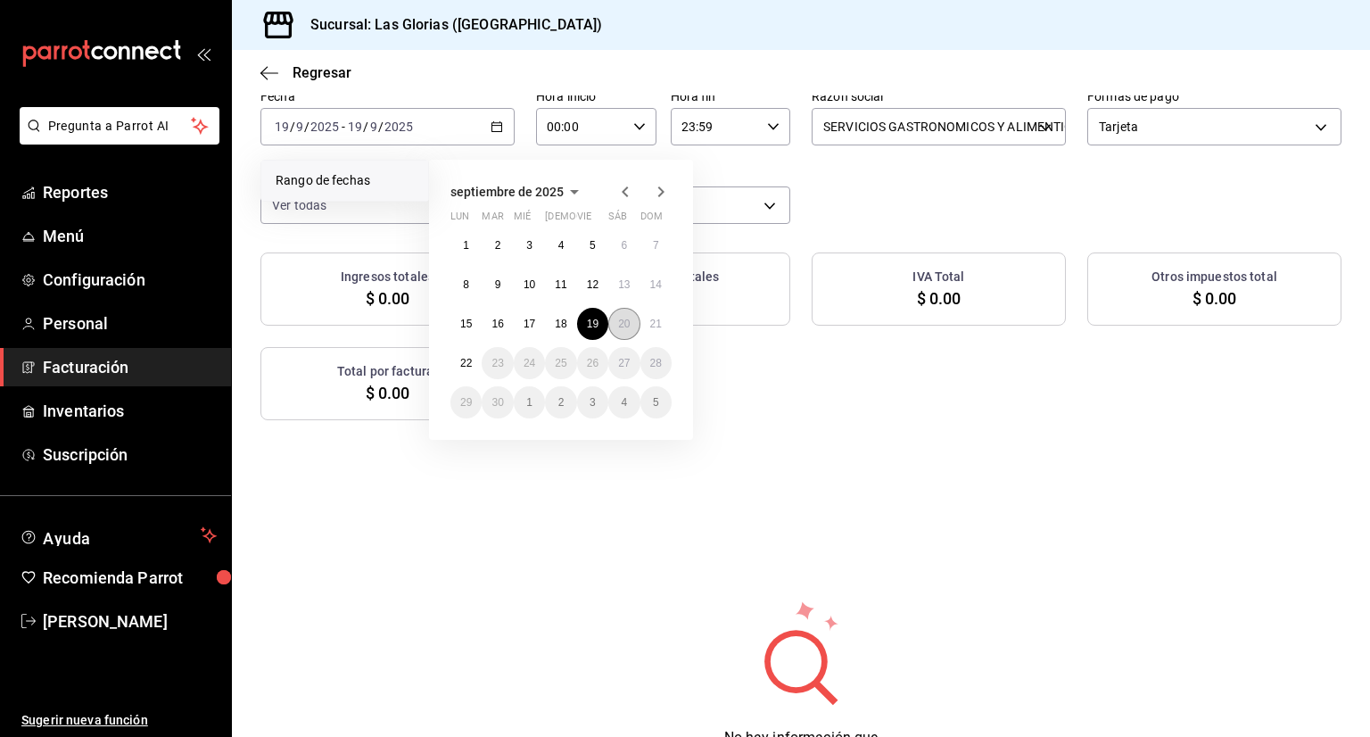
click at [618, 317] on abbr "20" at bounding box center [624, 323] width 12 height 12
click at [621, 320] on abbr "20" at bounding box center [624, 323] width 12 height 12
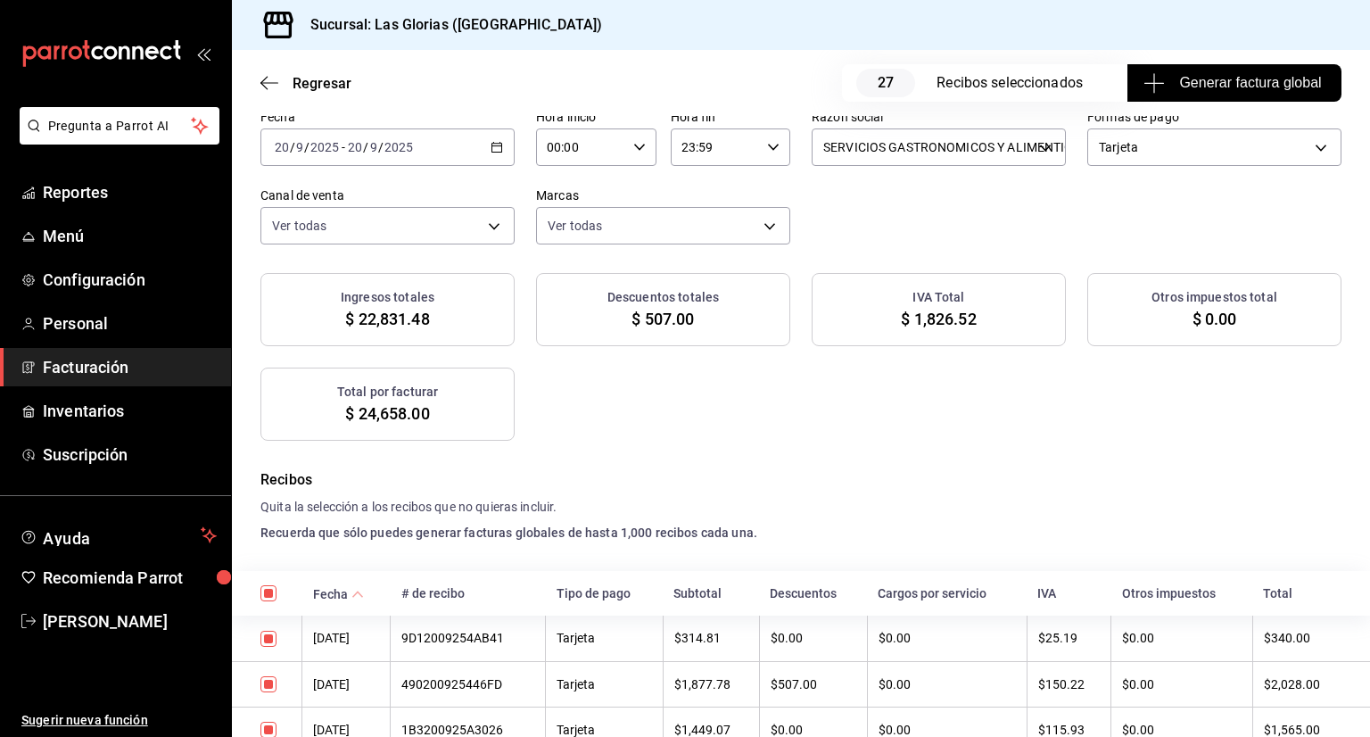
scroll to position [115, 0]
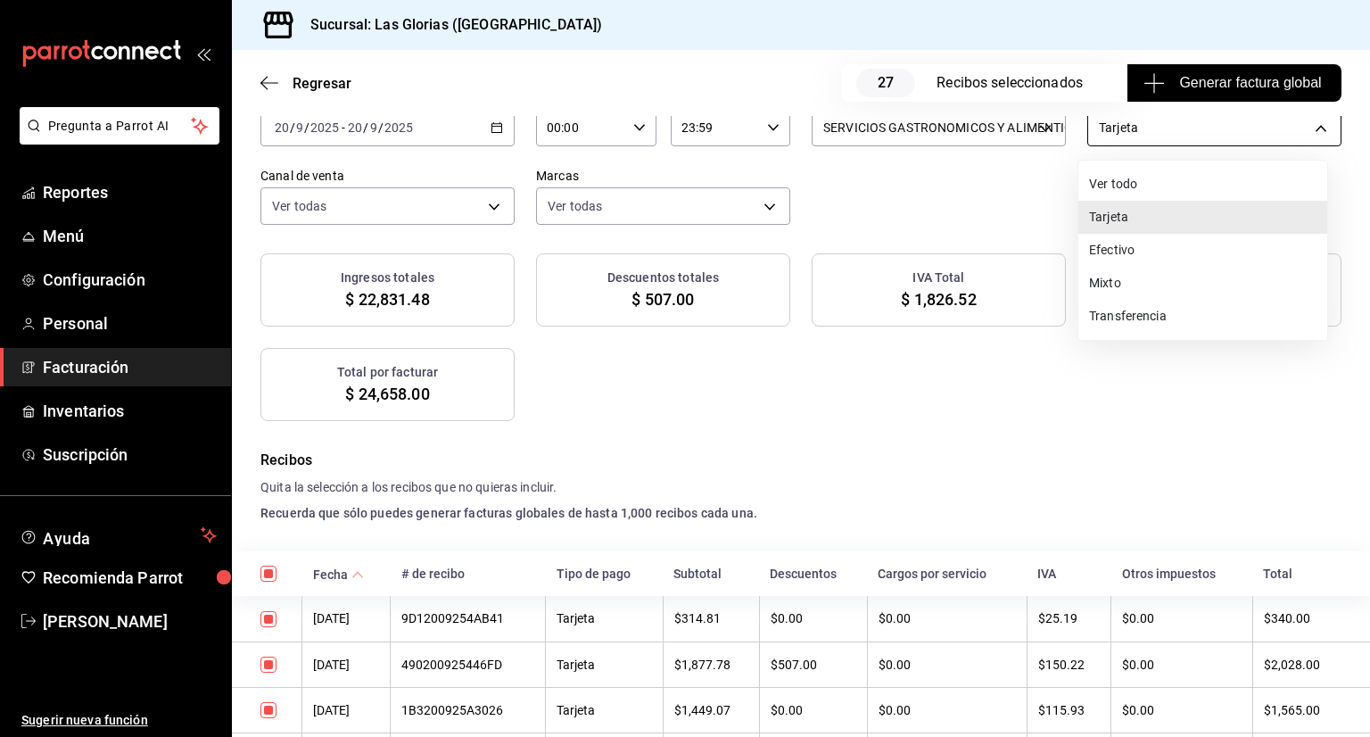
click at [1302, 128] on body "Pregunta a Parrot AI Reportes Menú Configuración Personal Facturación Inventari…" at bounding box center [685, 368] width 1370 height 737
click at [1223, 251] on li "Efectivo" at bounding box center [1202, 250] width 249 height 33
type input "CASH"
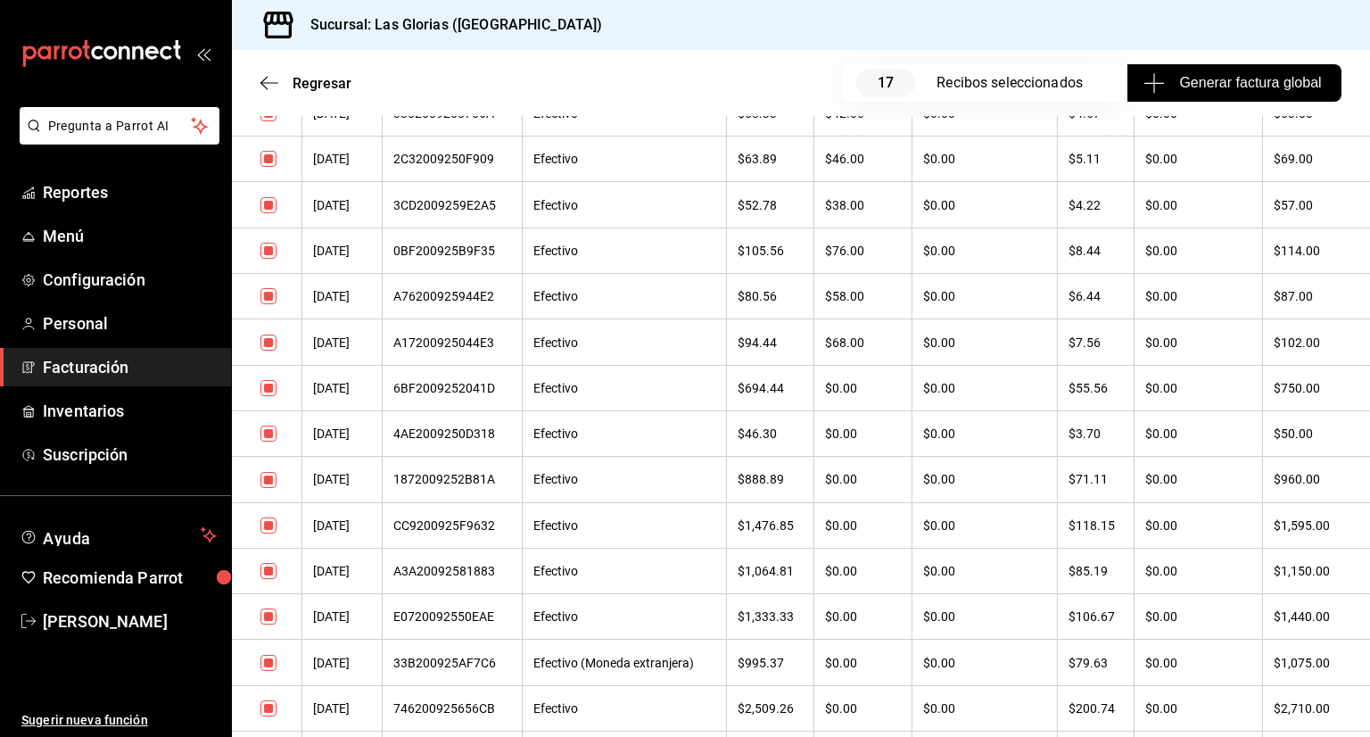
scroll to position [715, 0]
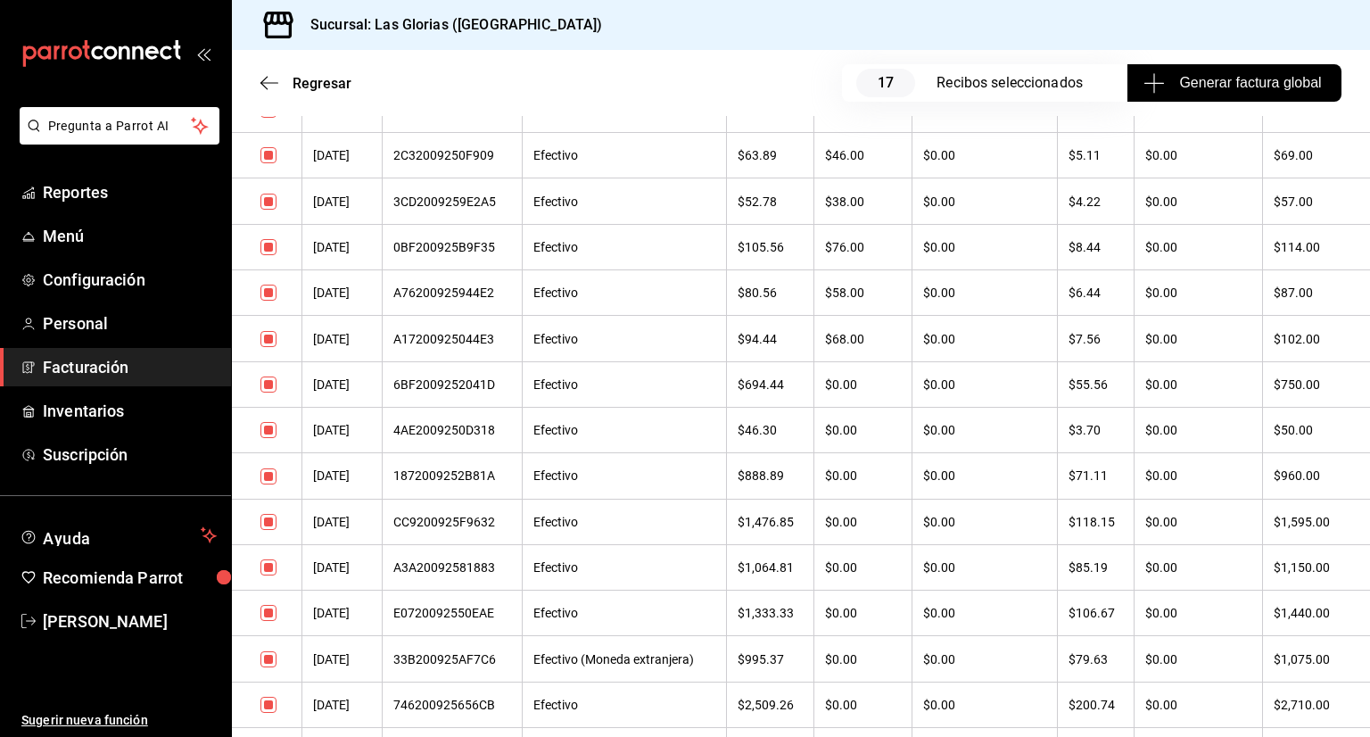
click at [271, 706] on input "checkbox" at bounding box center [268, 704] width 16 height 16
checkbox input "false"
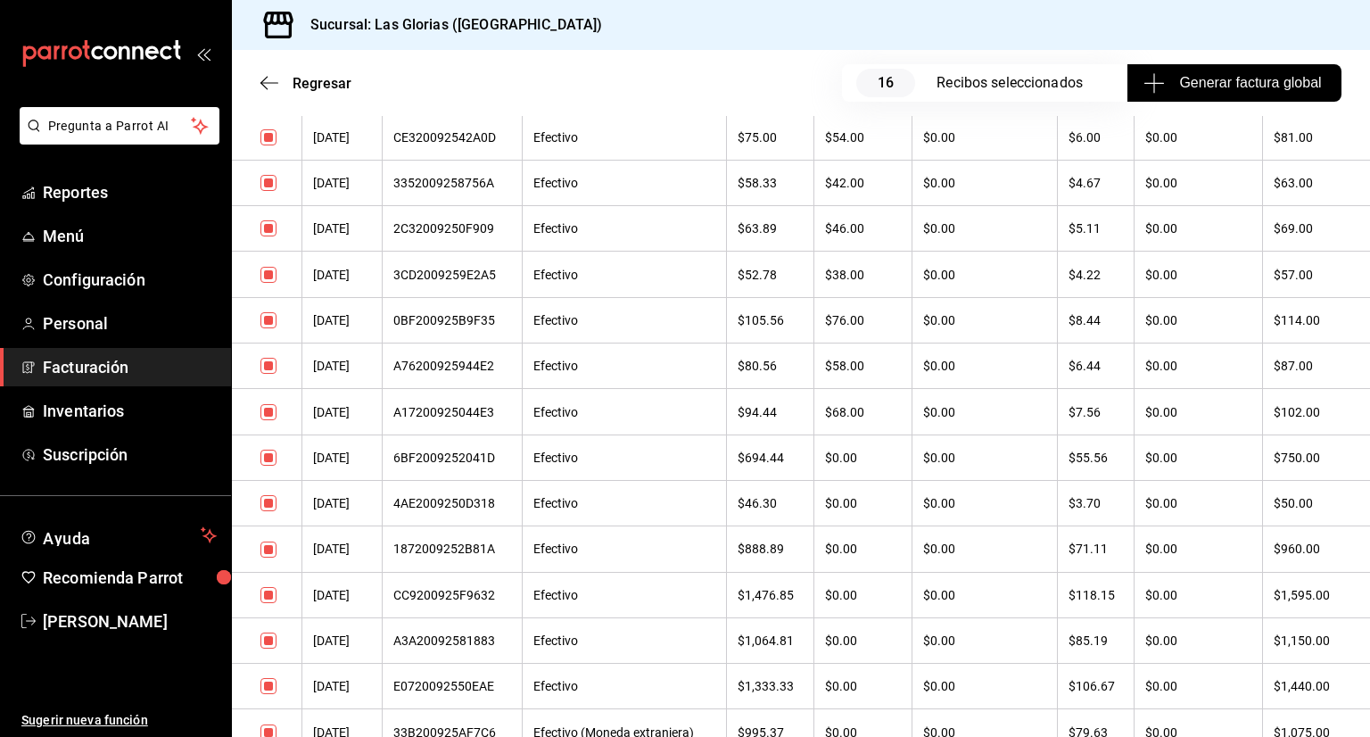
scroll to position [740, 0]
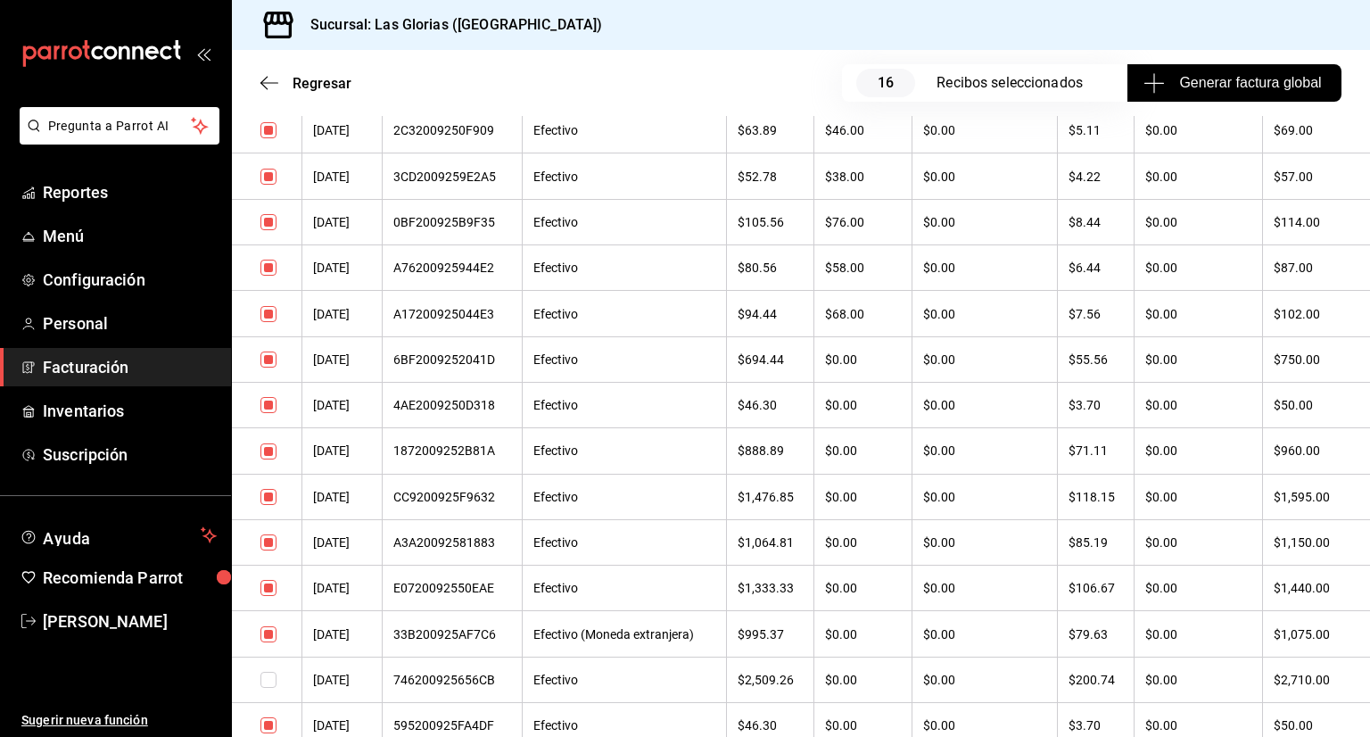
click at [269, 589] on input "checkbox" at bounding box center [268, 588] width 16 height 16
checkbox input "false"
click at [268, 497] on input "checkbox" at bounding box center [268, 497] width 16 height 16
checkbox input "false"
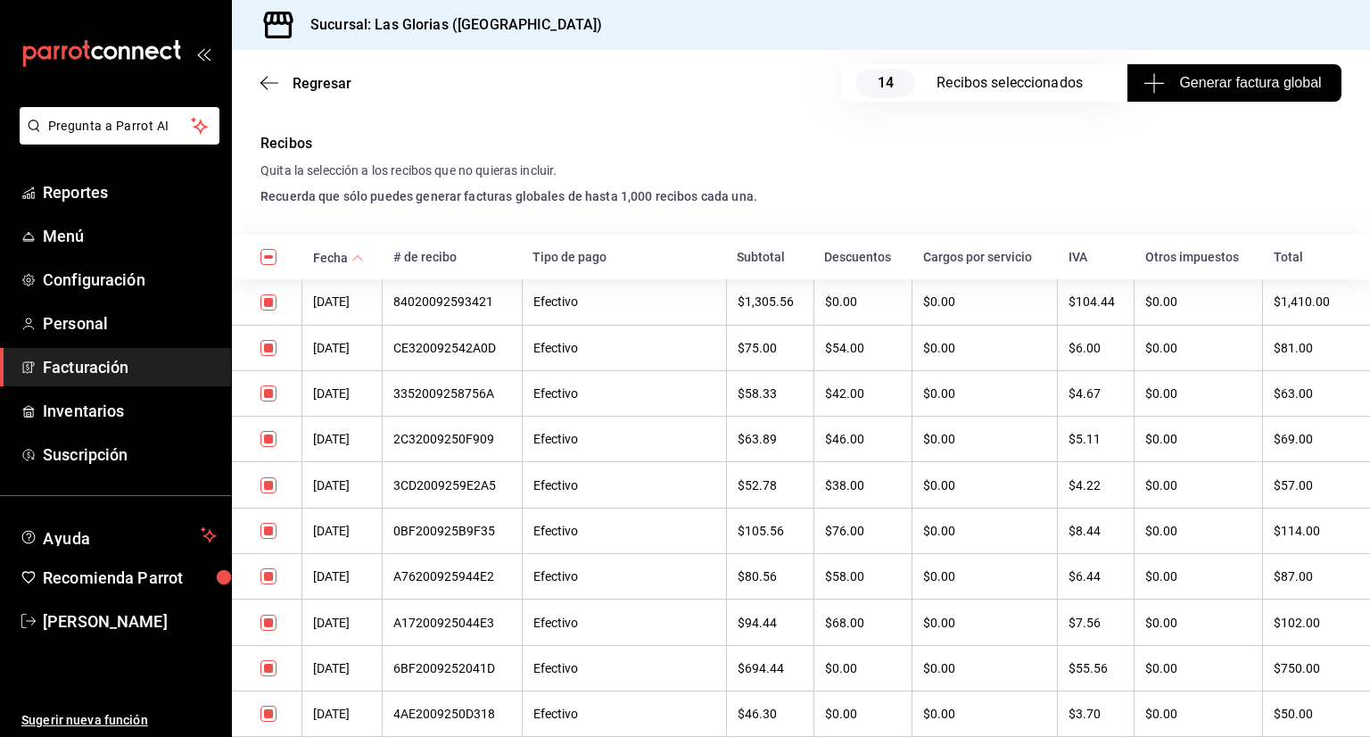
scroll to position [433, 0]
click at [271, 301] on input "checkbox" at bounding box center [268, 301] width 16 height 16
checkbox input "false"
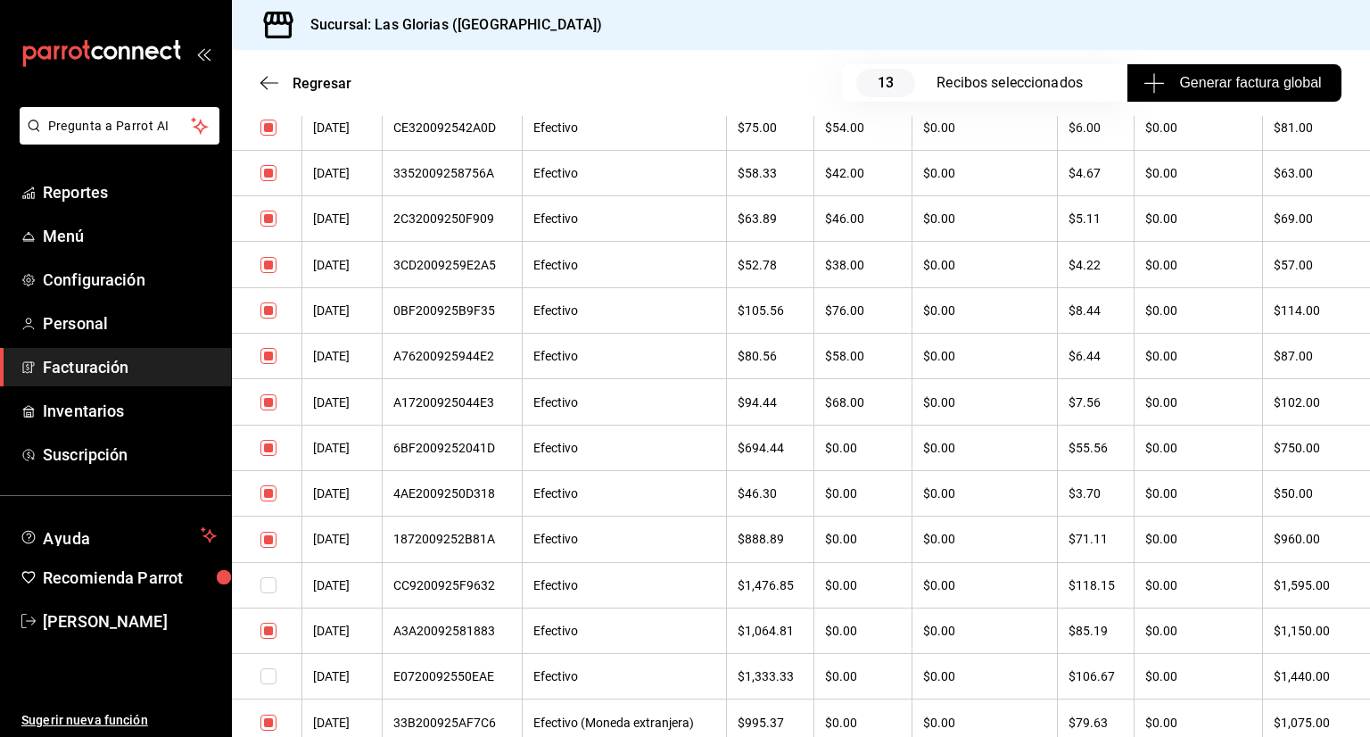
scroll to position [858, 0]
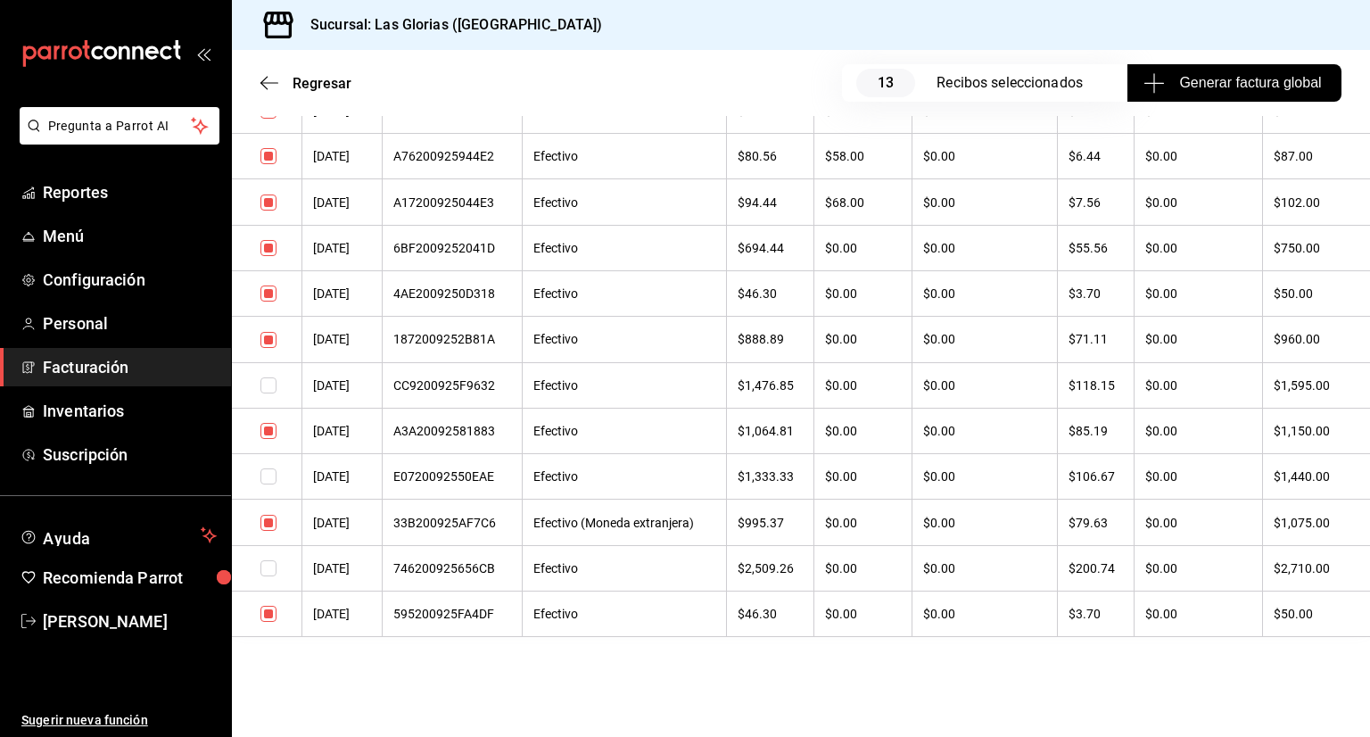
click at [262, 429] on input "checkbox" at bounding box center [268, 431] width 16 height 16
checkbox input "false"
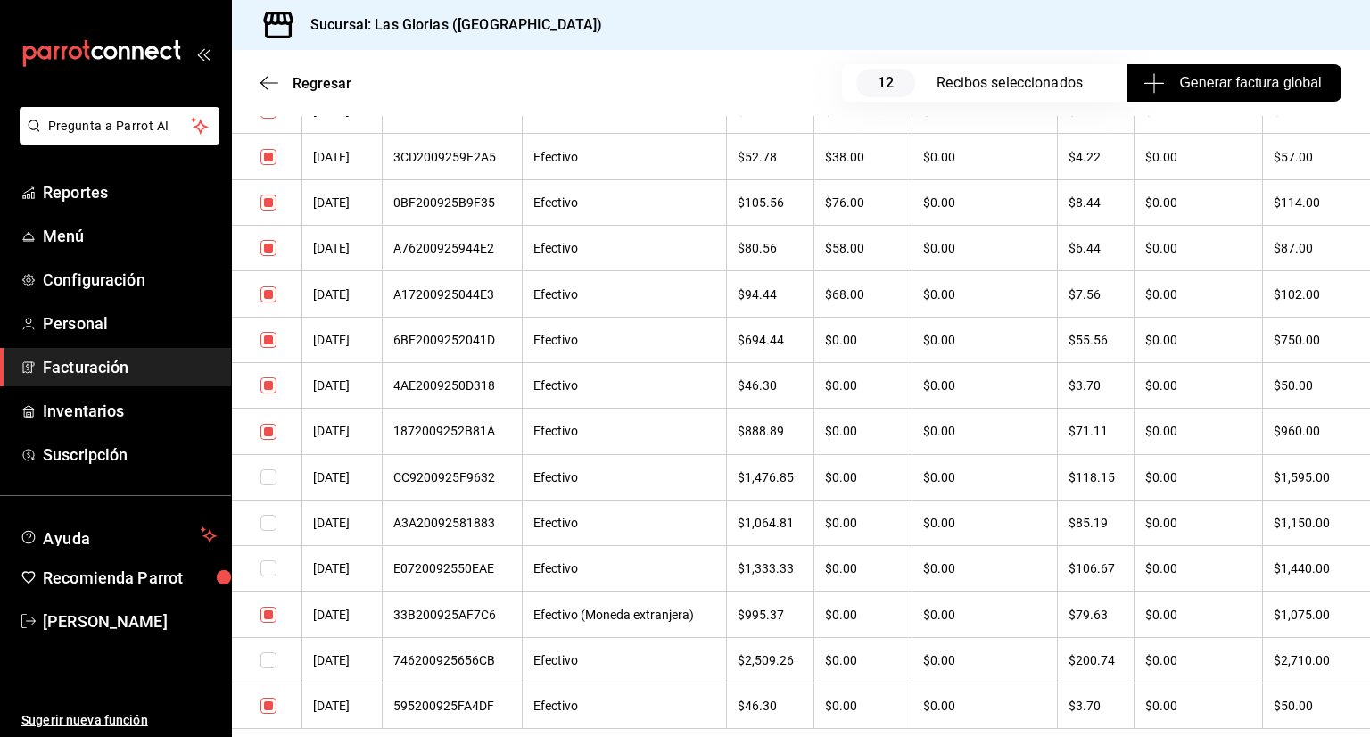
scroll to position [764, 0]
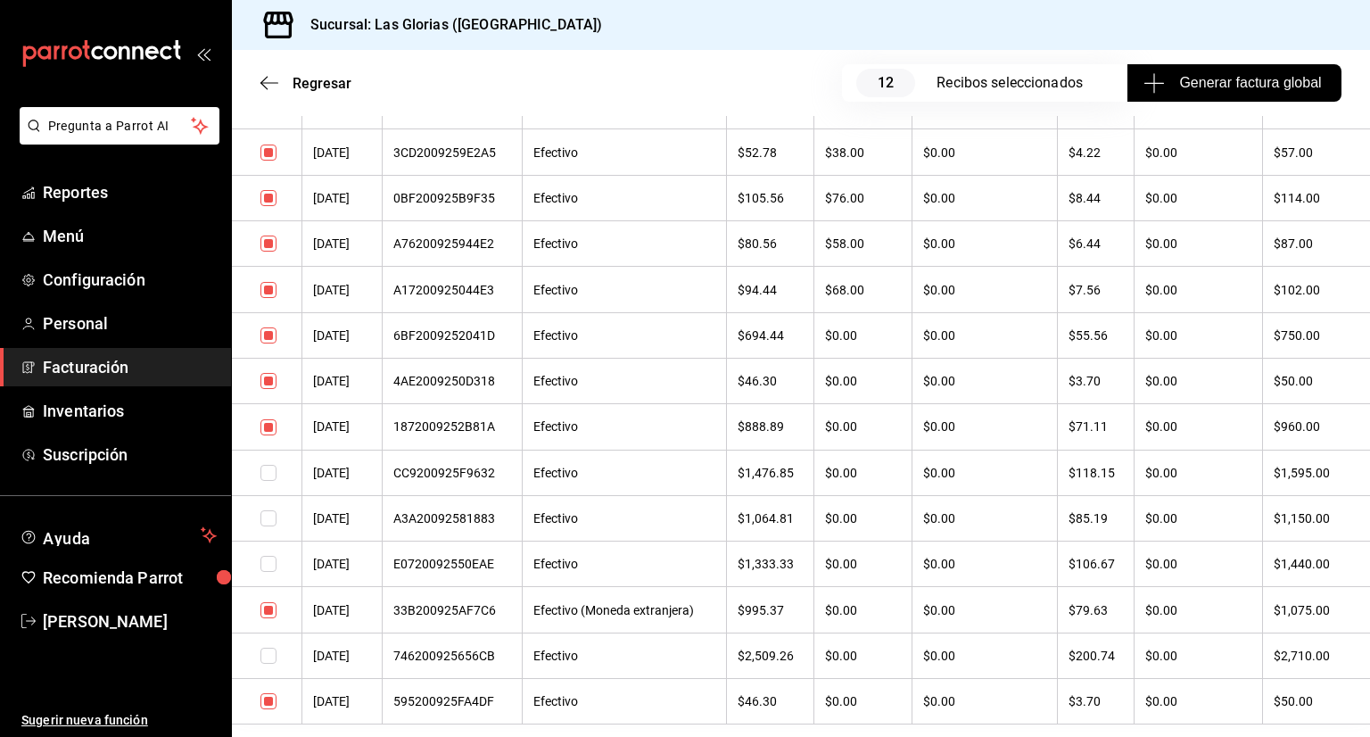
click at [264, 425] on input "checkbox" at bounding box center [268, 427] width 16 height 16
checkbox input "false"
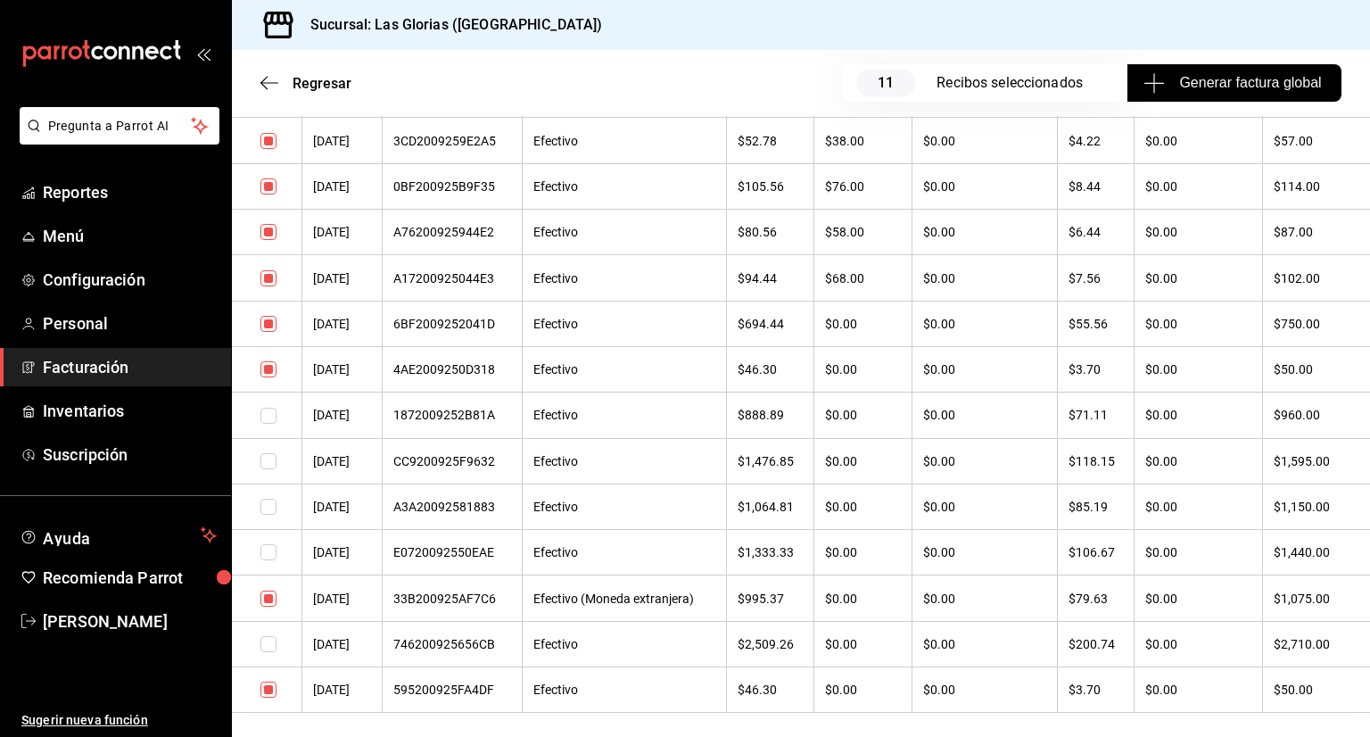
scroll to position [796, 0]
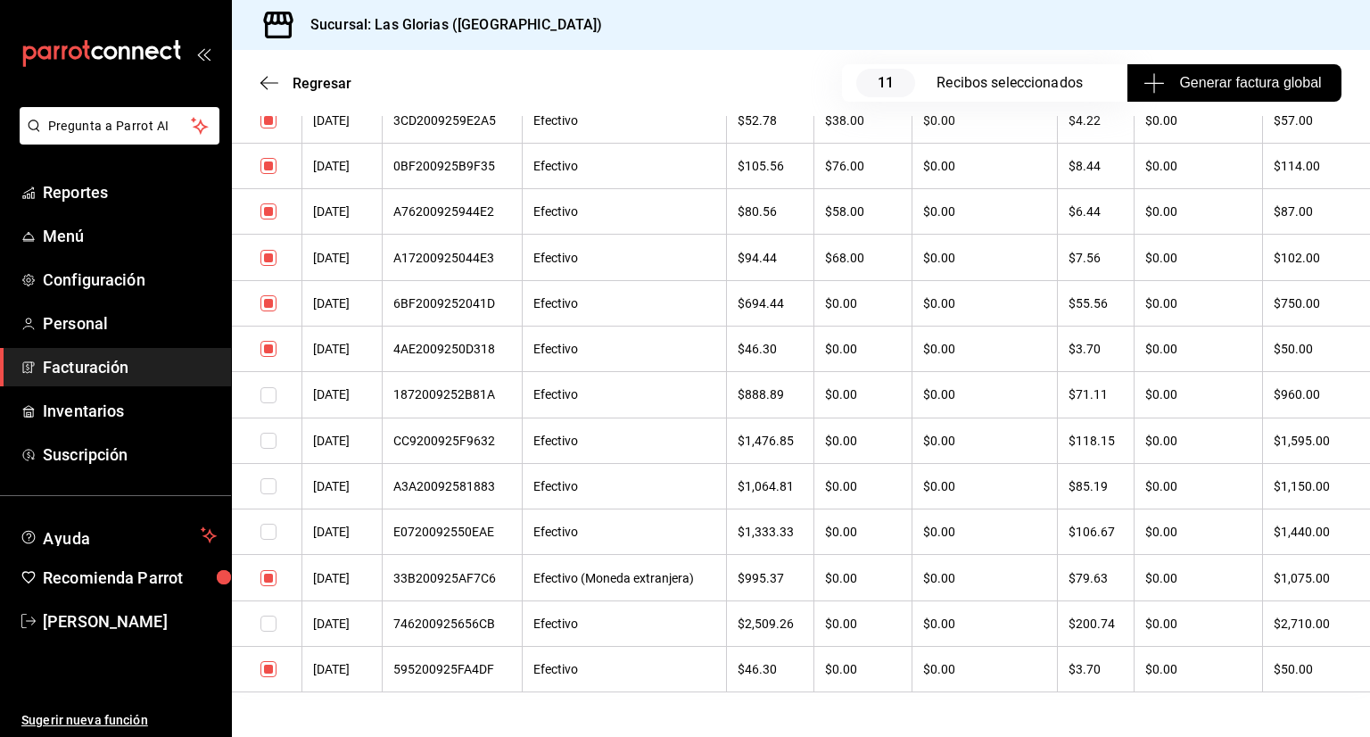
click at [271, 583] on input "checkbox" at bounding box center [268, 578] width 16 height 16
checkbox input "false"
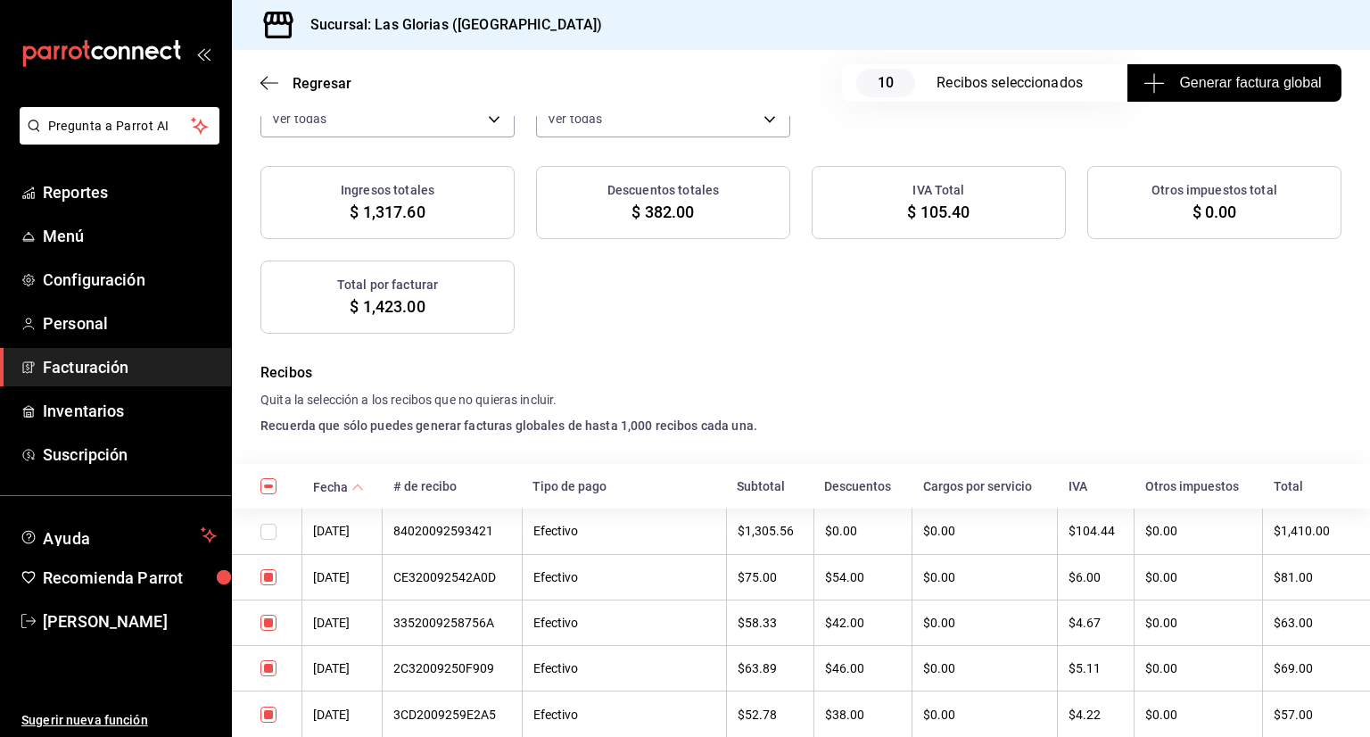
scroll to position [189, 0]
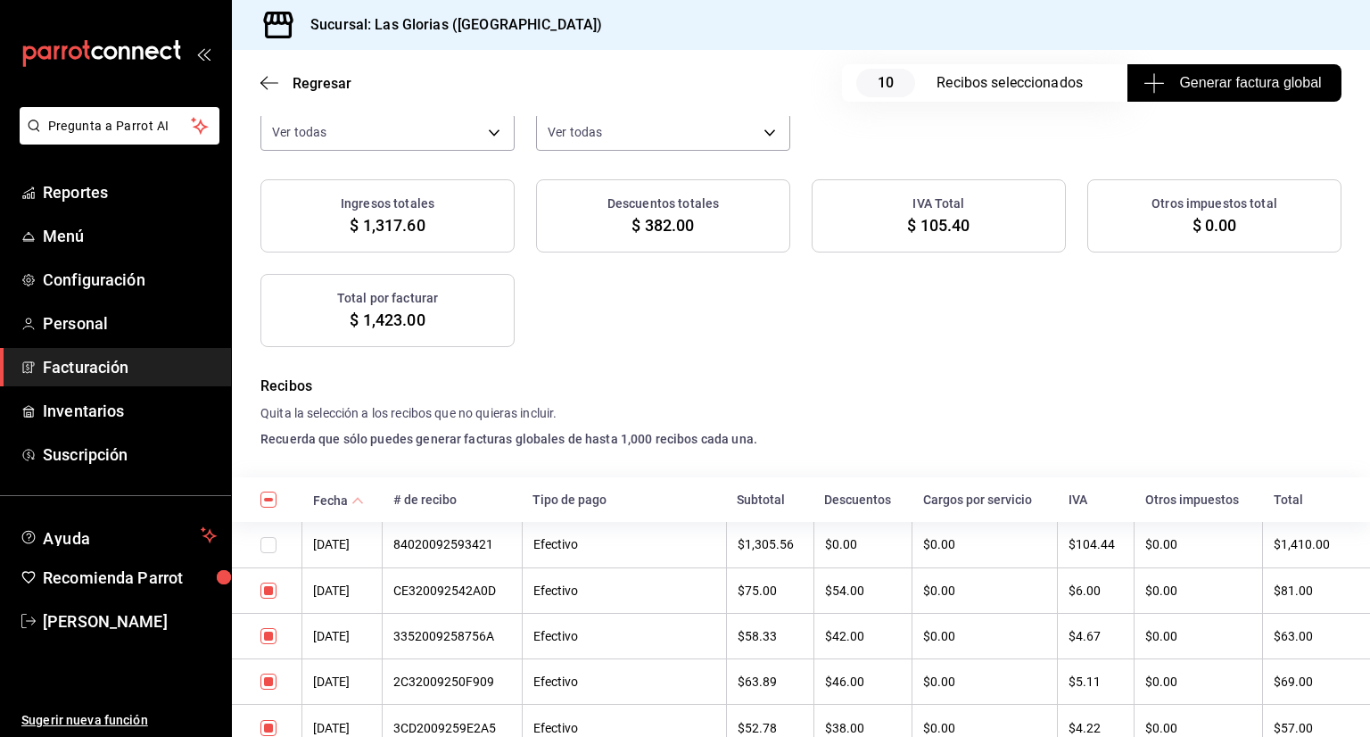
click at [1244, 87] on span "Generar factura global" at bounding box center [1234, 82] width 174 height 21
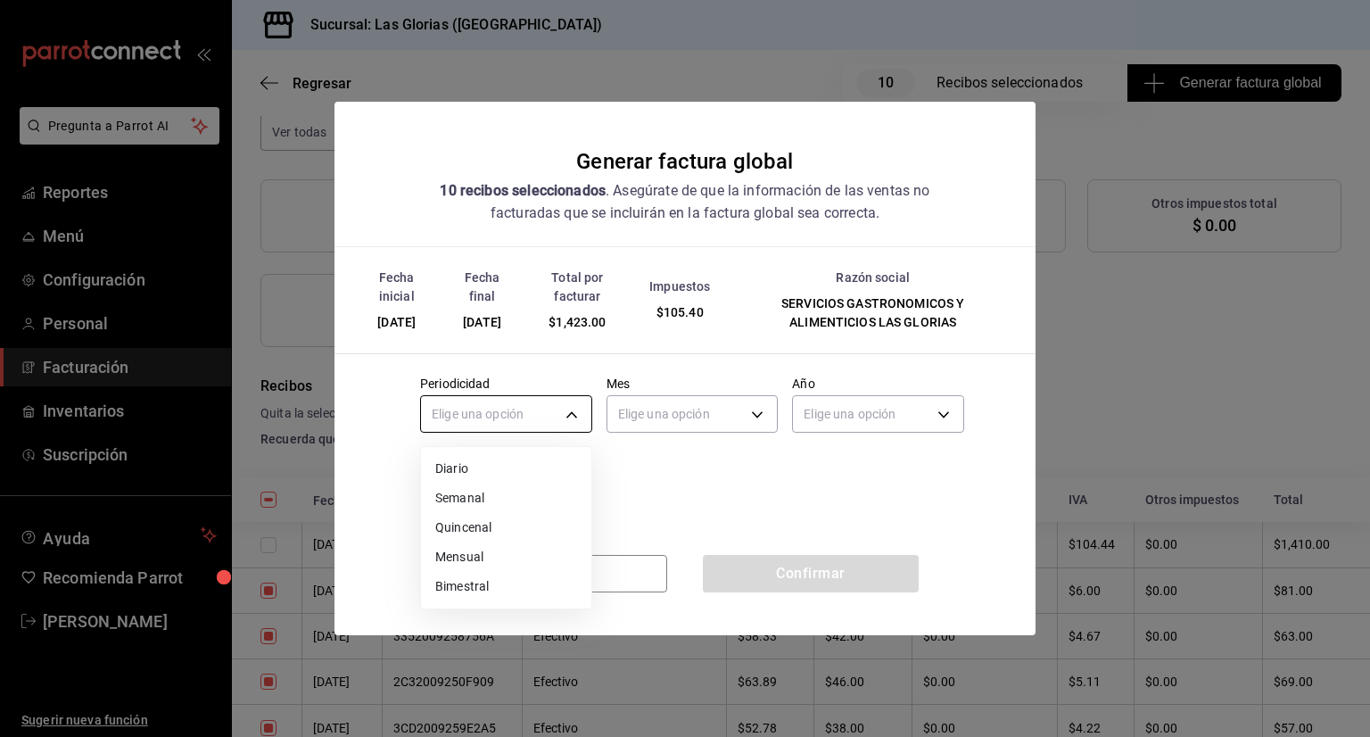
click at [578, 416] on body "Pregunta a Parrot AI Reportes Menú Configuración Personal Facturación Inventari…" at bounding box center [685, 368] width 1370 height 737
click at [523, 472] on li "Diario" at bounding box center [506, 468] width 170 height 29
type input "DAILY"
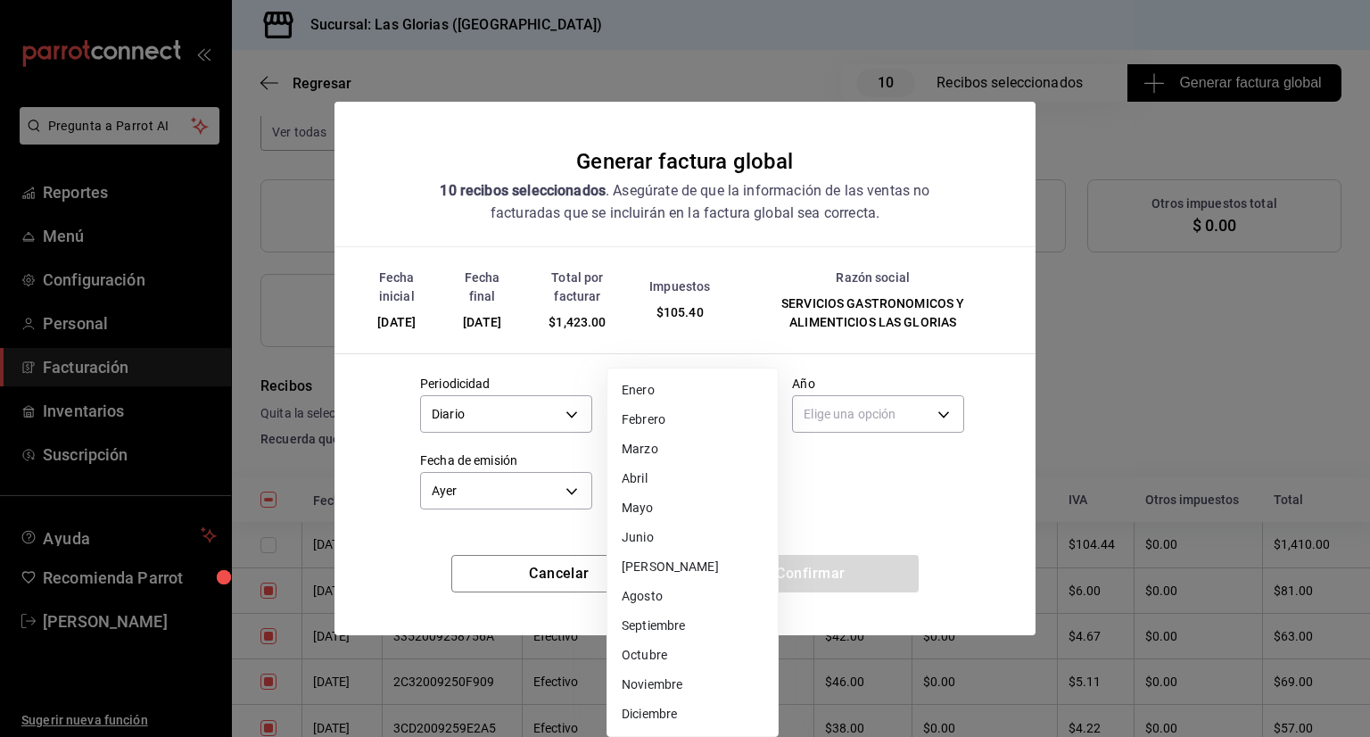
click at [757, 414] on body "Pregunta a Parrot AI Reportes Menú Configuración Personal Facturación Inventari…" at bounding box center [685, 368] width 1370 height 737
click at [683, 629] on li "Septiembre" at bounding box center [692, 625] width 170 height 29
type input "9"
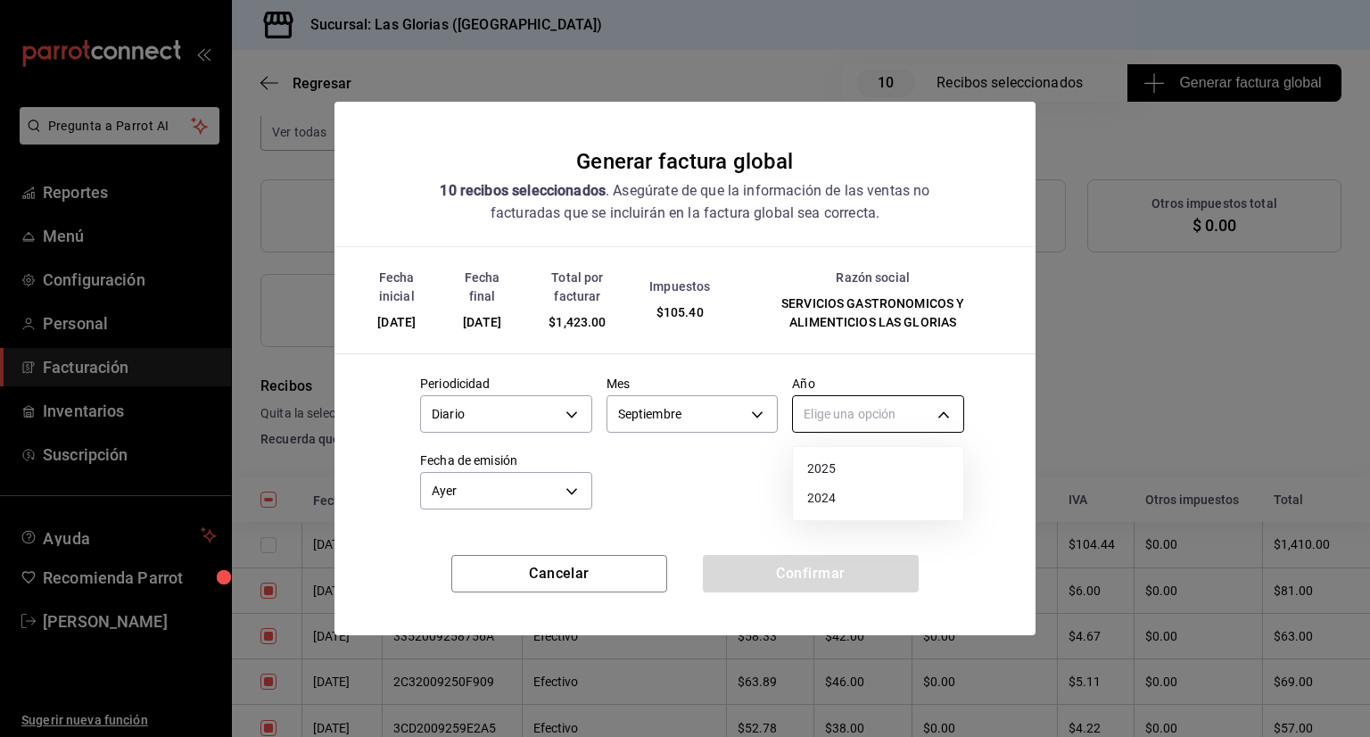
click at [944, 408] on body "Pregunta a Parrot AI Reportes Menú Configuración Personal Facturación Inventari…" at bounding box center [685, 368] width 1370 height 737
click at [854, 461] on li "2025" at bounding box center [878, 468] width 170 height 29
type input "2025"
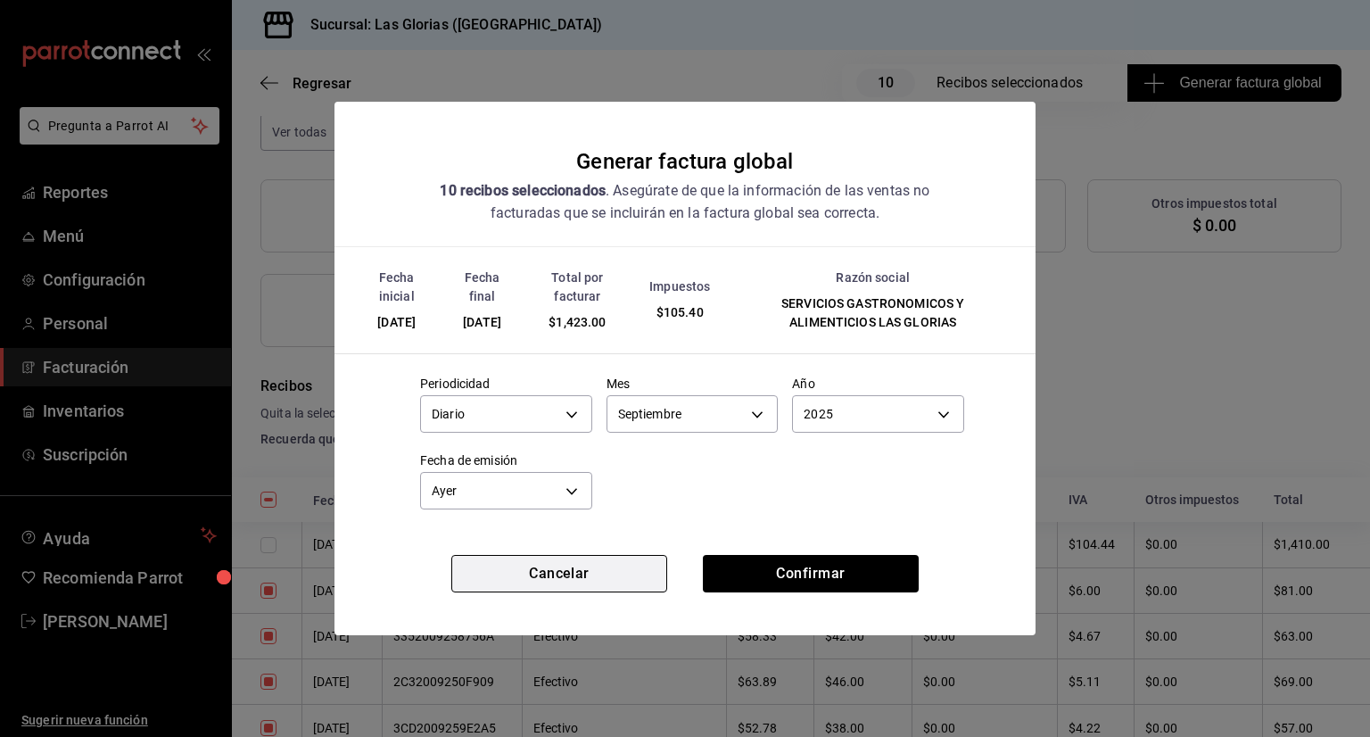
click at [649, 573] on button "Cancelar" at bounding box center [559, 573] width 216 height 37
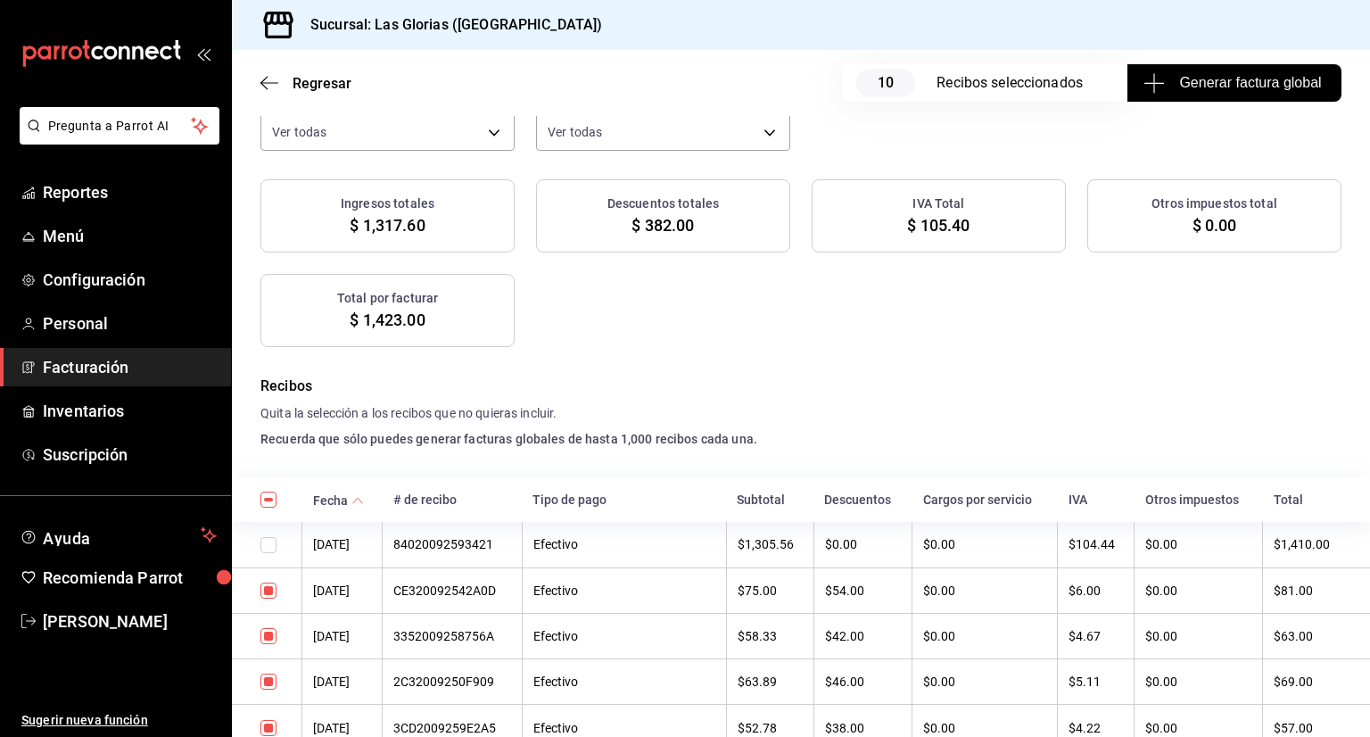
click at [1215, 81] on span "Generar factura global" at bounding box center [1234, 82] width 174 height 21
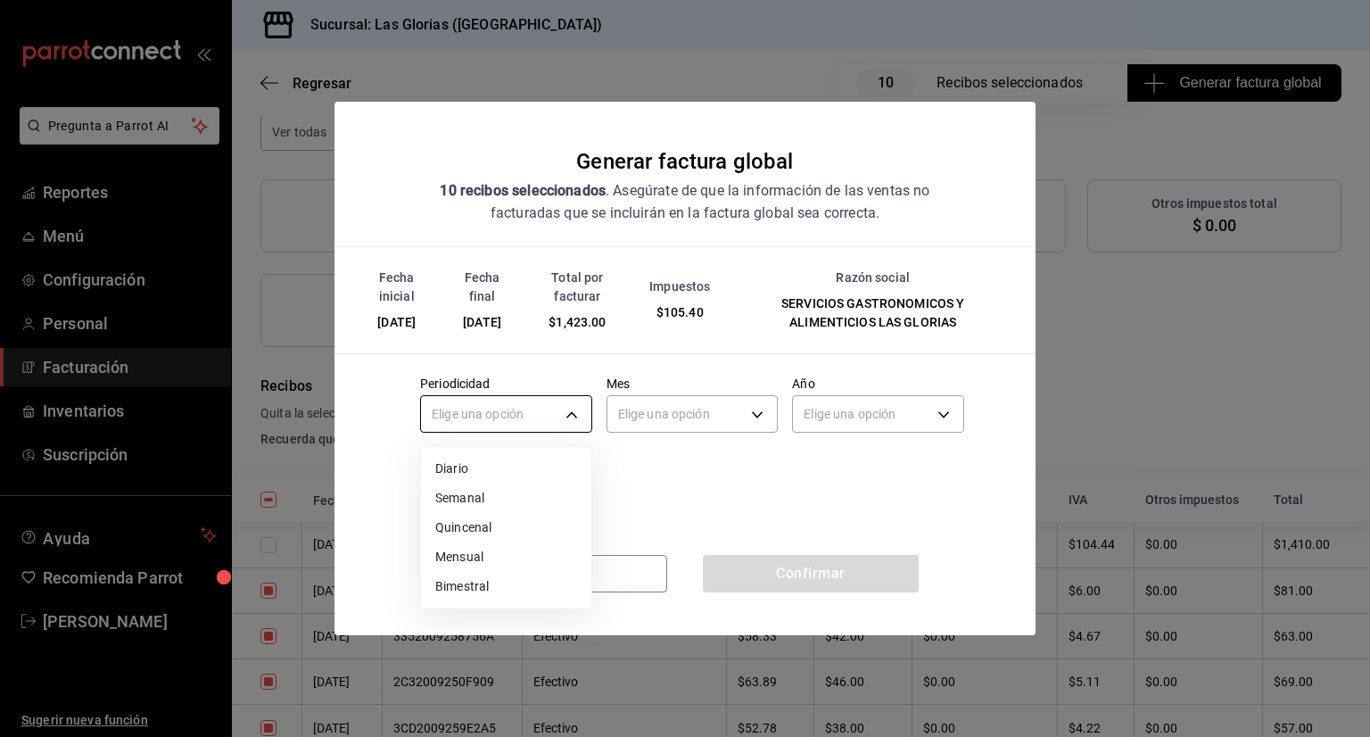
click at [579, 405] on body "Pregunta a Parrot AI Reportes Menú Configuración Personal Facturación Inventari…" at bounding box center [685, 368] width 1370 height 737
click at [489, 459] on li "Diario" at bounding box center [506, 468] width 170 height 29
type input "DAILY"
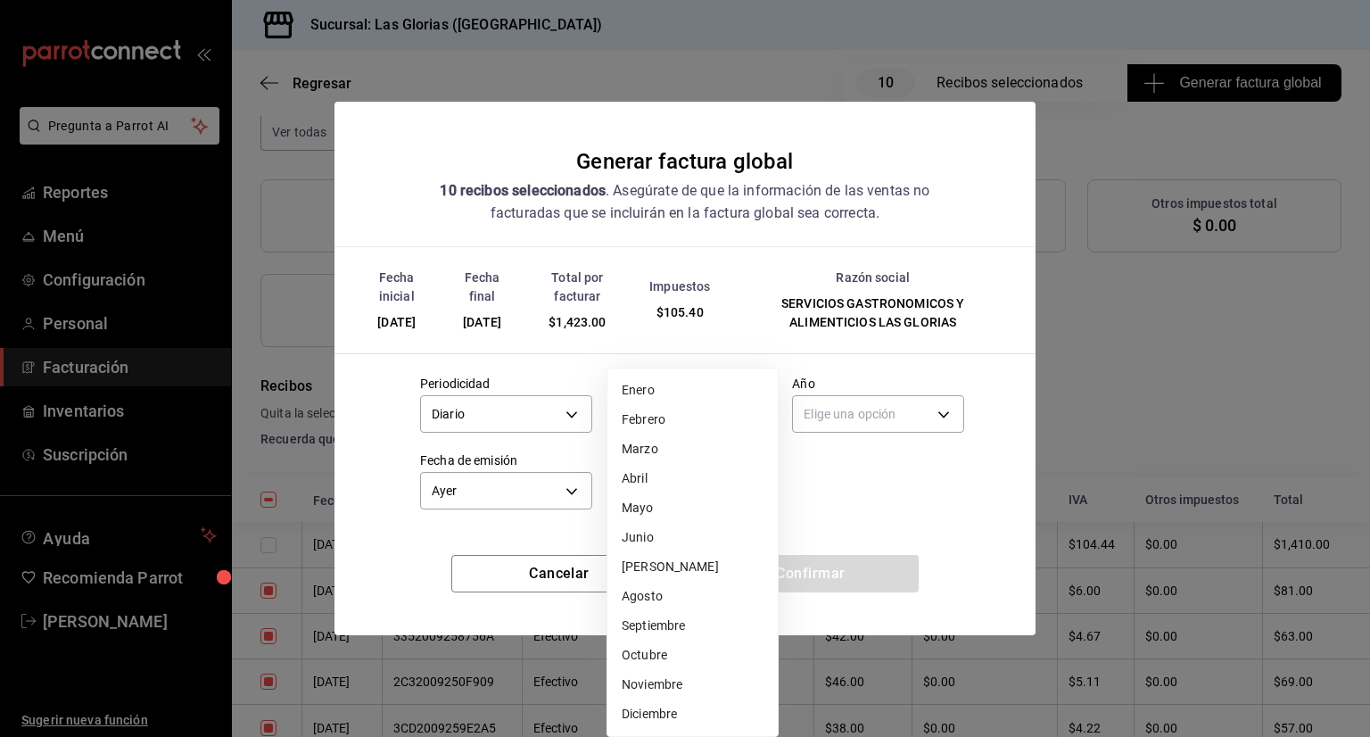
click at [749, 411] on body "Pregunta a Parrot AI Reportes Menú Configuración Personal Facturación Inventari…" at bounding box center [685, 368] width 1370 height 737
click at [673, 630] on li "Septiembre" at bounding box center [692, 625] width 170 height 29
type input "9"
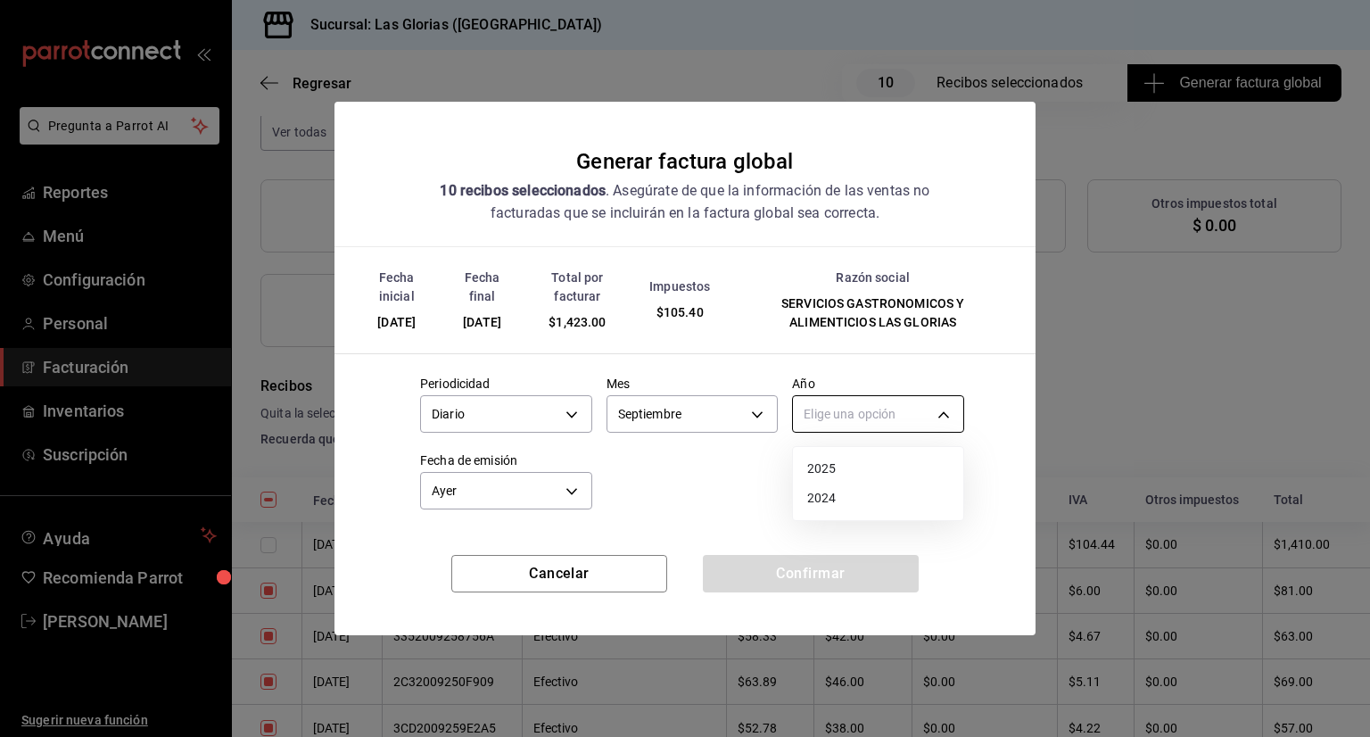
click at [952, 413] on body "Pregunta a Parrot AI Reportes Menú Configuración Personal Facturación Inventari…" at bounding box center [685, 368] width 1370 height 737
click at [872, 466] on li "2025" at bounding box center [878, 468] width 170 height 29
type input "2025"
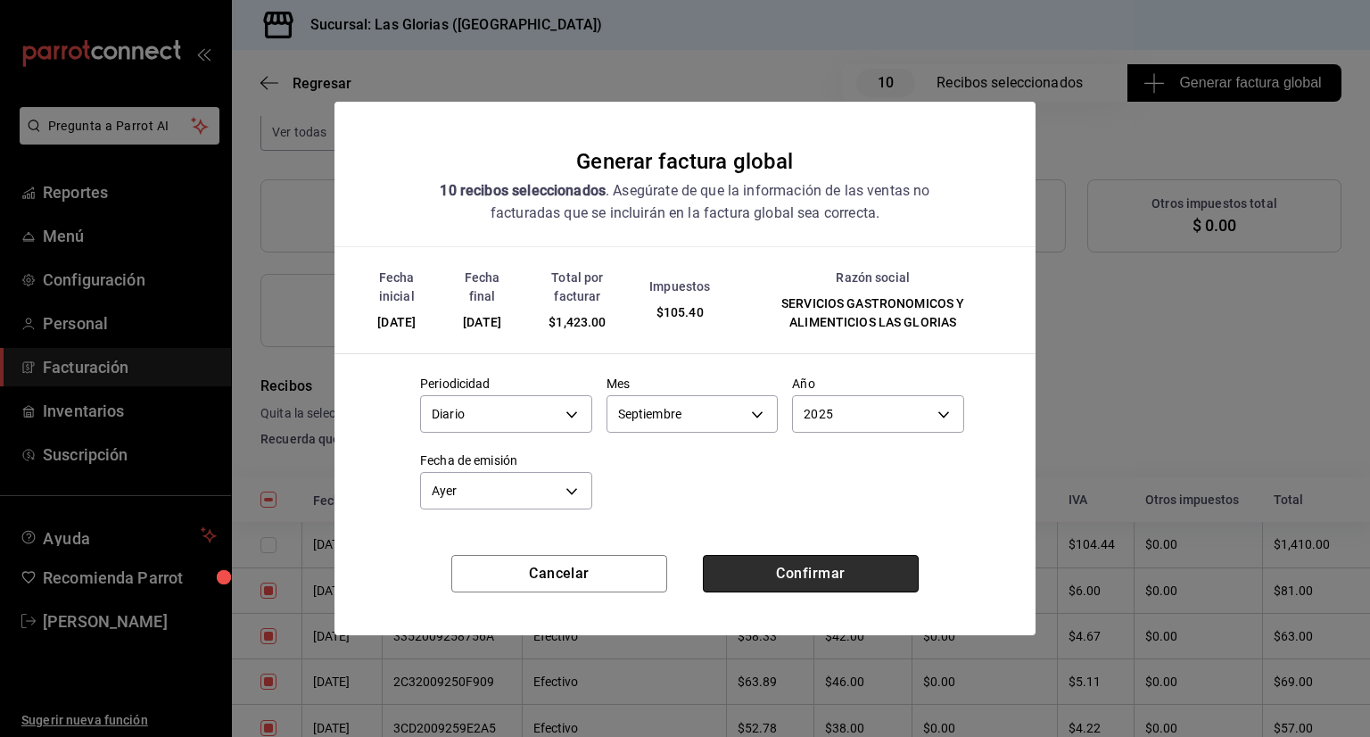
click at [826, 572] on button "Confirmar" at bounding box center [811, 573] width 216 height 37
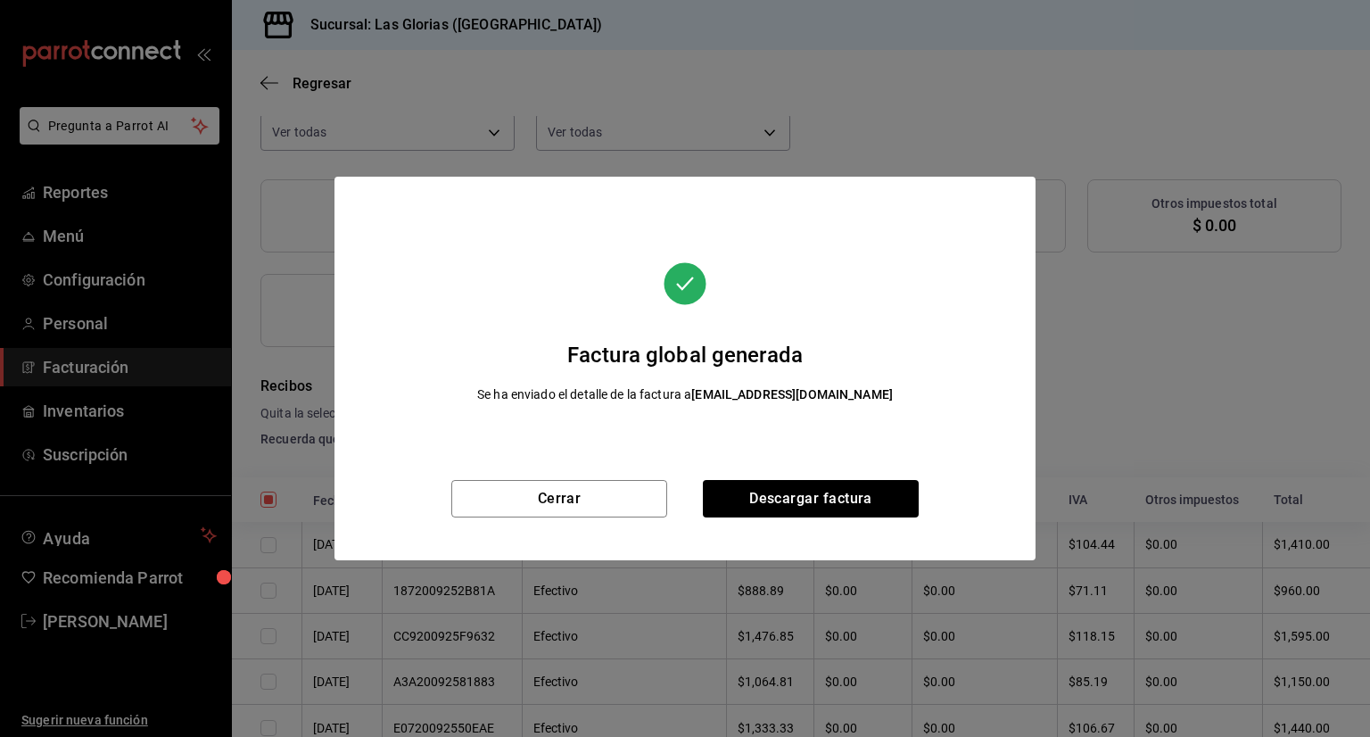
scroll to position [168, 0]
click at [801, 499] on button "Descargar factura" at bounding box center [811, 498] width 216 height 37
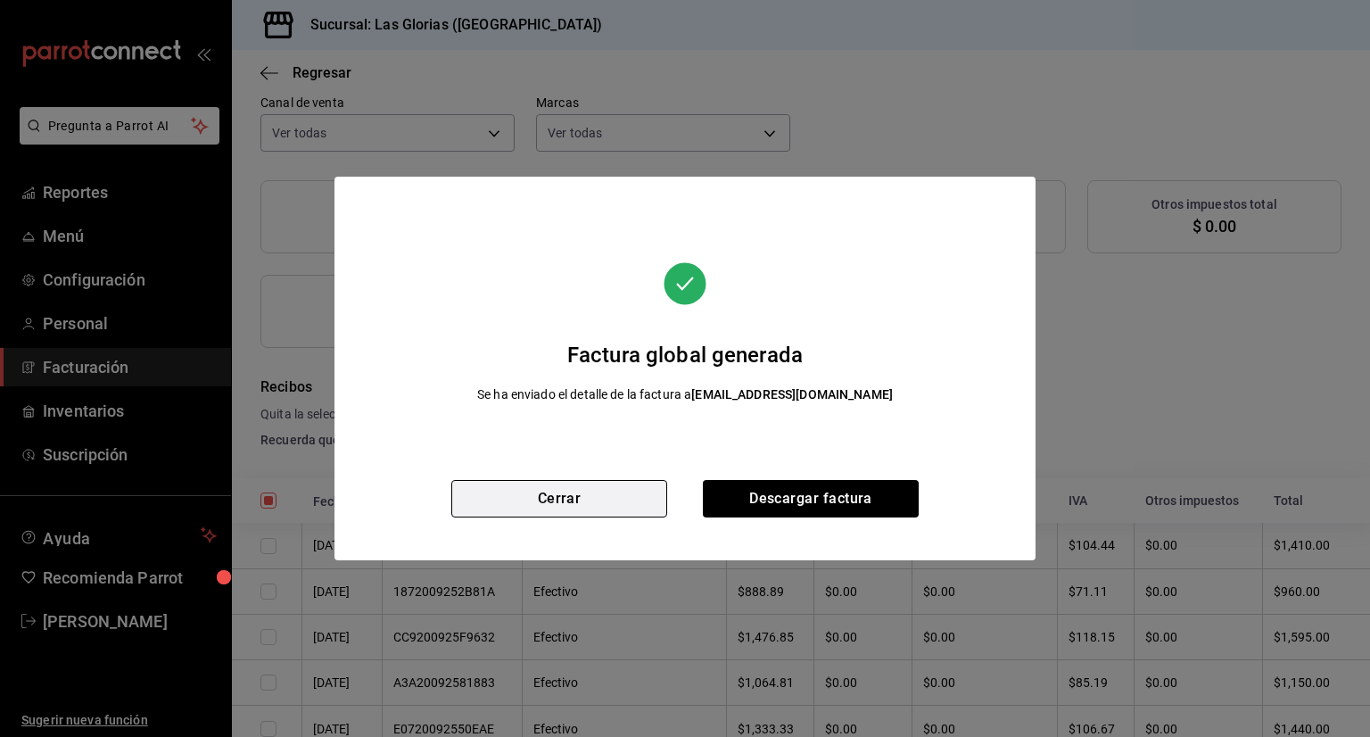
click at [631, 500] on button "Cerrar" at bounding box center [559, 498] width 216 height 37
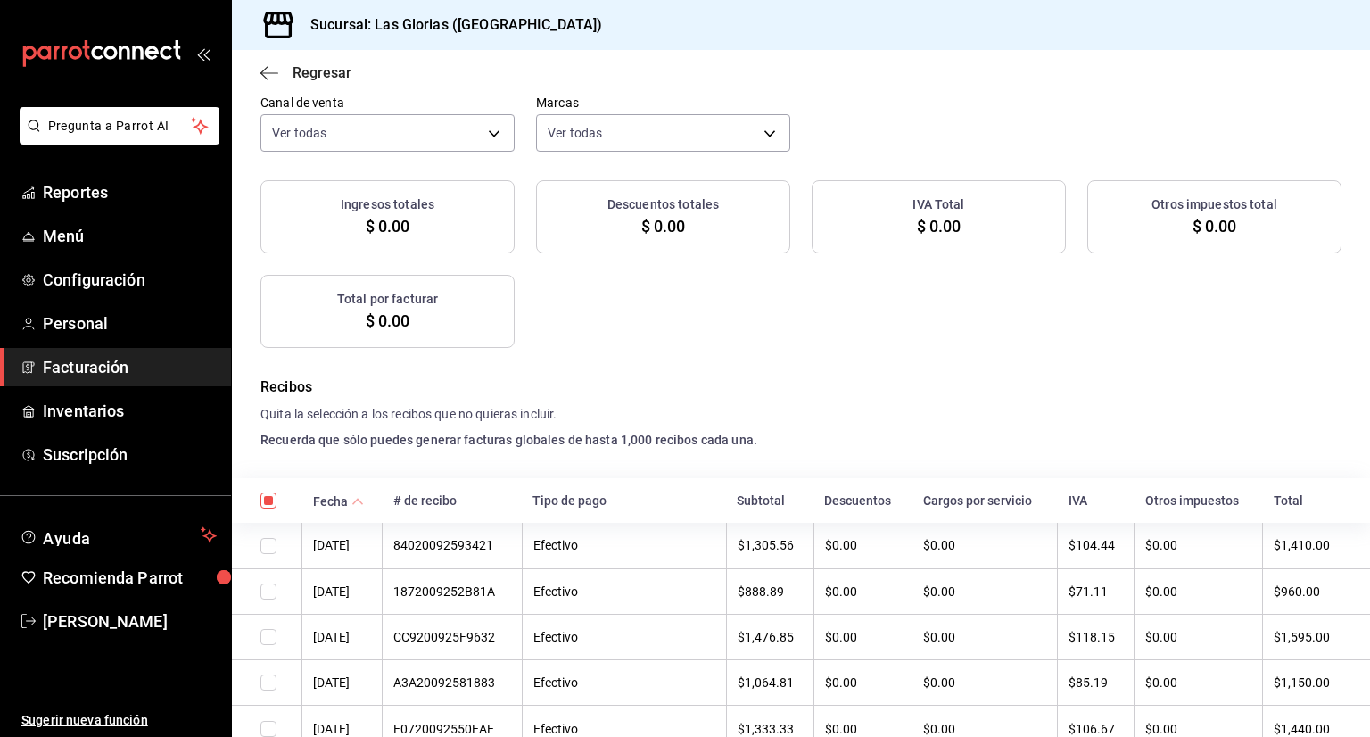
click at [260, 70] on icon "button" at bounding box center [269, 73] width 18 height 16
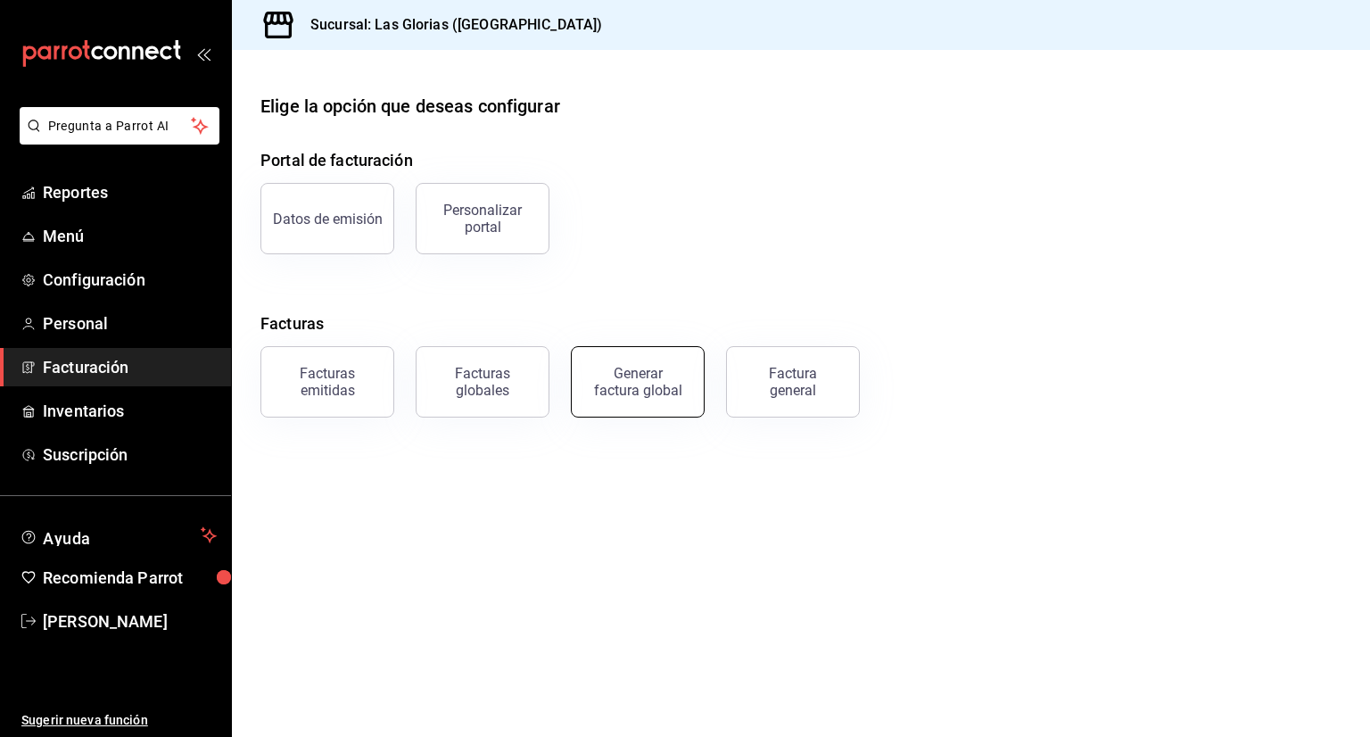
click at [637, 386] on div "Generar factura global" at bounding box center [637, 382] width 89 height 34
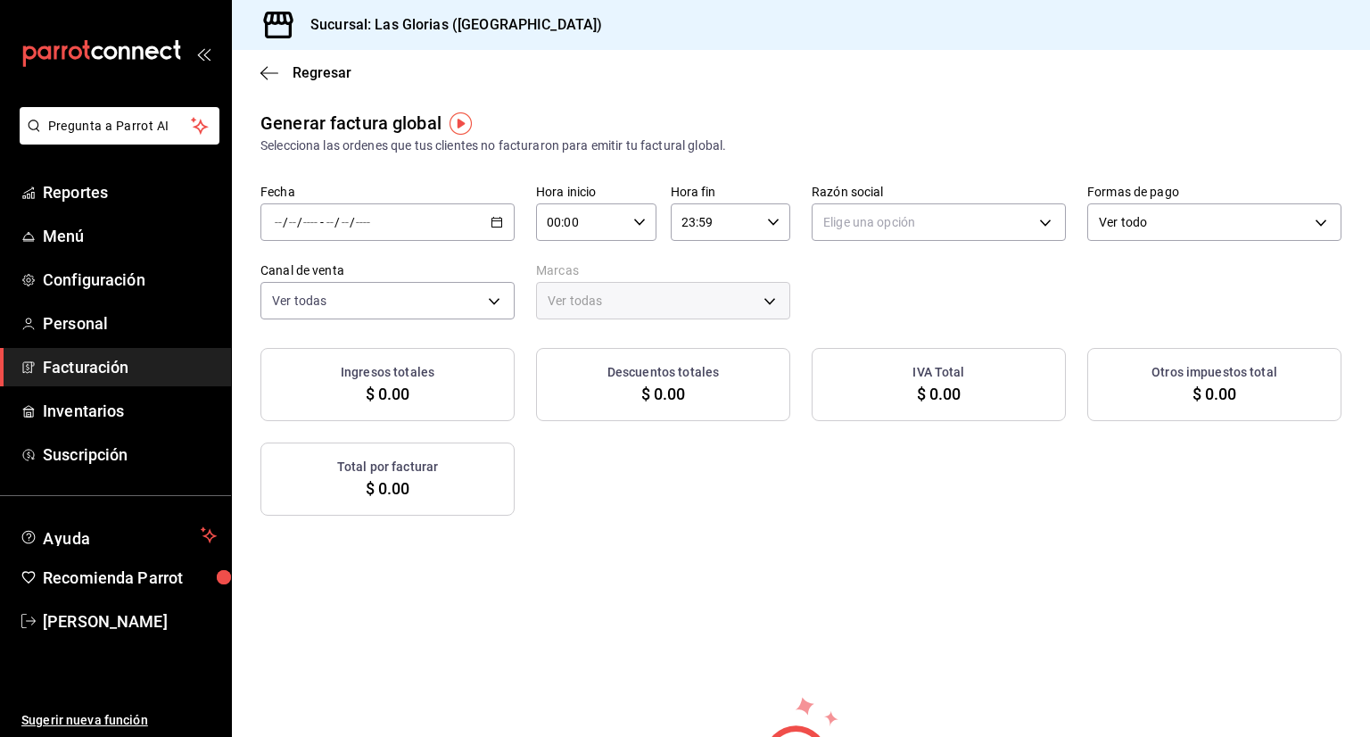
click at [497, 218] on icon "button" at bounding box center [496, 222] width 12 height 12
click at [360, 267] on span "Rango de fechas" at bounding box center [345, 276] width 138 height 19
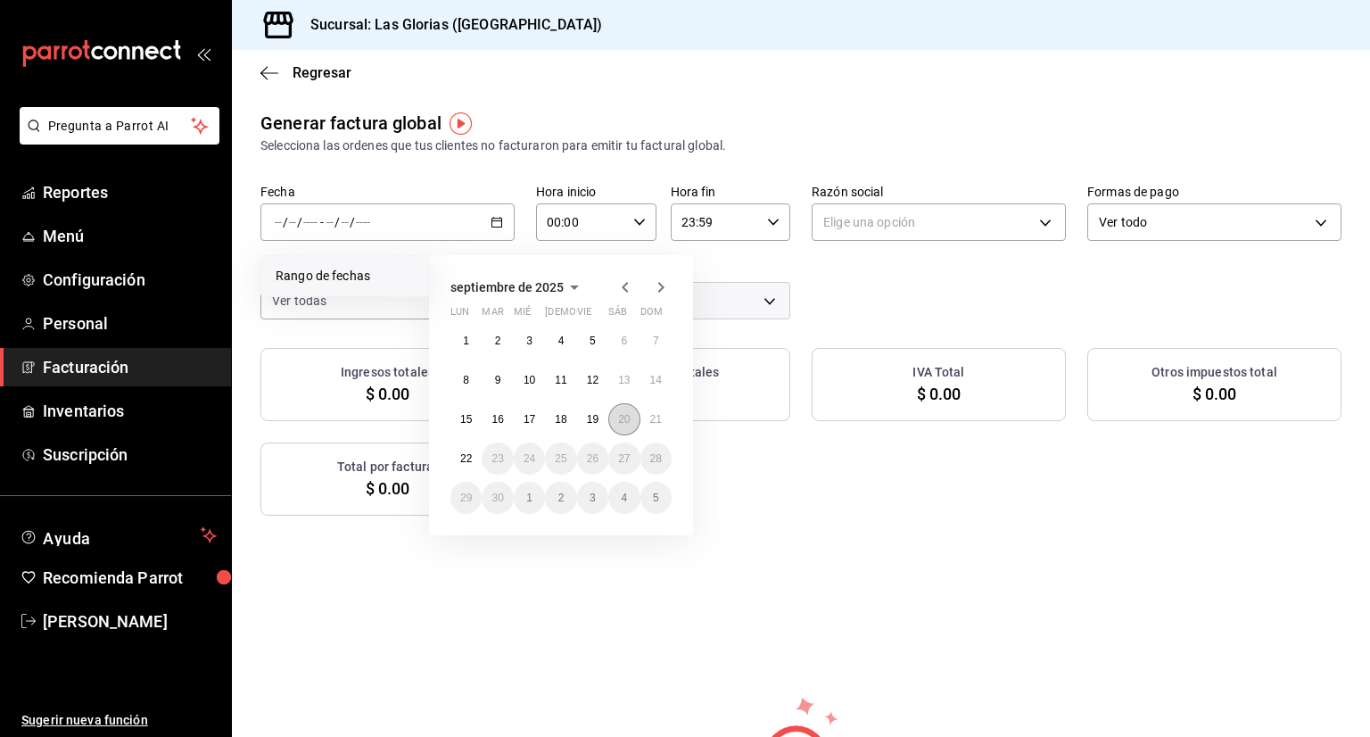
click at [628, 421] on abbr "20" at bounding box center [624, 419] width 12 height 12
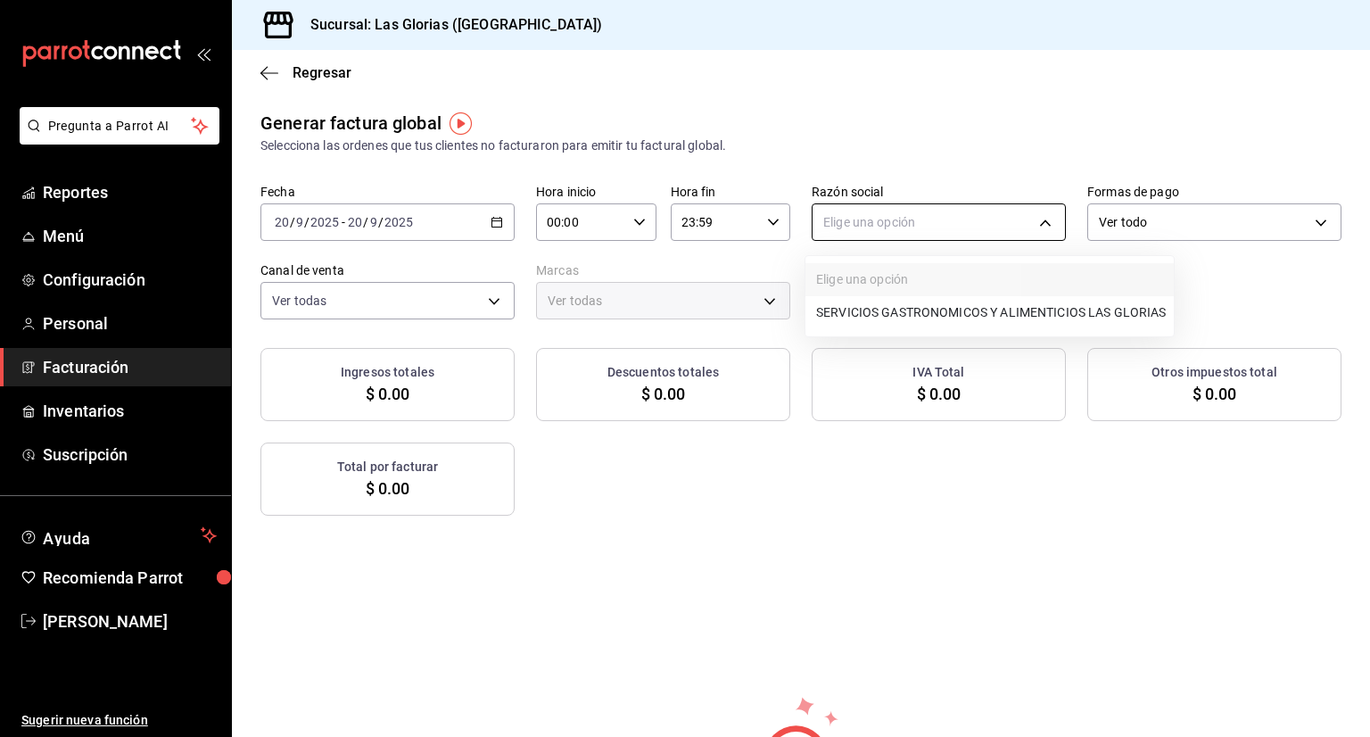
click at [1030, 220] on body "Pregunta a Parrot AI Reportes Menú Configuración Personal Facturación Inventari…" at bounding box center [685, 368] width 1370 height 737
click at [1011, 309] on li "SERVICIOS GASTRONOMICOS Y ALIMENTICIOS LAS GLORIAS" at bounding box center [989, 312] width 368 height 33
type input "92b6a3ce-c140-400f-a825-a03a6f7c6343"
type input "6d37043d-d114-4a55-ae9f-8361e74d507b"
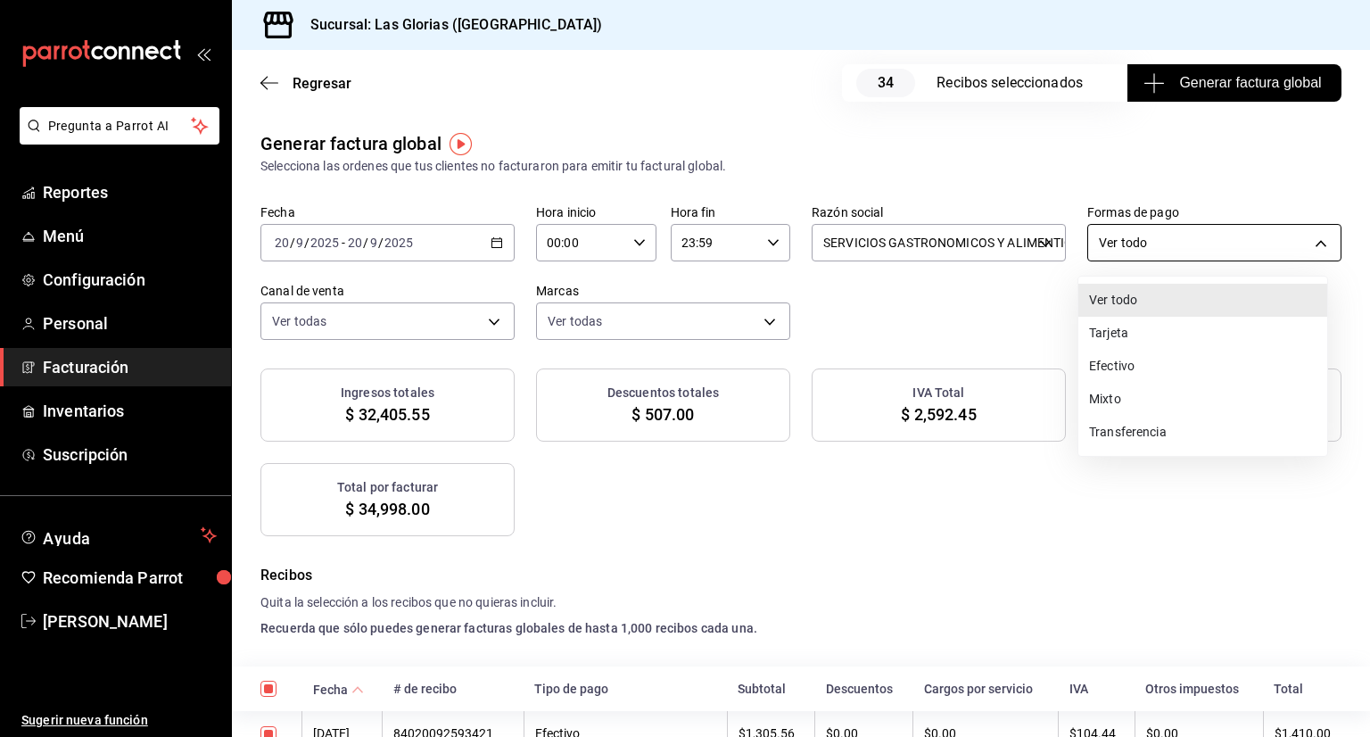
click at [1302, 231] on body "Pregunta a Parrot AI Reportes Menú Configuración Personal Facturación Inventari…" at bounding box center [685, 368] width 1370 height 737
click at [1156, 335] on li "Tarjeta" at bounding box center [1202, 333] width 249 height 33
type input "CARD"
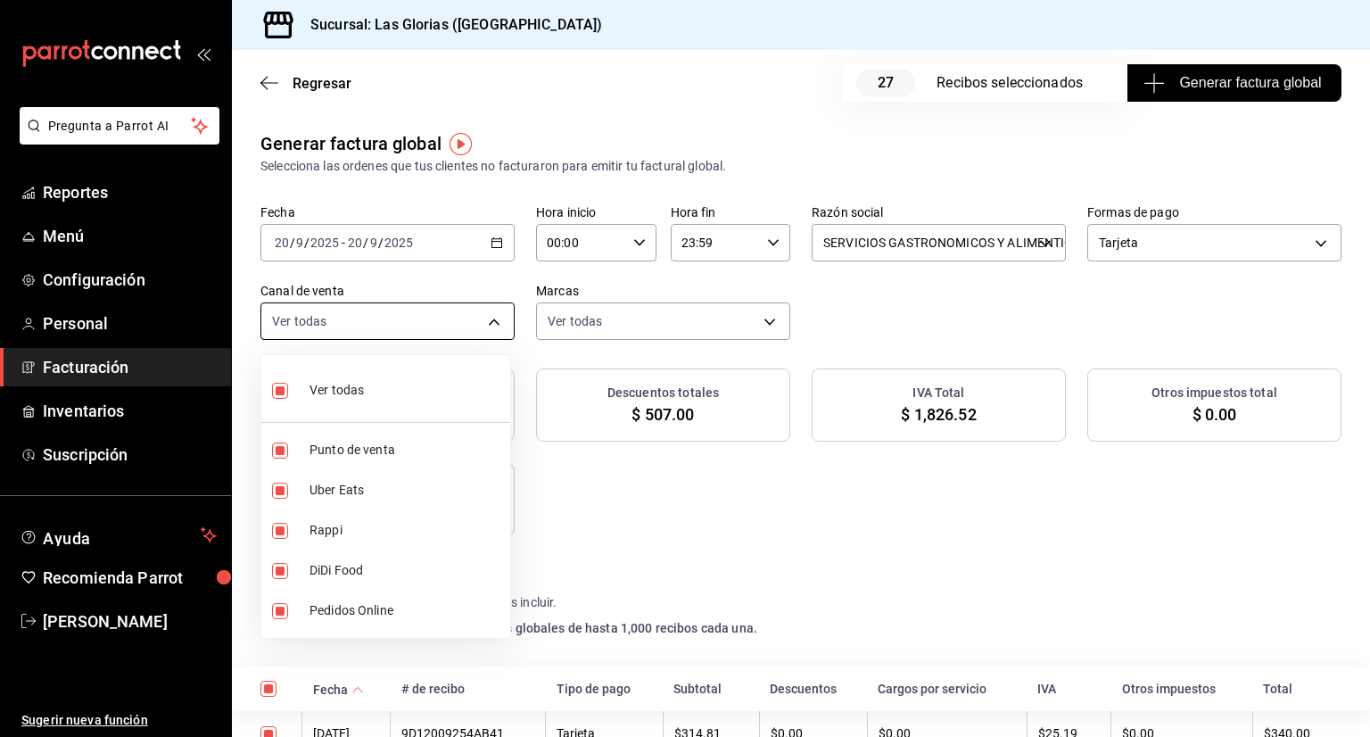
click at [484, 319] on body "Pregunta a Parrot AI Reportes Menú Configuración Personal Facturación Inventari…" at bounding box center [685, 368] width 1370 height 737
click at [614, 523] on div at bounding box center [685, 368] width 1370 height 737
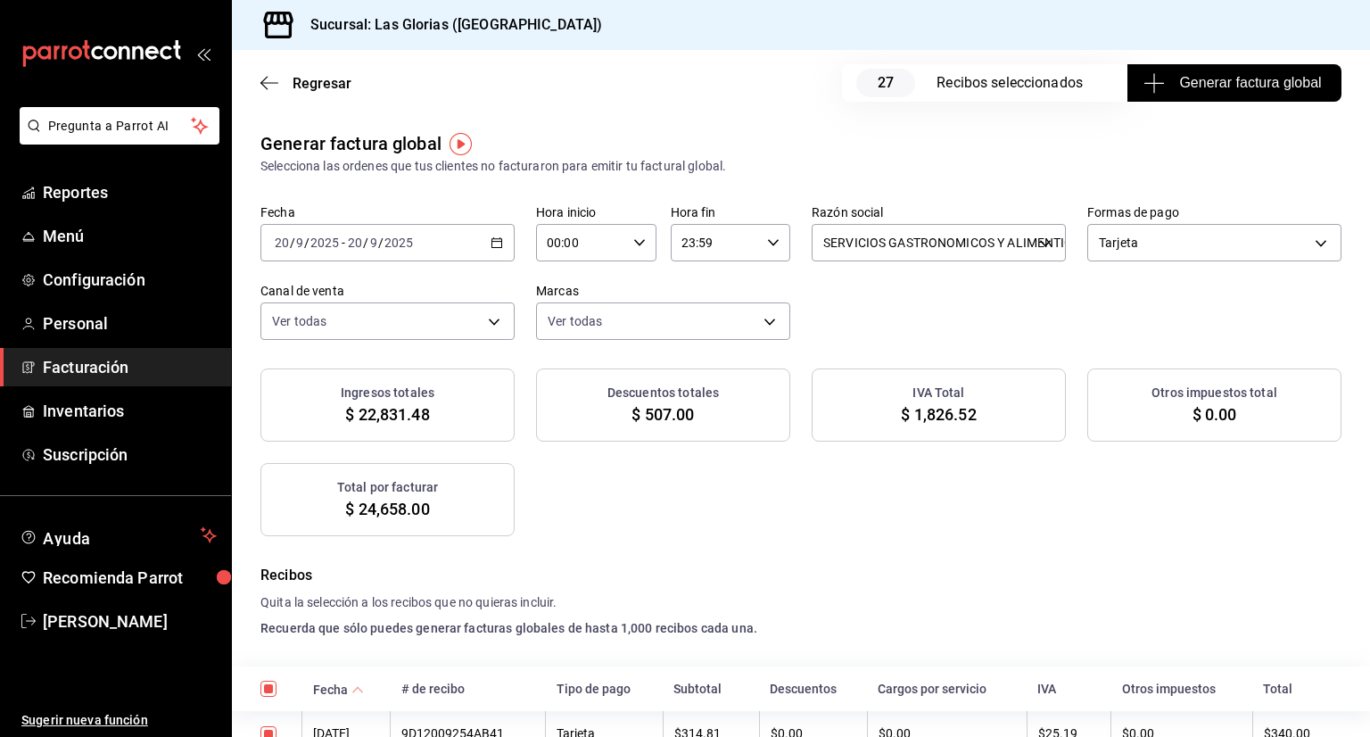
click at [1166, 80] on span "Generar factura global" at bounding box center [1234, 82] width 174 height 21
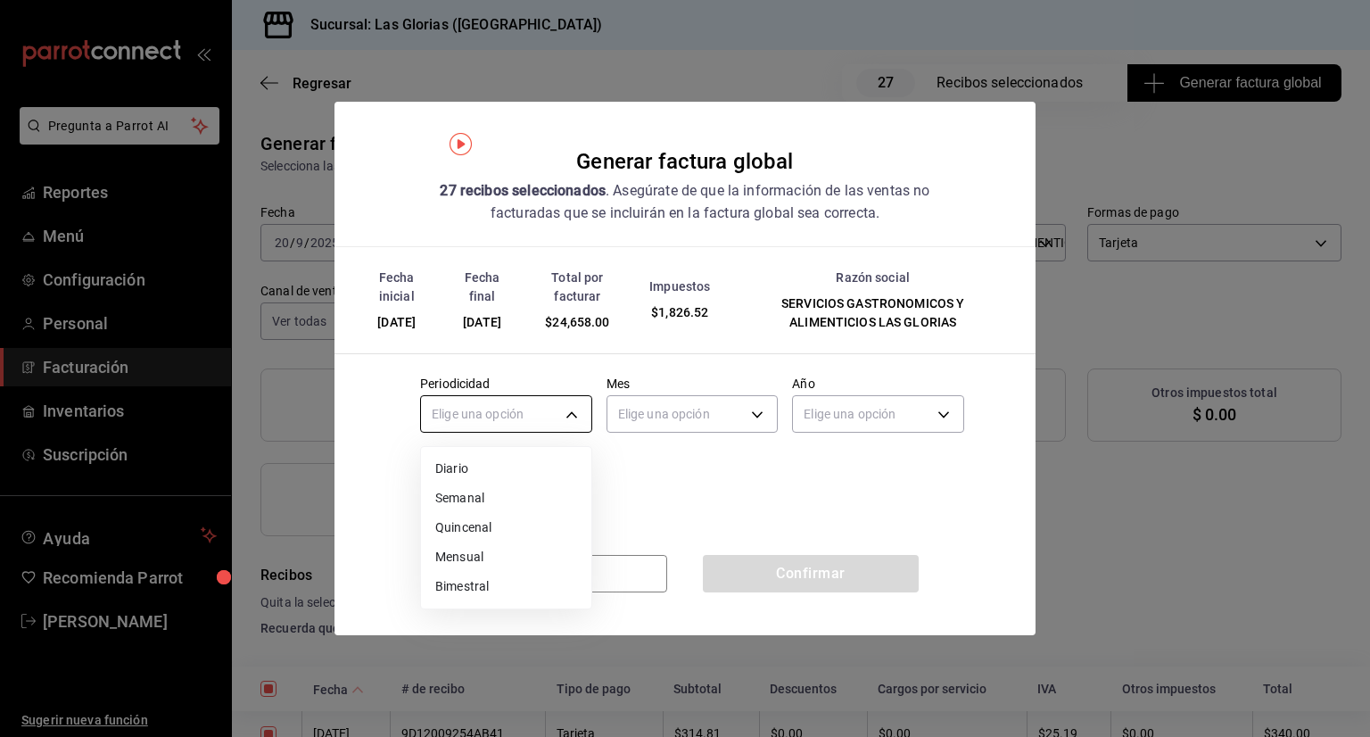
click at [572, 409] on body "Pregunta a Parrot AI Reportes Menú Configuración Personal Facturación Inventari…" at bounding box center [685, 368] width 1370 height 737
click at [503, 456] on li "Diario" at bounding box center [506, 468] width 170 height 29
type input "DAILY"
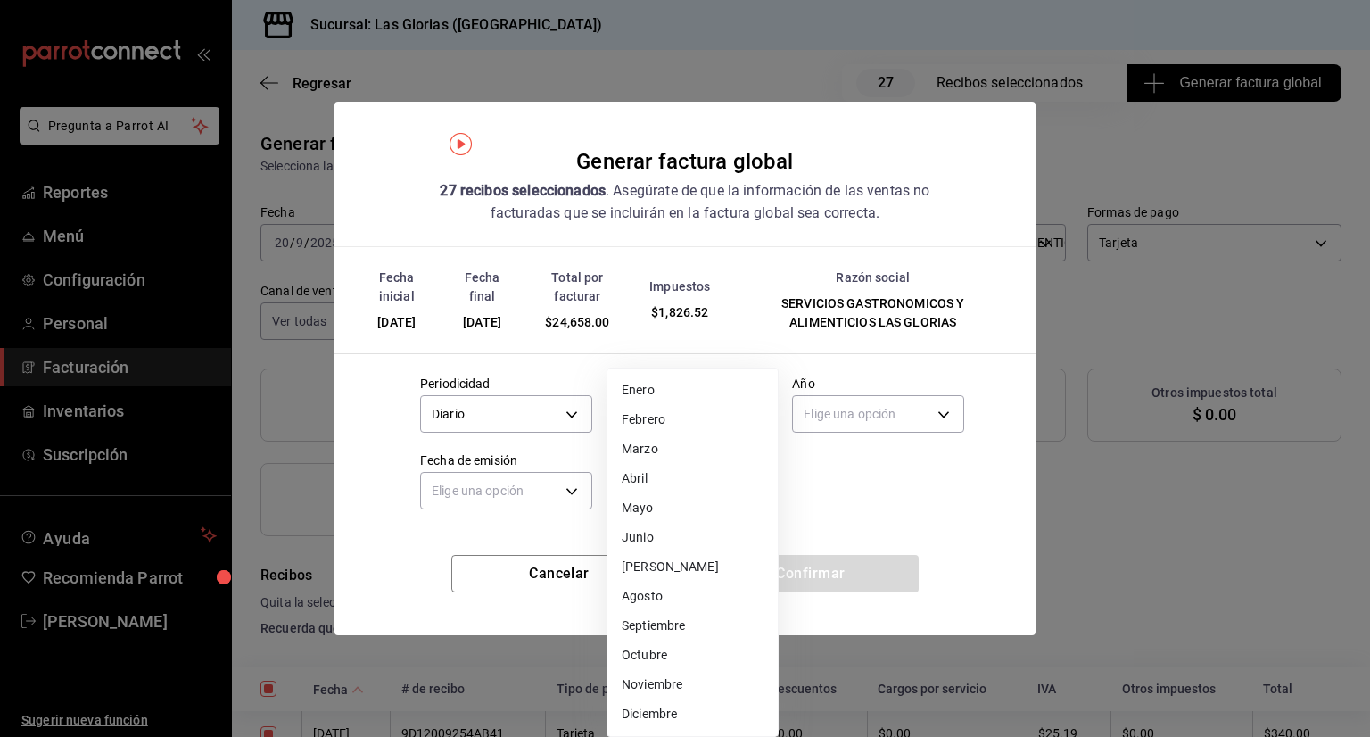
click at [761, 410] on body "Pregunta a Parrot AI Reportes Menú Configuración Personal Facturación Inventari…" at bounding box center [685, 368] width 1370 height 737
click at [662, 618] on li "Septiembre" at bounding box center [692, 625] width 170 height 29
type input "9"
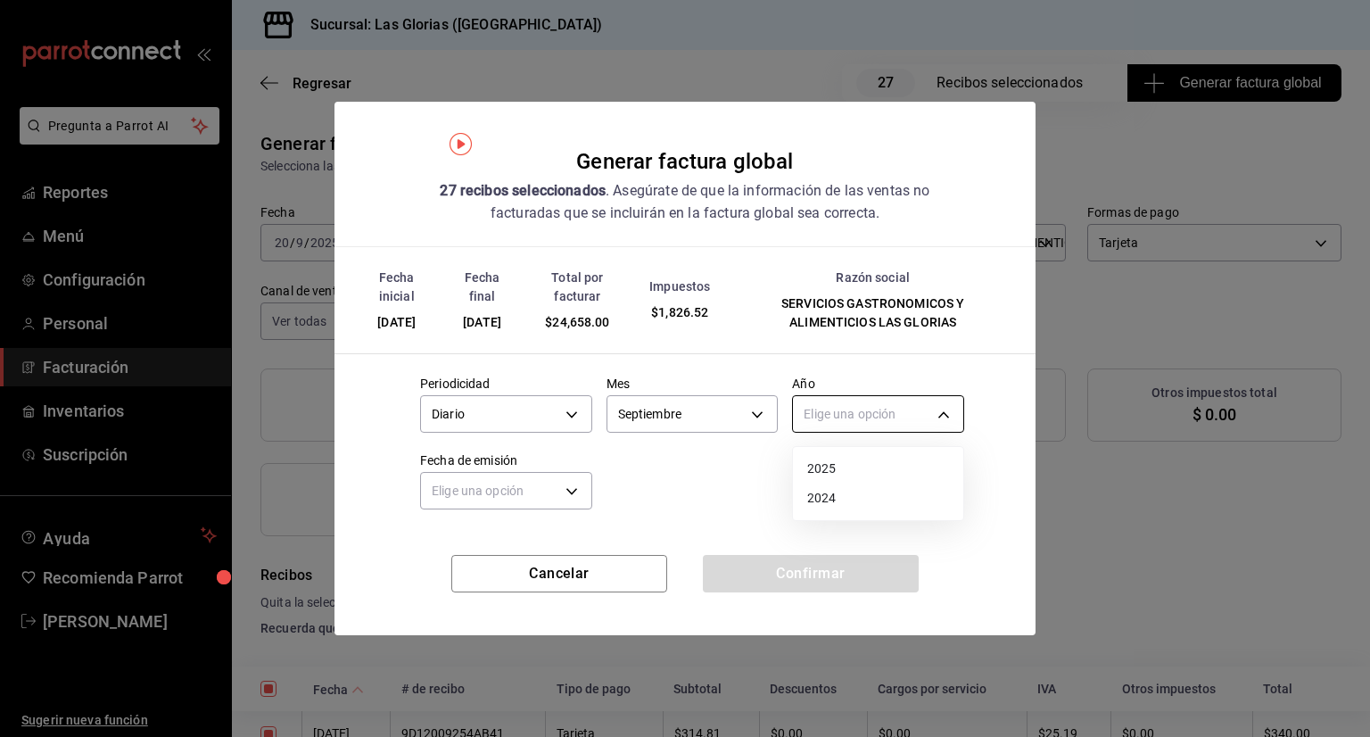
click at [949, 411] on body "Pregunta a Parrot AI Reportes Menú Configuración Personal Facturación Inventari…" at bounding box center [685, 368] width 1370 height 737
click at [867, 468] on li "2025" at bounding box center [878, 468] width 170 height 29
type input "2025"
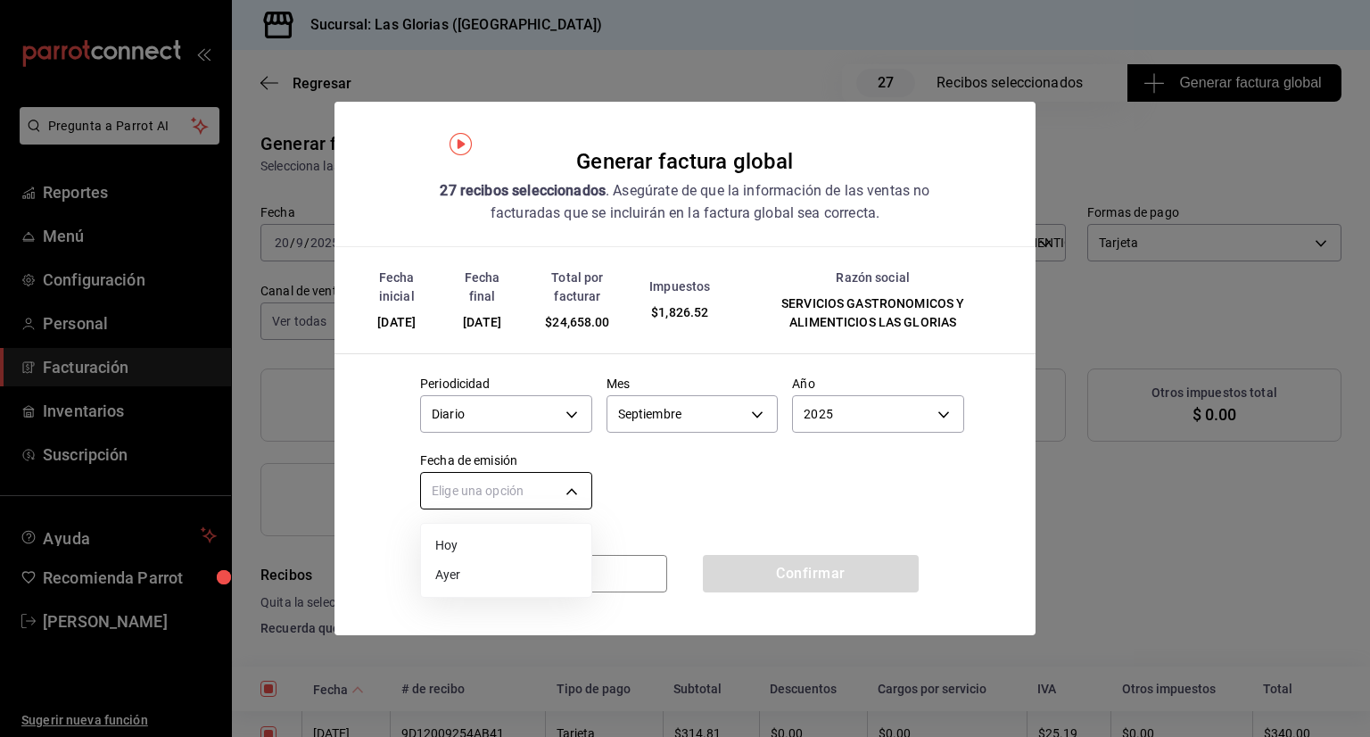
click at [555, 486] on body "Pregunta a Parrot AI Reportes Menú Configuración Personal Facturación Inventari…" at bounding box center [685, 368] width 1370 height 737
click at [499, 581] on li "Ayer" at bounding box center [506, 574] width 170 height 29
type input "[DATE]"
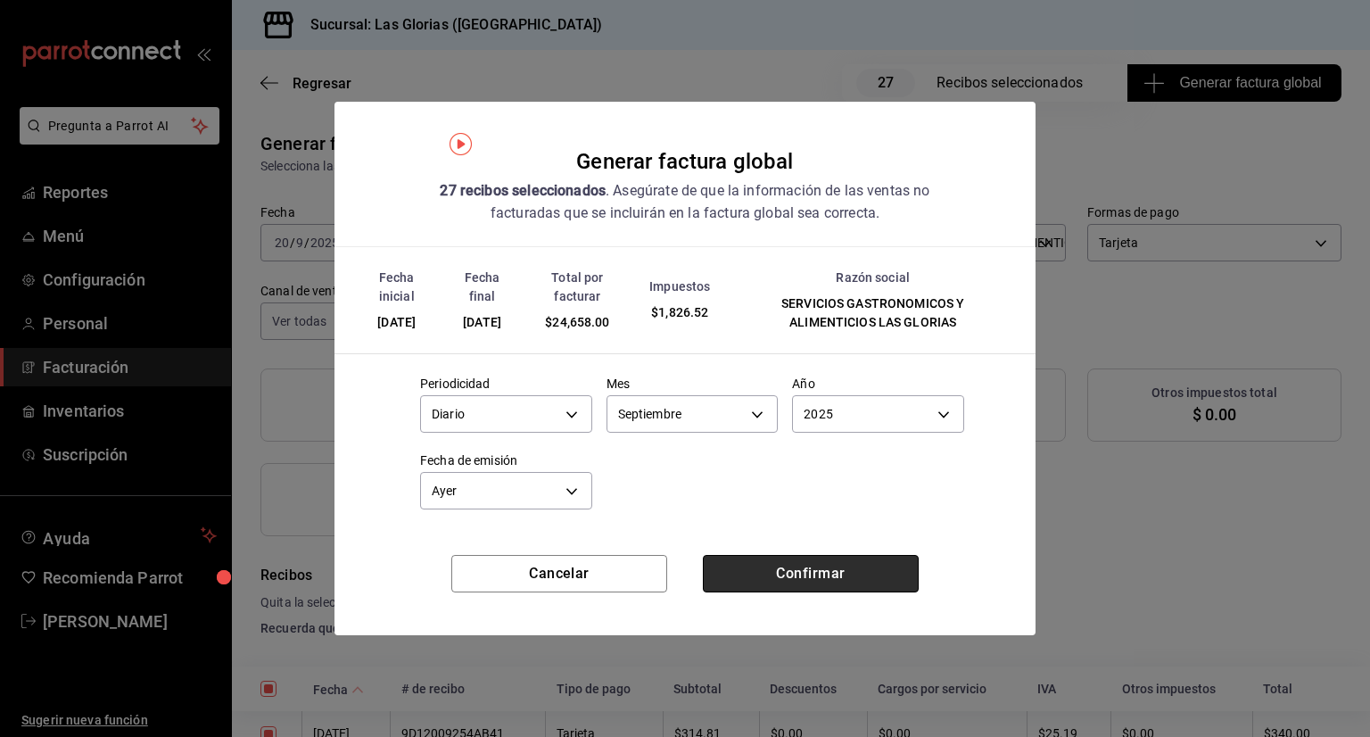
click at [813, 573] on button "Confirmar" at bounding box center [811, 573] width 216 height 37
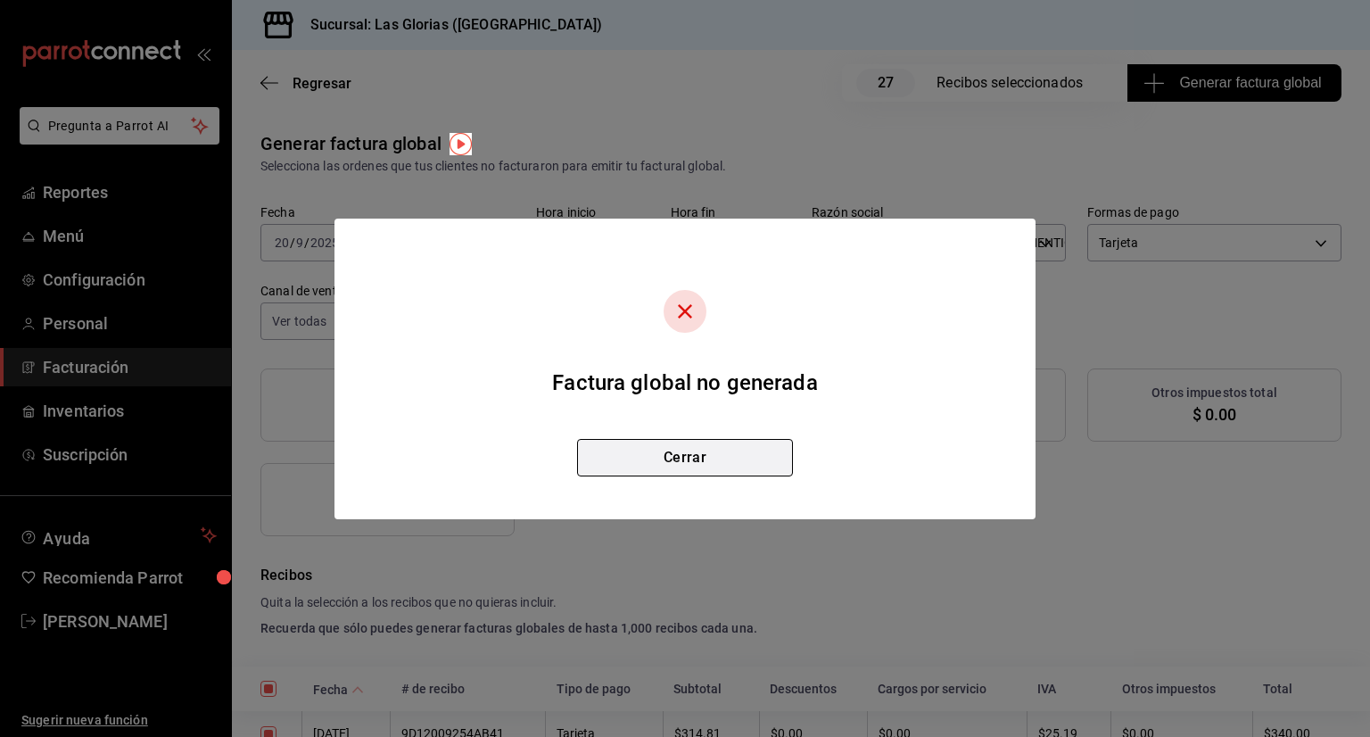
click at [717, 464] on button "Cerrar" at bounding box center [685, 457] width 216 height 37
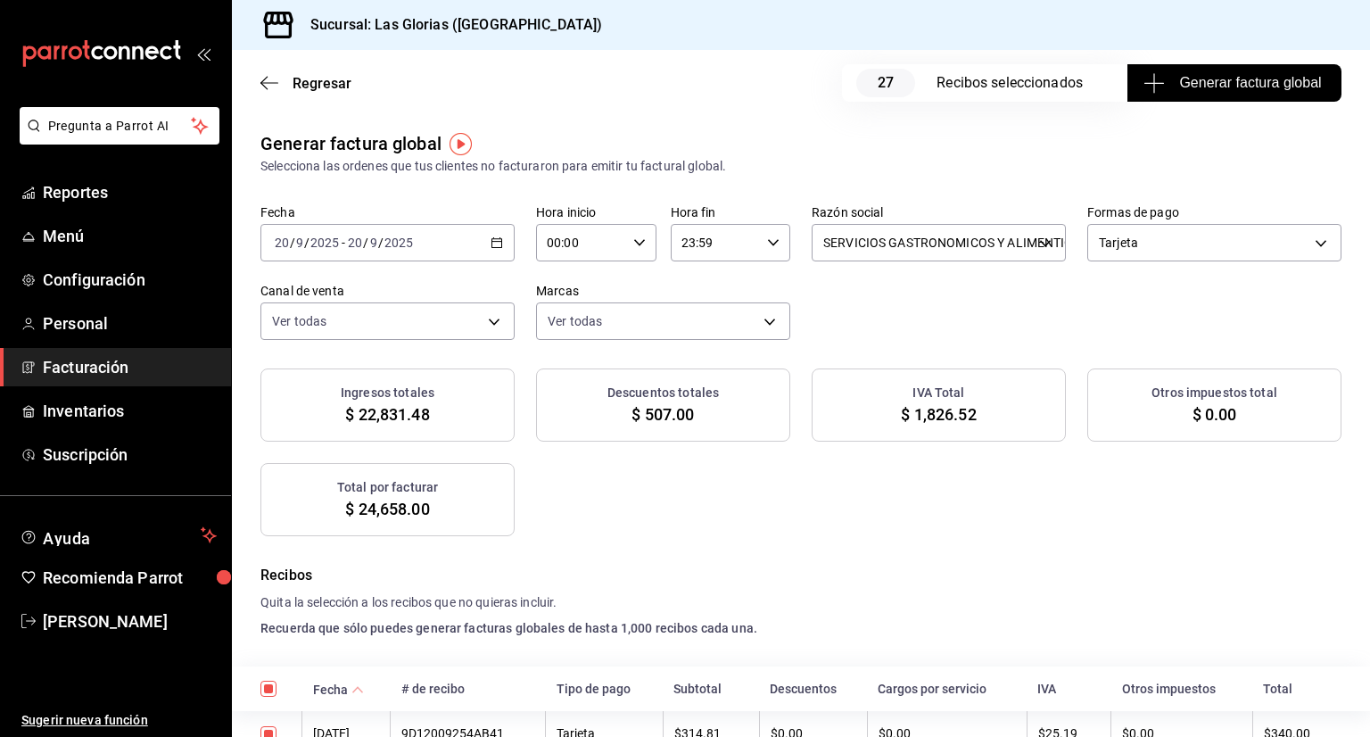
click at [1213, 84] on span "Generar factura global" at bounding box center [1234, 82] width 174 height 21
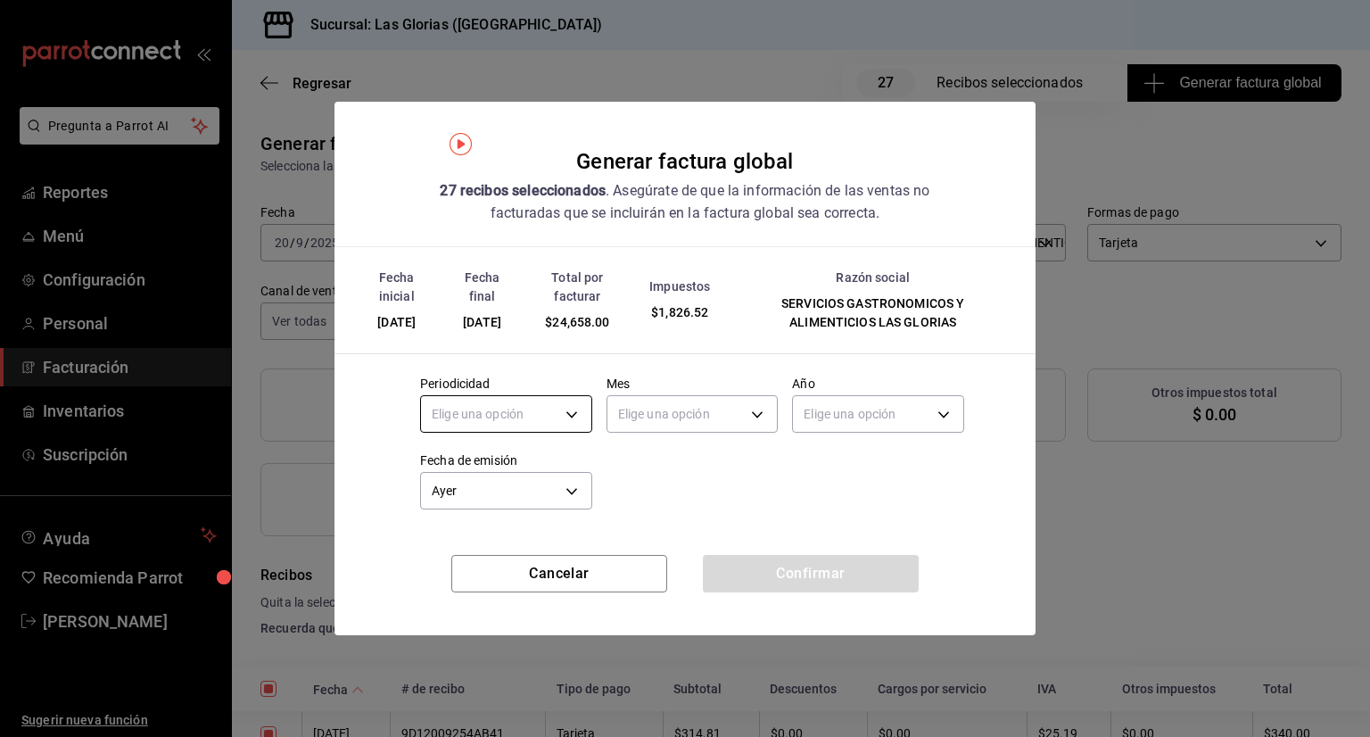
click at [578, 406] on body "Pregunta a Parrot AI Reportes Menú Configuración Personal Facturación Inventari…" at bounding box center [685, 368] width 1370 height 737
click at [523, 457] on li "Diario" at bounding box center [506, 468] width 170 height 29
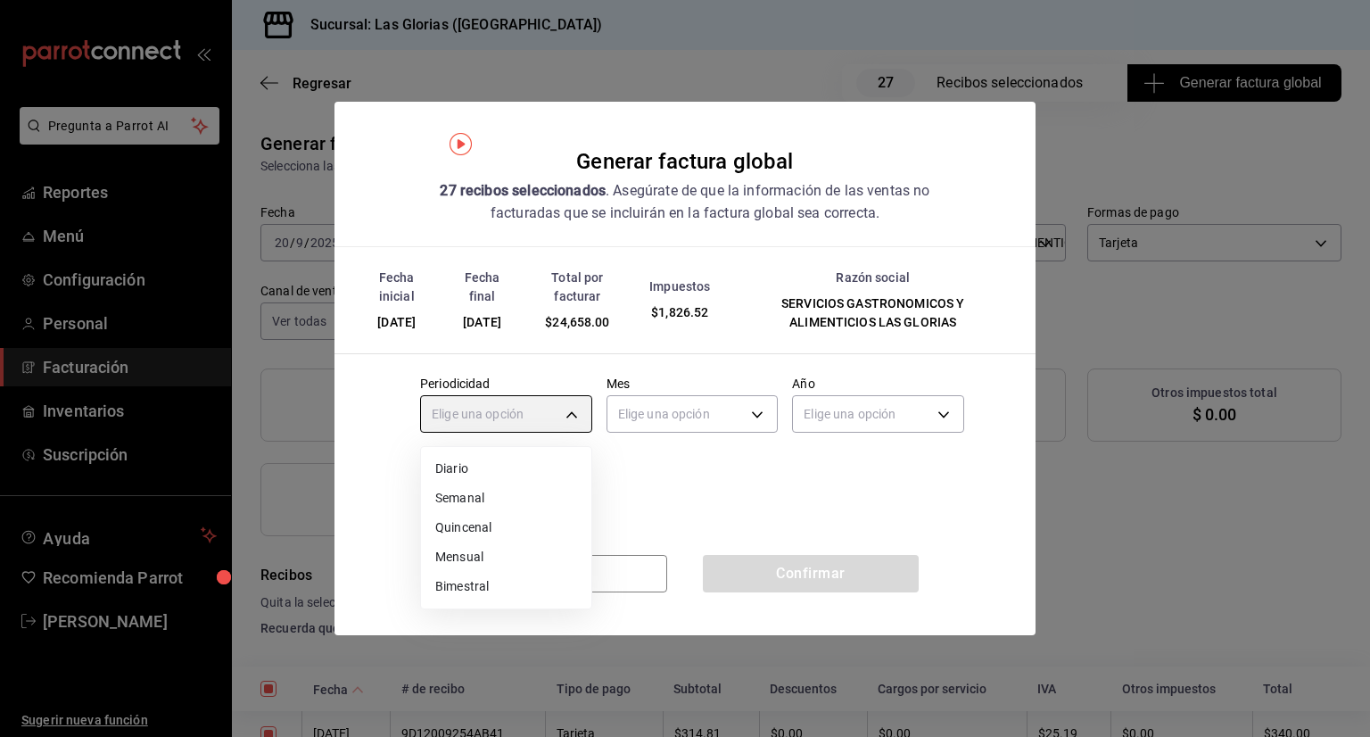
type input "DAILY"
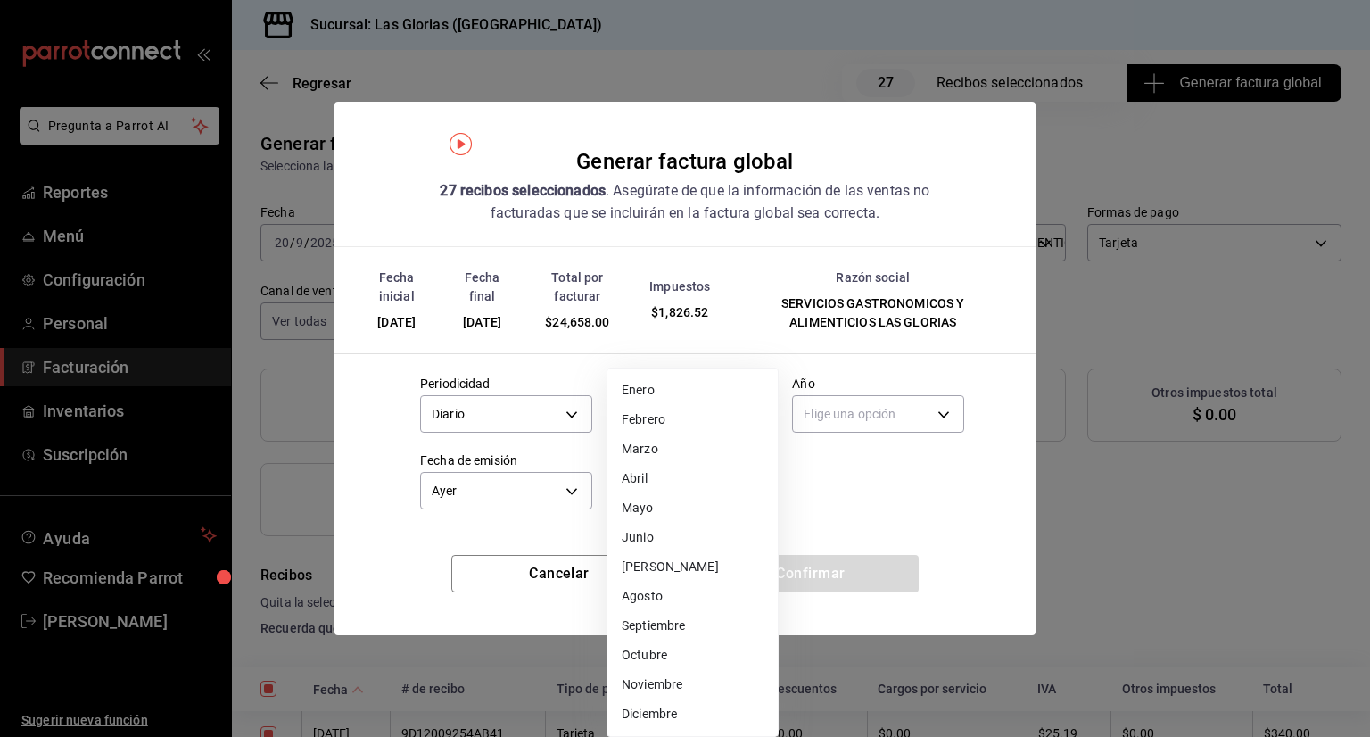
click at [708, 415] on body "Pregunta a Parrot AI Reportes Menú Configuración Personal Facturación Inventari…" at bounding box center [685, 368] width 1370 height 737
click at [690, 622] on li "Septiembre" at bounding box center [692, 625] width 170 height 29
type input "9"
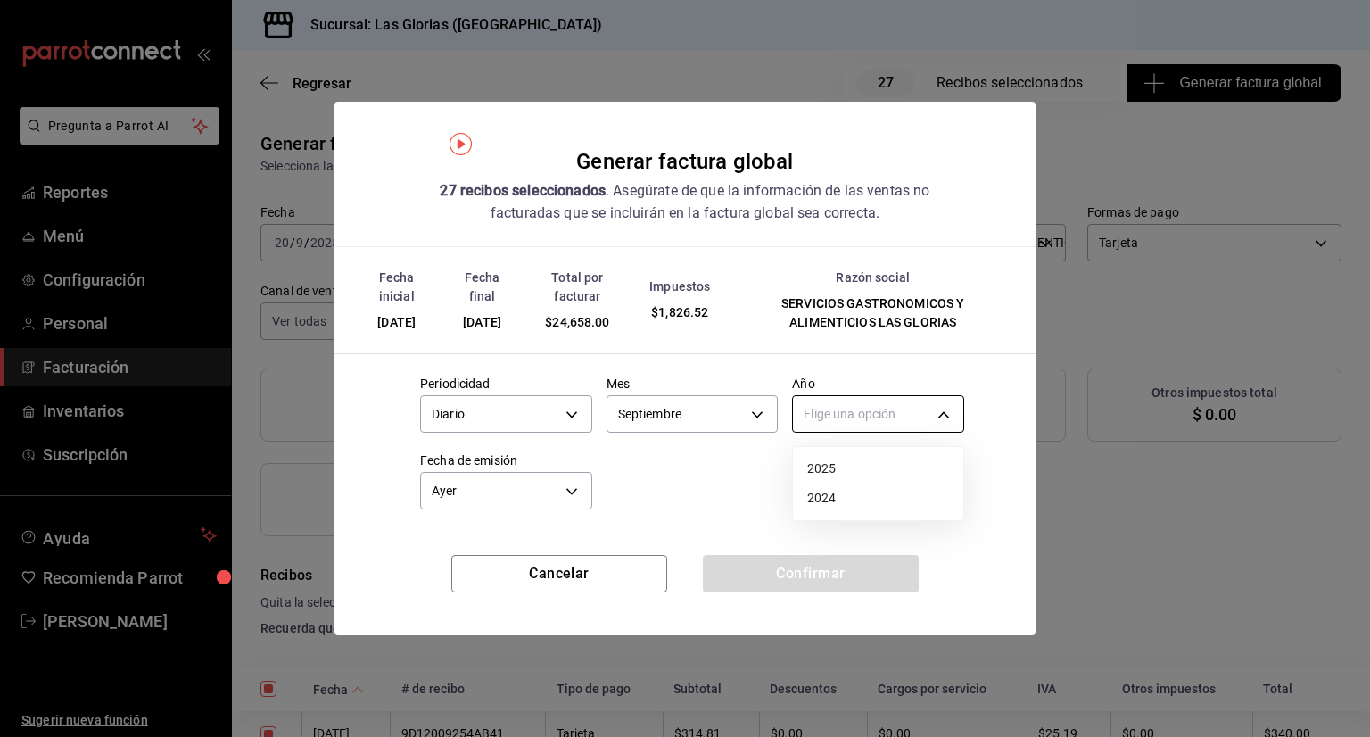
click at [944, 411] on body "Pregunta a Parrot AI Reportes Menú Configuración Personal Facturación Inventari…" at bounding box center [685, 368] width 1370 height 737
click at [862, 473] on li "2025" at bounding box center [878, 468] width 170 height 29
type input "2025"
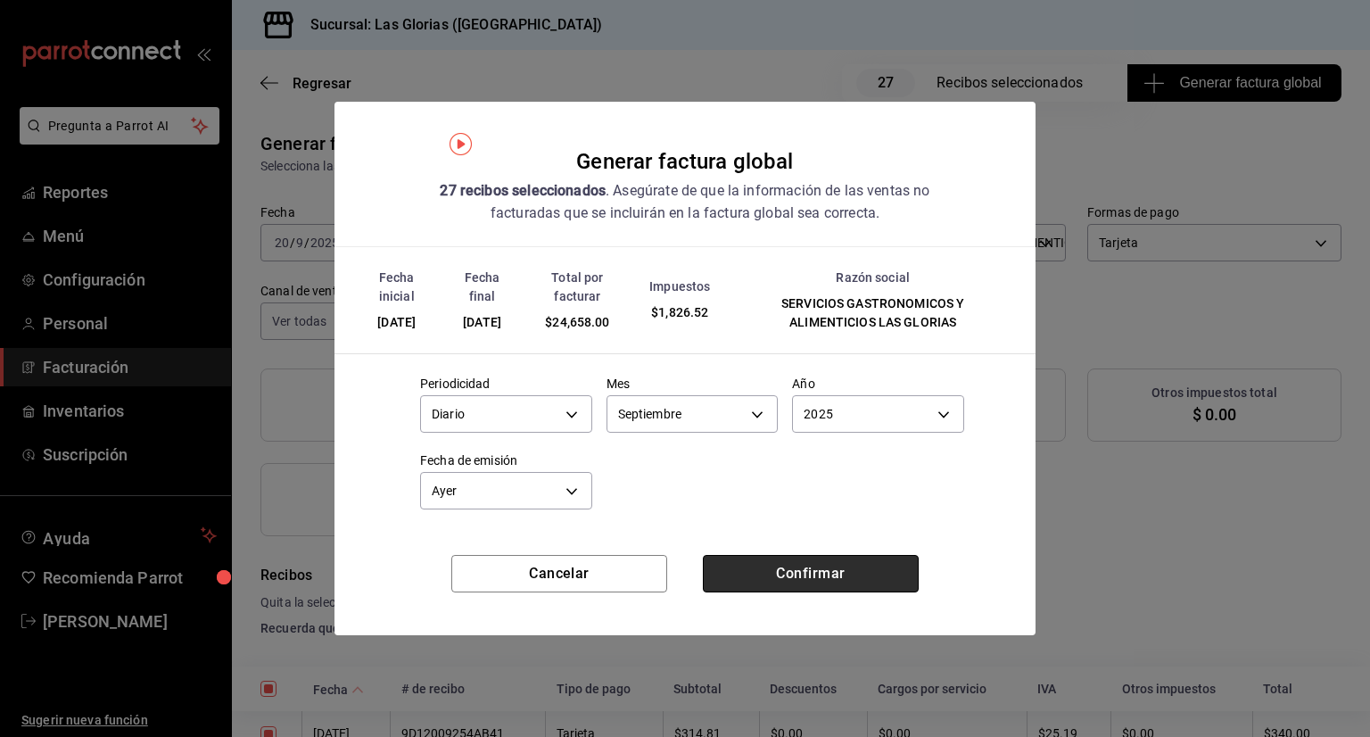
click at [775, 556] on button "Confirmar" at bounding box center [811, 573] width 216 height 37
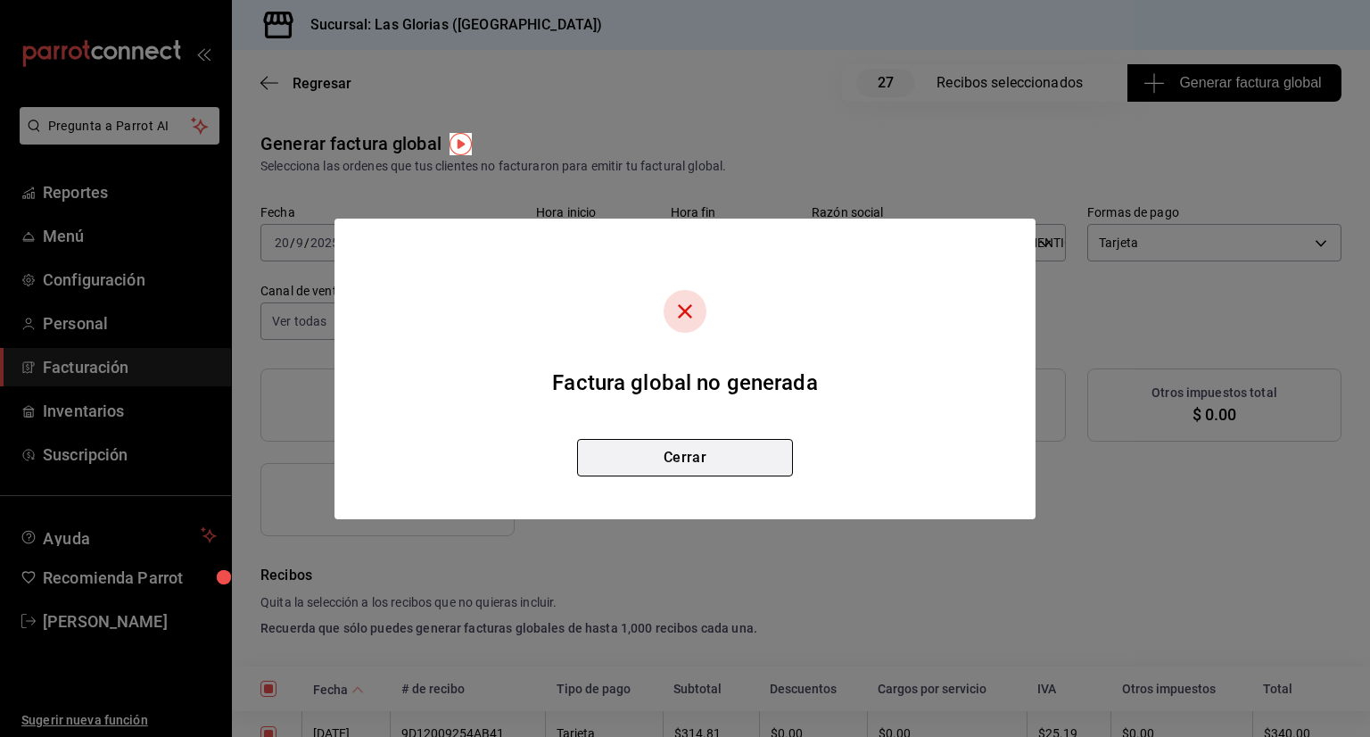
click at [741, 457] on button "Cerrar" at bounding box center [685, 457] width 216 height 37
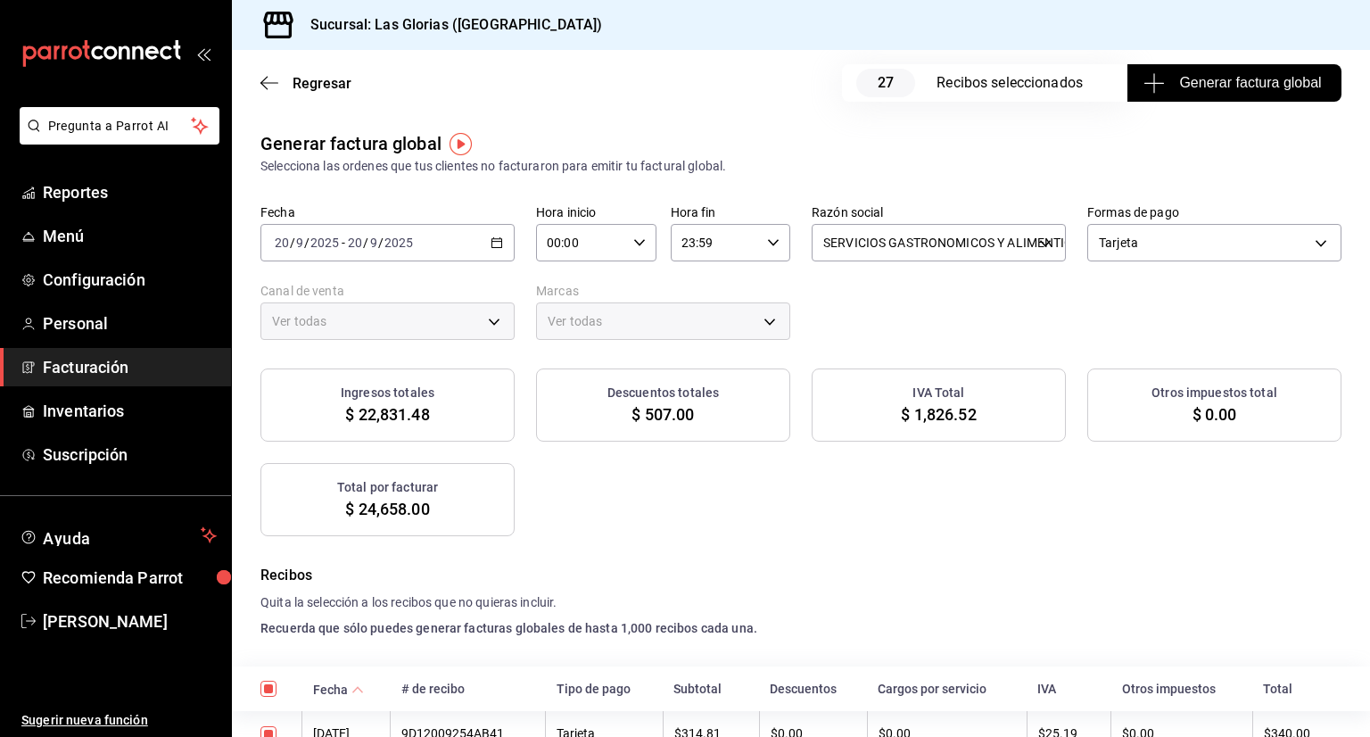
click at [1286, 78] on span "Generar factura global" at bounding box center [1234, 82] width 174 height 21
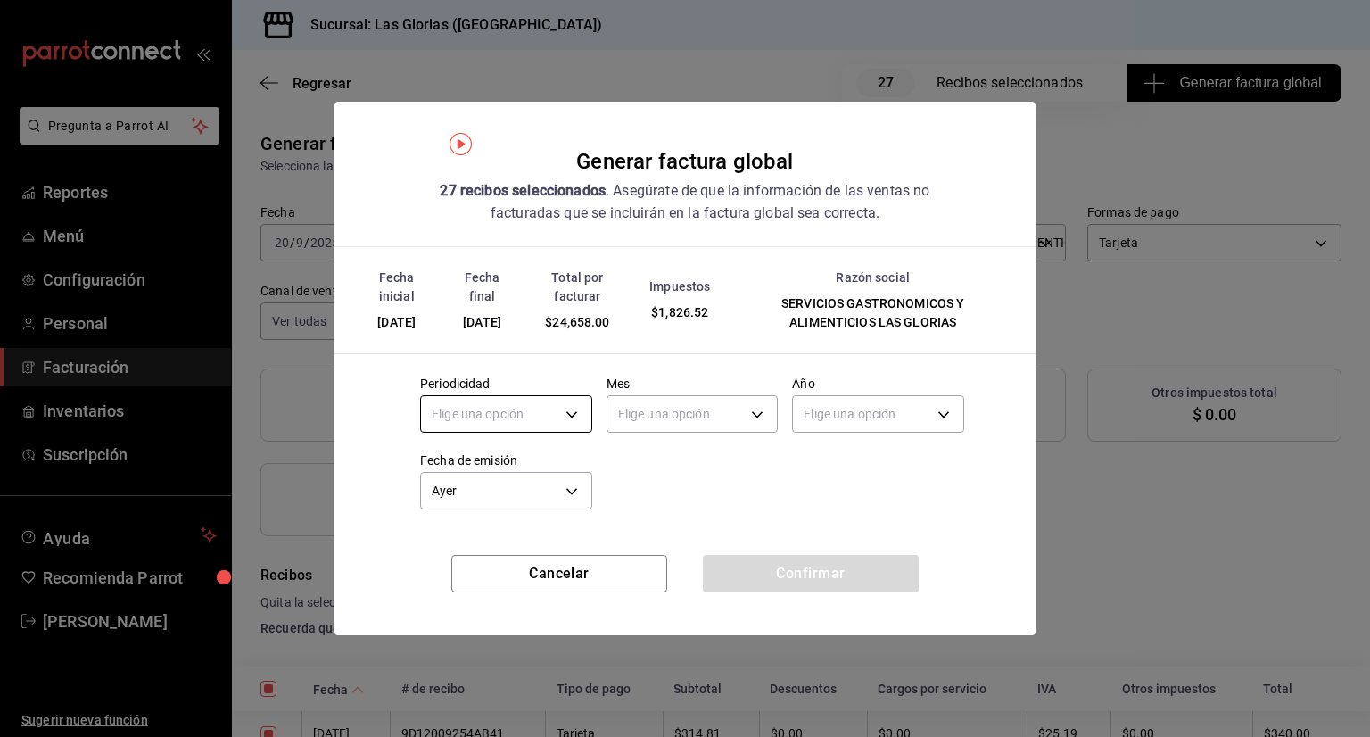
click at [570, 407] on body "Pregunta a Parrot AI Reportes Menú Configuración Personal Facturación Inventari…" at bounding box center [685, 368] width 1370 height 737
click at [517, 459] on li "Diario" at bounding box center [506, 468] width 170 height 29
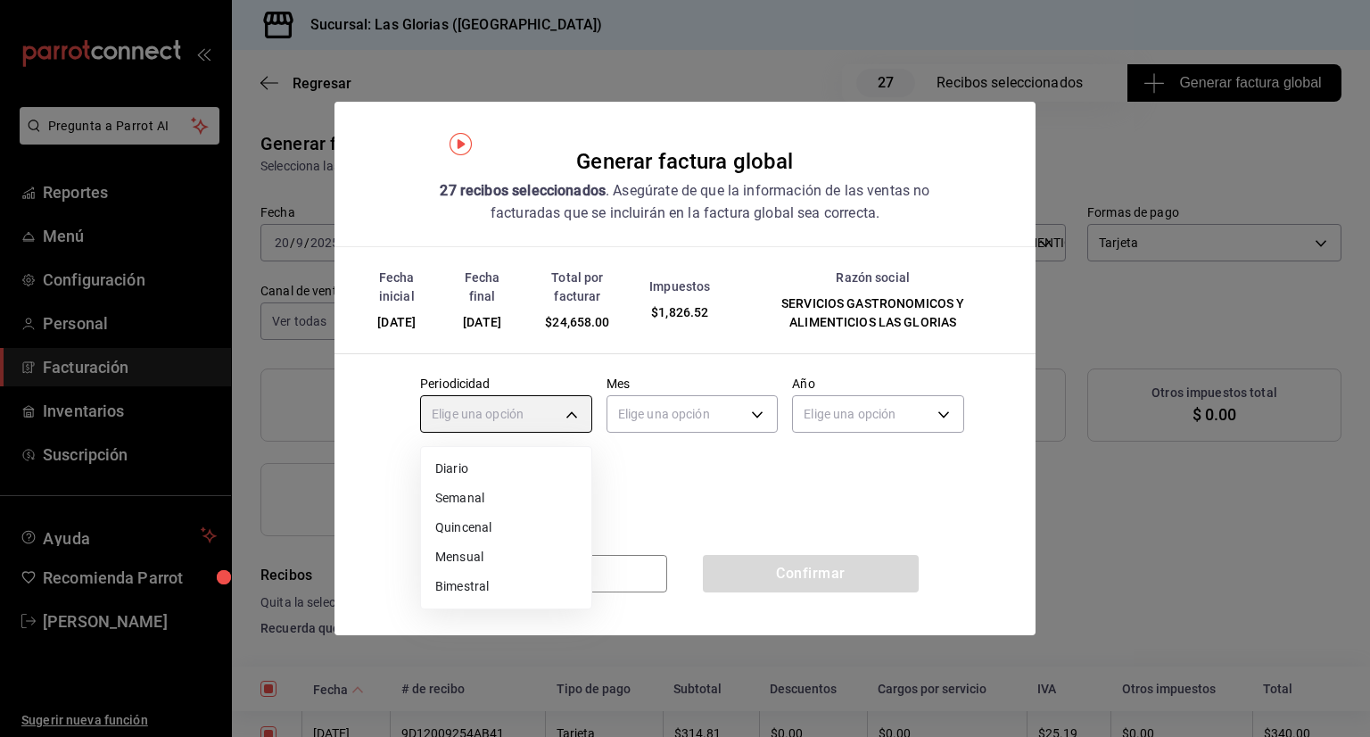
type input "DAILY"
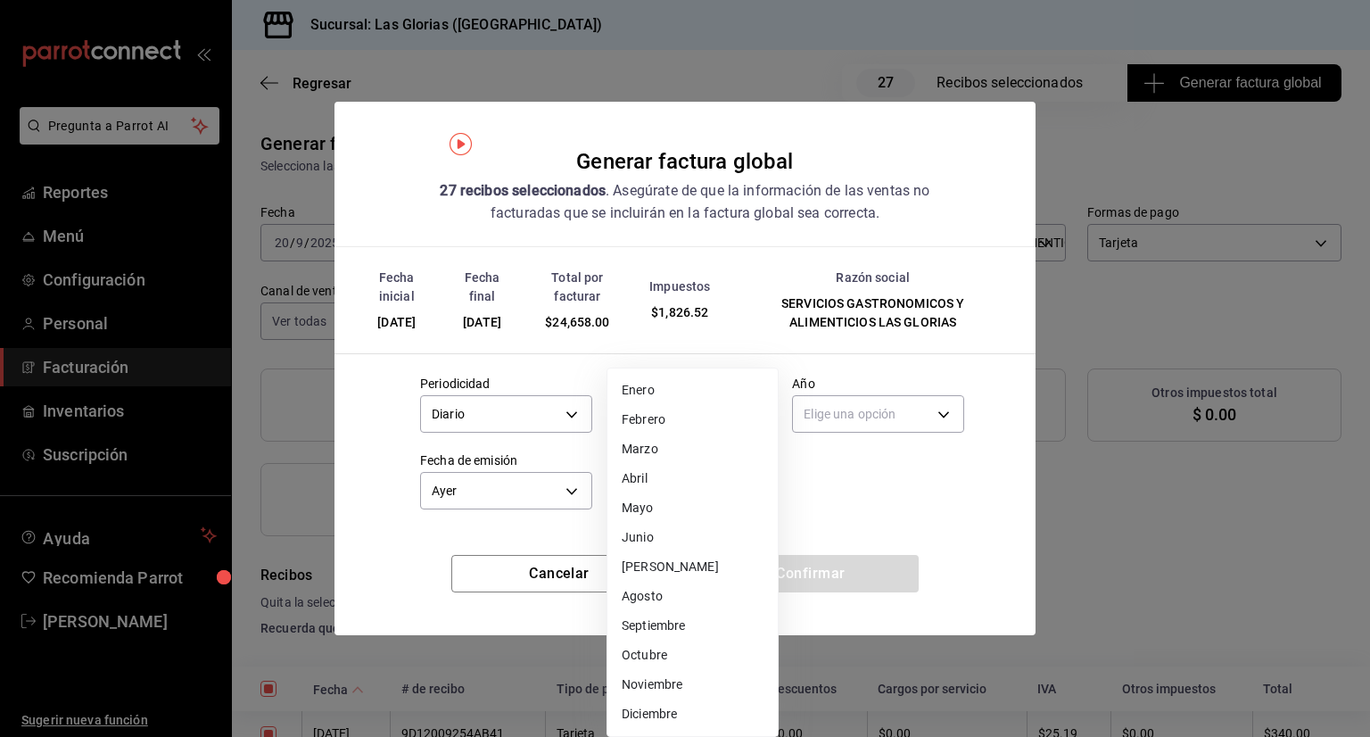
click at [767, 412] on body "Pregunta a Parrot AI Reportes Menú Configuración Personal Facturación Inventari…" at bounding box center [685, 368] width 1370 height 737
click at [684, 620] on li "Septiembre" at bounding box center [692, 625] width 170 height 29
type input "9"
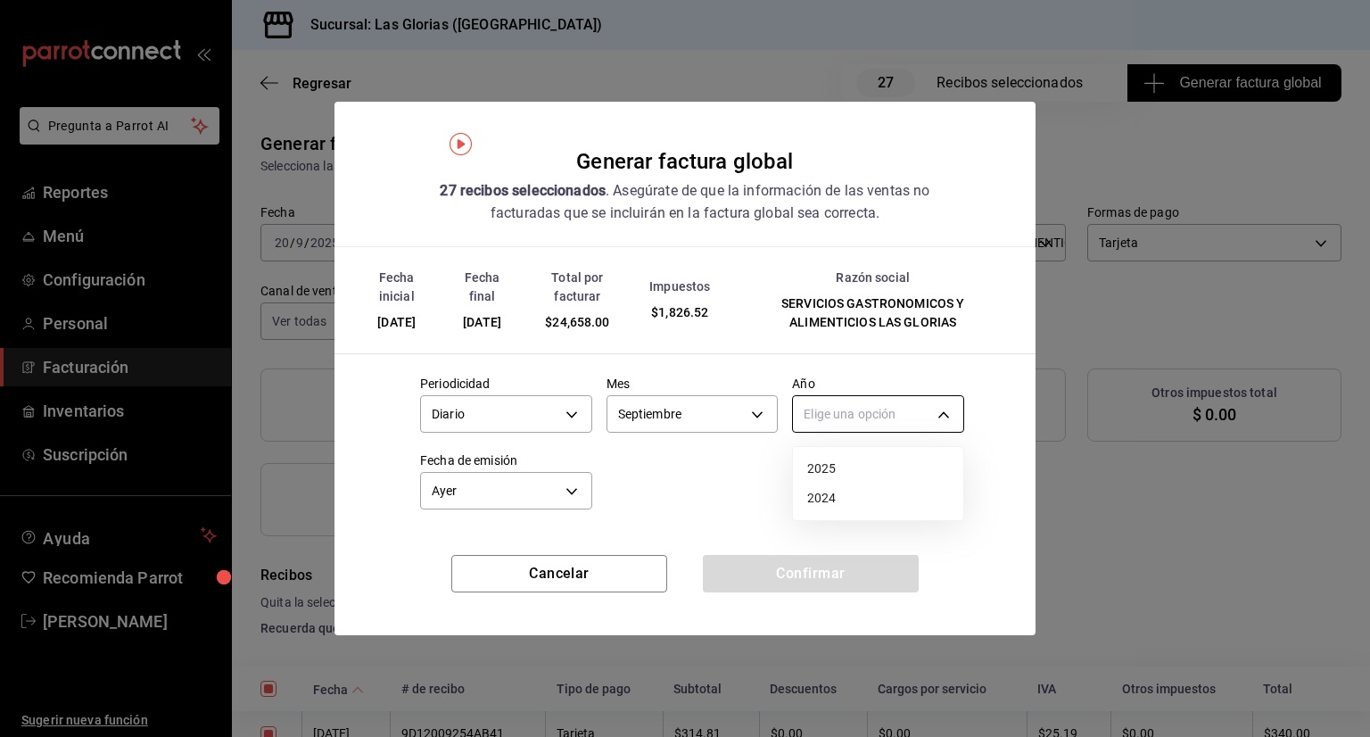
click at [944, 413] on body "Pregunta a Parrot AI Reportes Menú Configuración Personal Facturación Inventari…" at bounding box center [685, 368] width 1370 height 737
click at [851, 465] on li "2025" at bounding box center [878, 468] width 170 height 29
type input "2025"
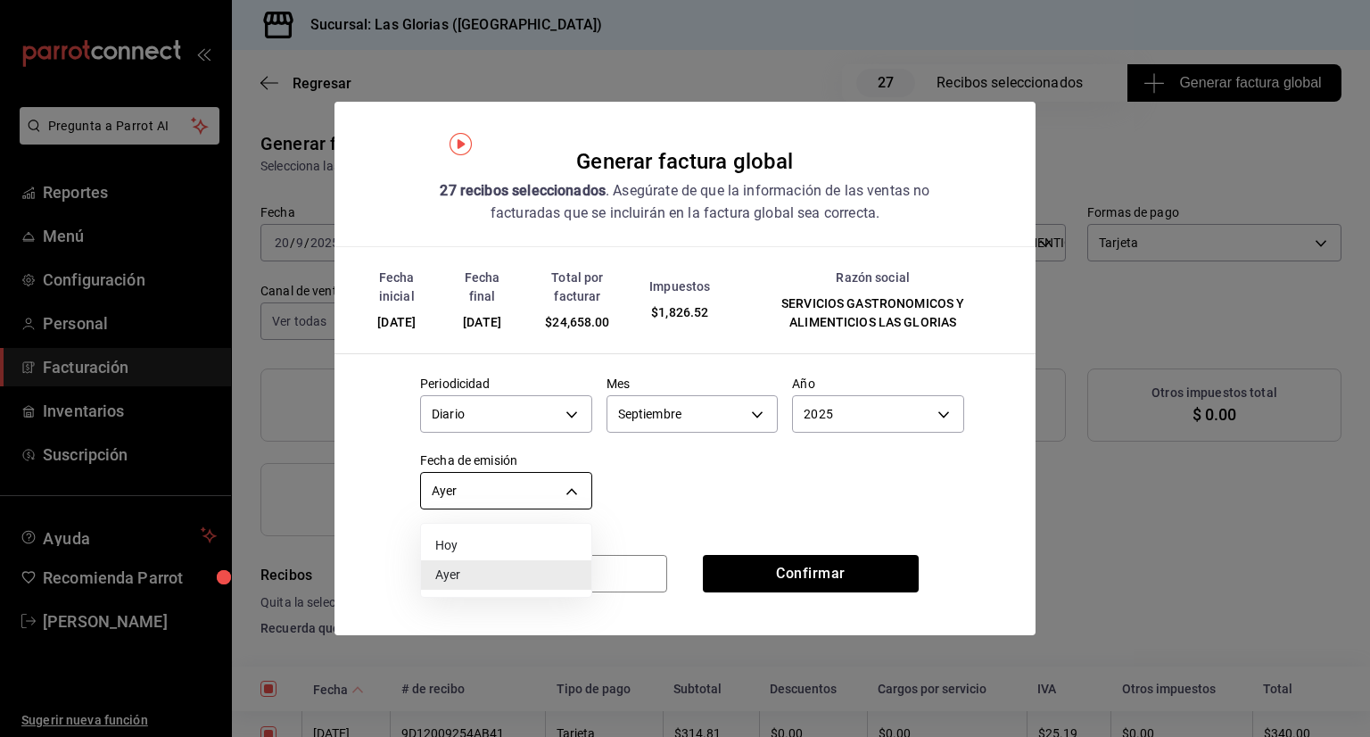
click at [567, 482] on body "Pregunta a Parrot AI Reportes Menú Configuración Personal Facturación Inventari…" at bounding box center [685, 368] width 1370 height 737
click at [521, 548] on li "Hoy" at bounding box center [506, 545] width 170 height 29
type input "[DATE]"
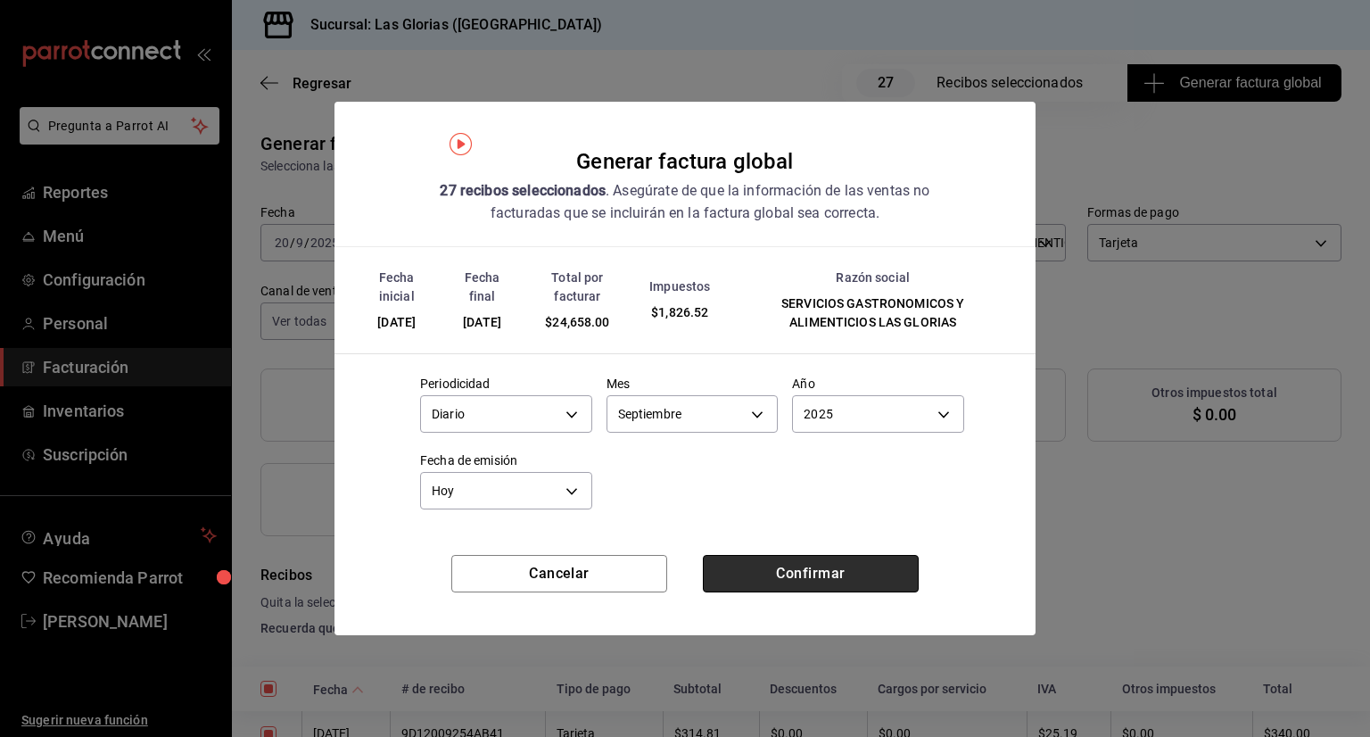
click at [817, 568] on button "Confirmar" at bounding box center [811, 573] width 216 height 37
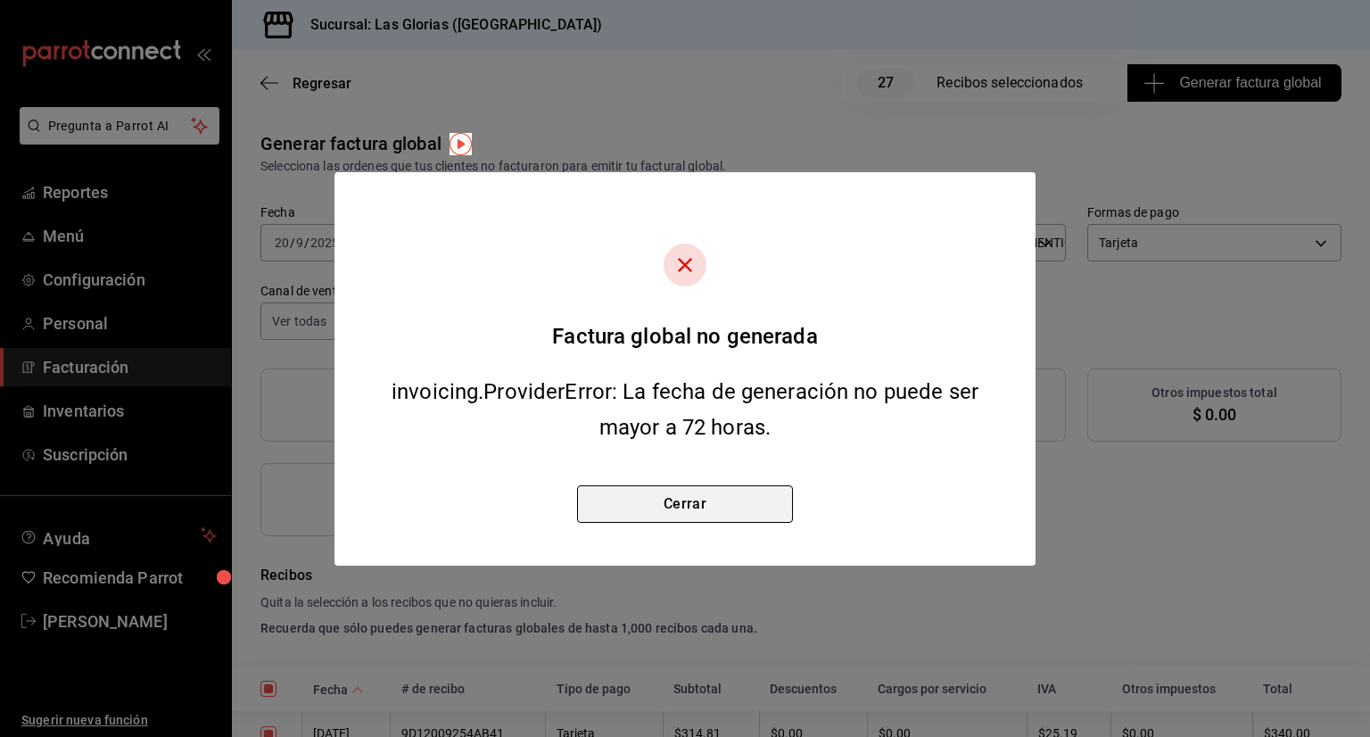
click at [695, 497] on button "Cerrar" at bounding box center [685, 503] width 216 height 37
